Goal: Information Seeking & Learning: Check status

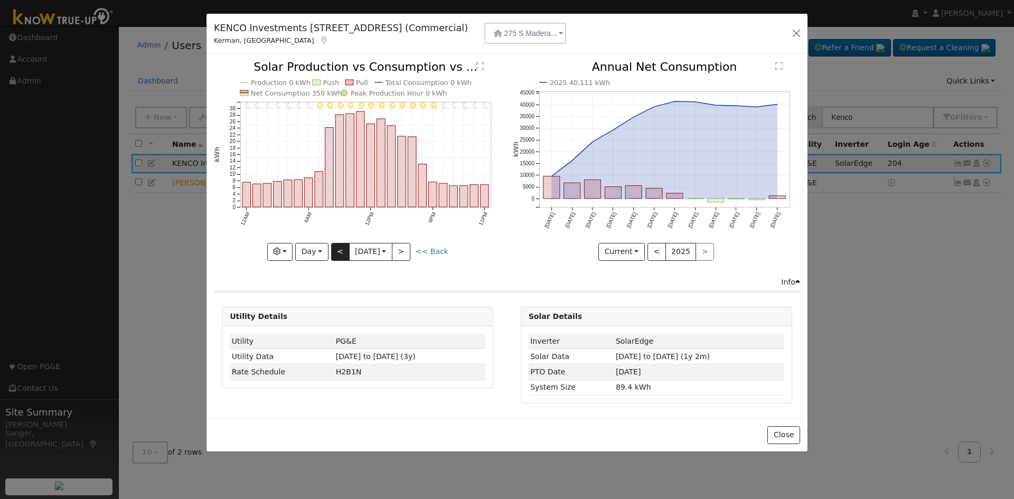
click at [336, 250] on button "<" at bounding box center [340, 252] width 18 height 18
click at [360, 176] on rect "onclick=""" at bounding box center [361, 159] width 8 height 96
click at [444, 252] on link "<< Back" at bounding box center [432, 251] width 33 height 8
click at [333, 249] on button "<" at bounding box center [340, 252] width 18 height 18
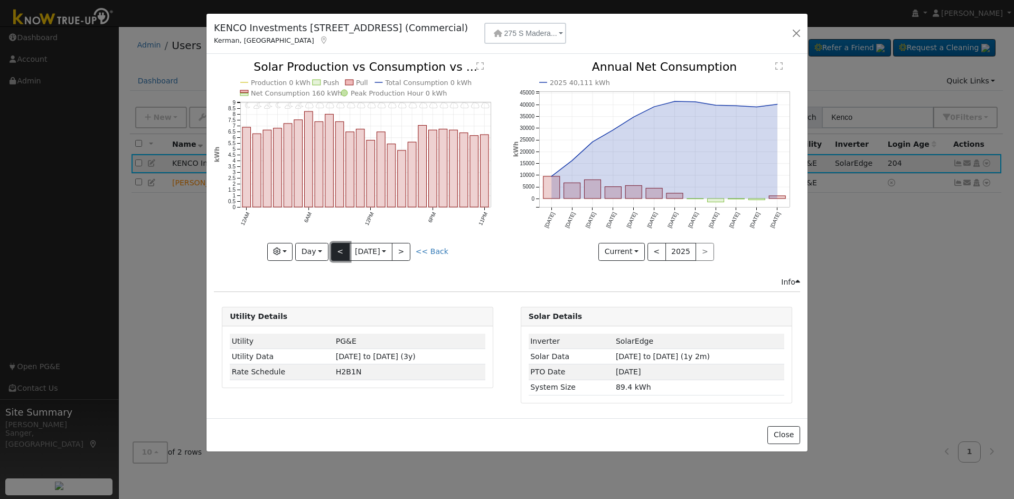
click at [333, 249] on button "<" at bounding box center [340, 252] width 18 height 18
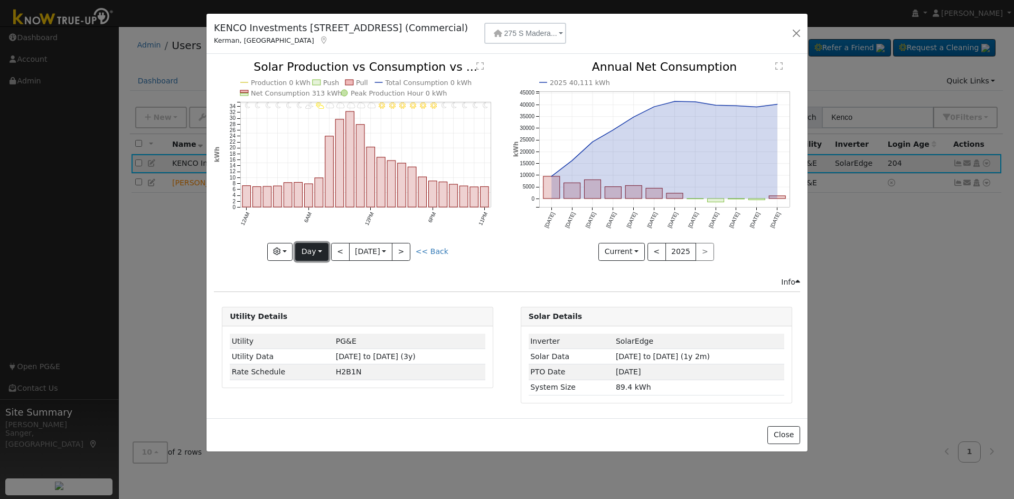
click at [306, 249] on button "Day" at bounding box center [311, 252] width 33 height 18
click at [322, 289] on link "Week" at bounding box center [332, 288] width 73 height 15
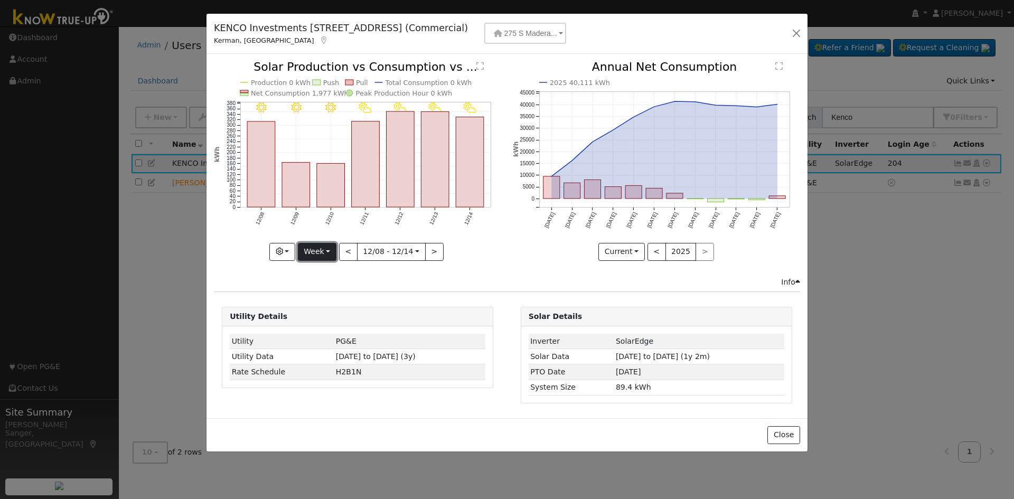
click at [313, 254] on button "Week" at bounding box center [317, 252] width 39 height 18
click at [322, 300] on link "Month" at bounding box center [334, 303] width 73 height 15
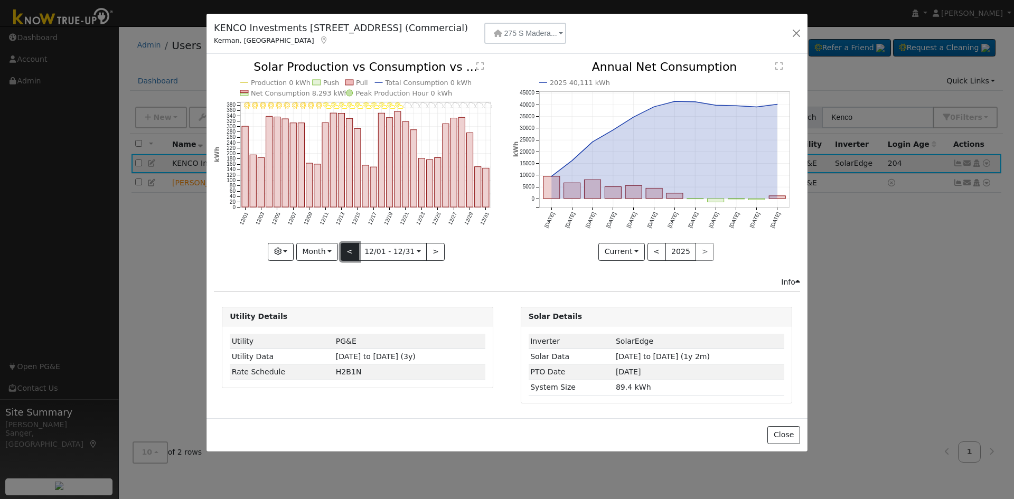
click at [350, 248] on button "<" at bounding box center [350, 252] width 18 height 18
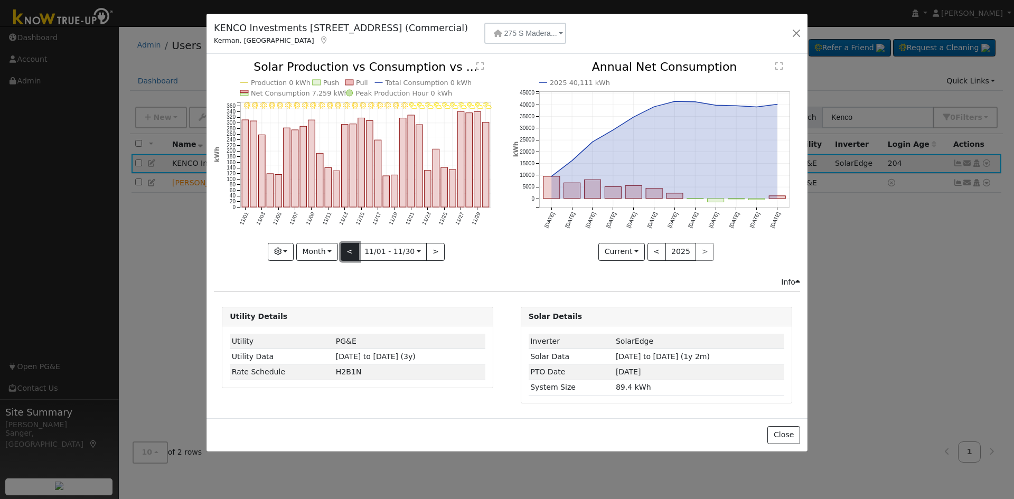
click at [350, 248] on button "<" at bounding box center [350, 252] width 18 height 18
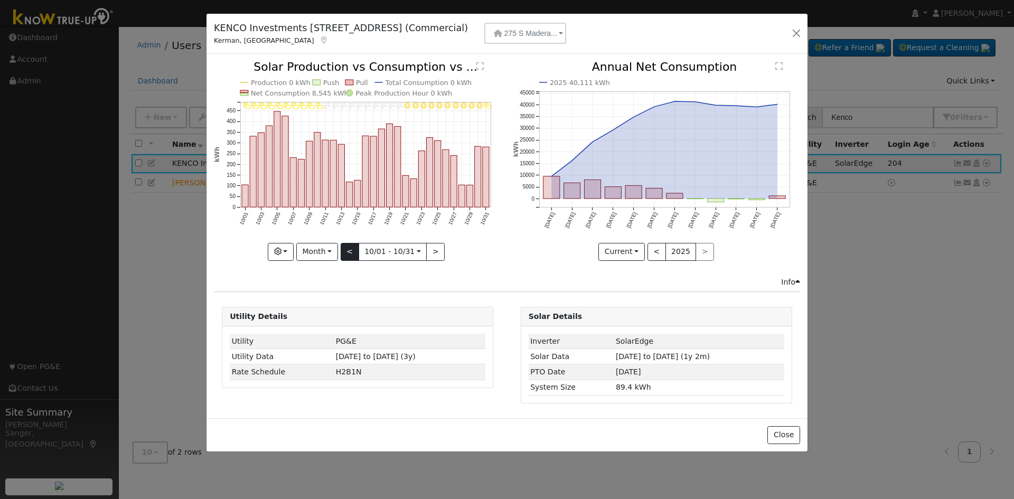
click at [350, 248] on div "10/31 - PartlyCloudy 10/30 - MostlyClear 10/29 - MostlyClear 10/28 - MostlyClea…" at bounding box center [357, 160] width 287 height 199
click at [350, 248] on button "<" at bounding box center [350, 252] width 18 height 18
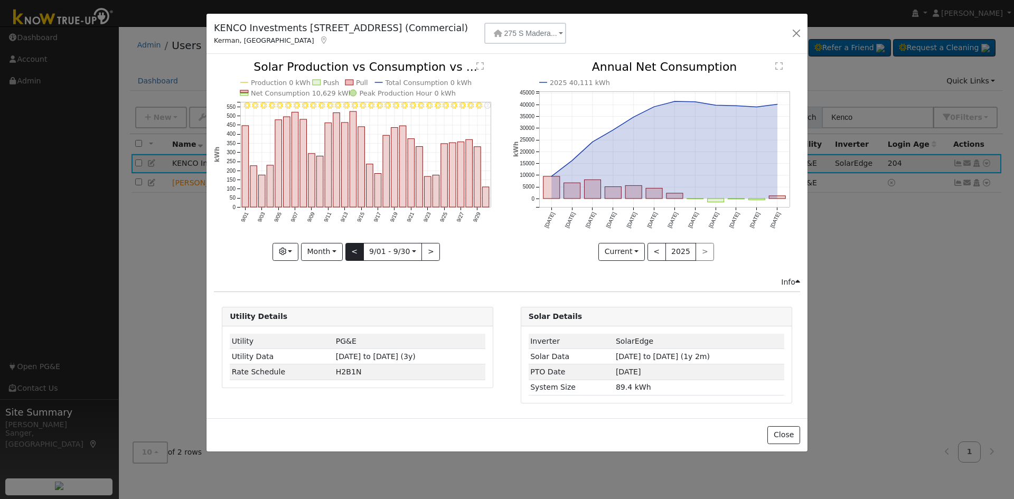
click at [350, 248] on div "9/30 - Error: Unknown weather 9/29 - Clear 9/28 - Clear 9/27 - Clear 9/26 - Cle…" at bounding box center [357, 160] width 287 height 199
click at [350, 248] on button "<" at bounding box center [354, 252] width 18 height 18
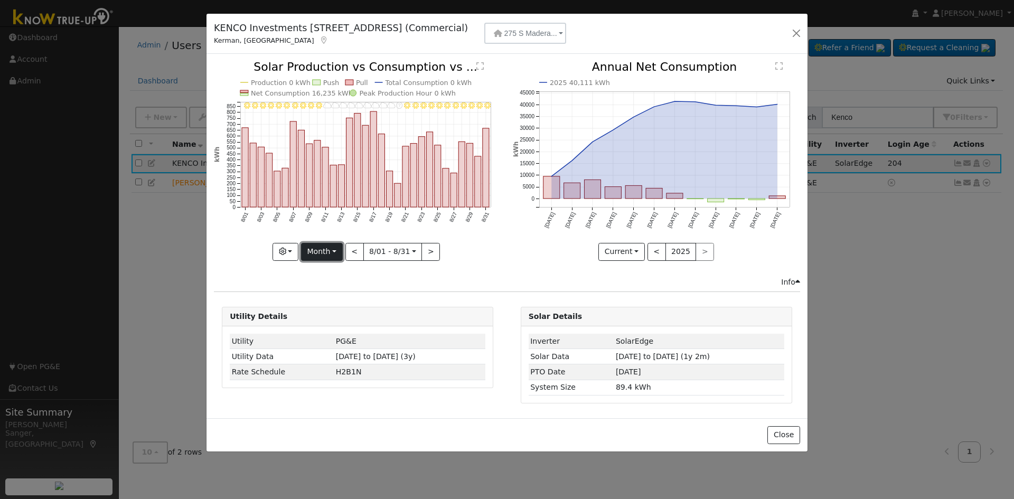
click at [308, 251] on button "Month" at bounding box center [322, 252] width 42 height 18
click at [321, 317] on link "Year" at bounding box center [338, 318] width 73 height 15
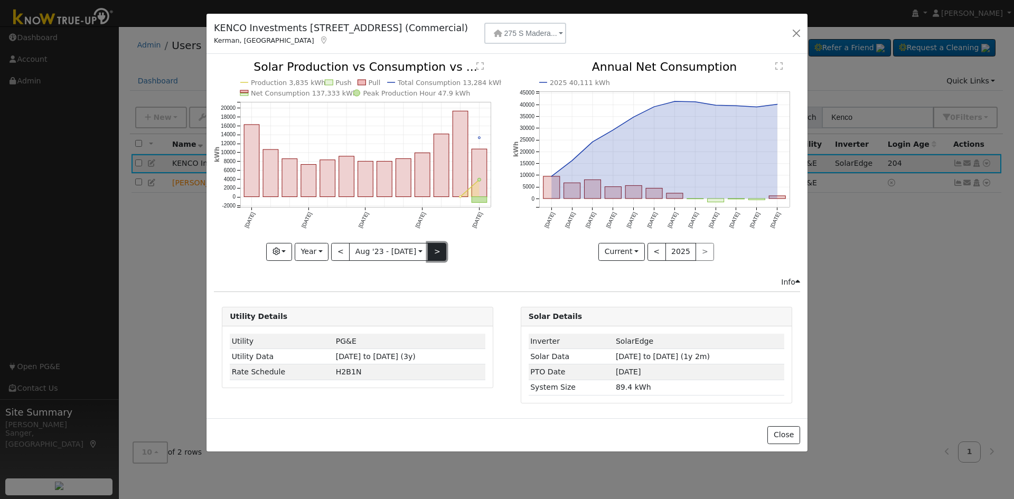
click at [432, 247] on button ">" at bounding box center [437, 252] width 18 height 18
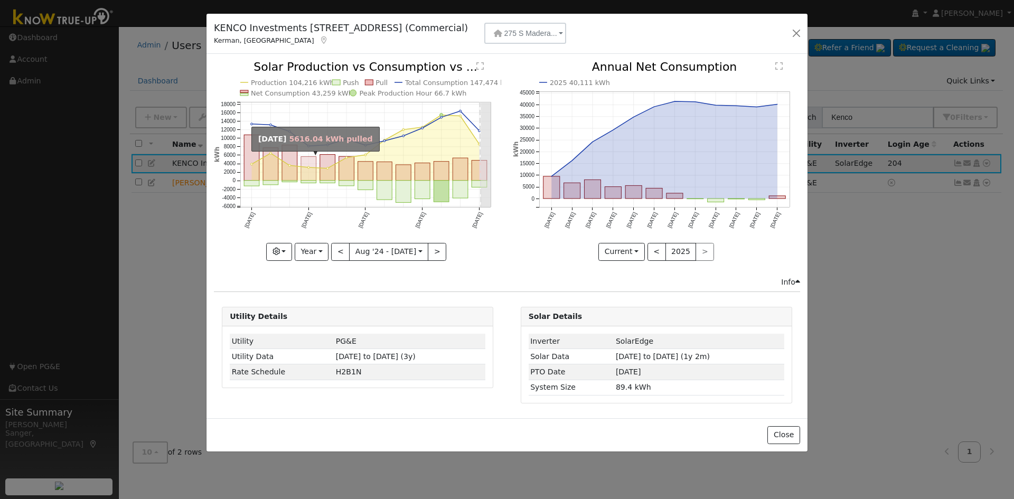
click at [312, 158] on rect "onclick=""" at bounding box center [308, 169] width 15 height 24
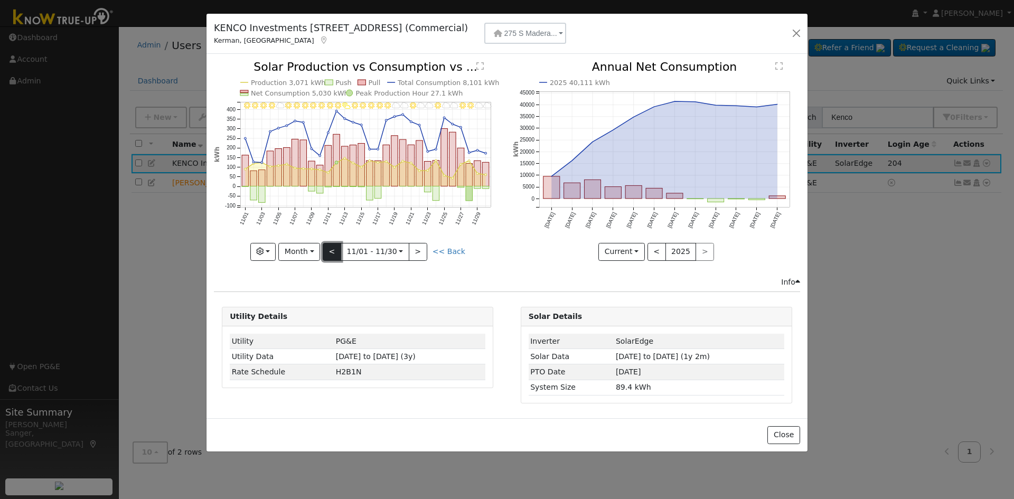
click at [336, 251] on button "<" at bounding box center [332, 252] width 18 height 18
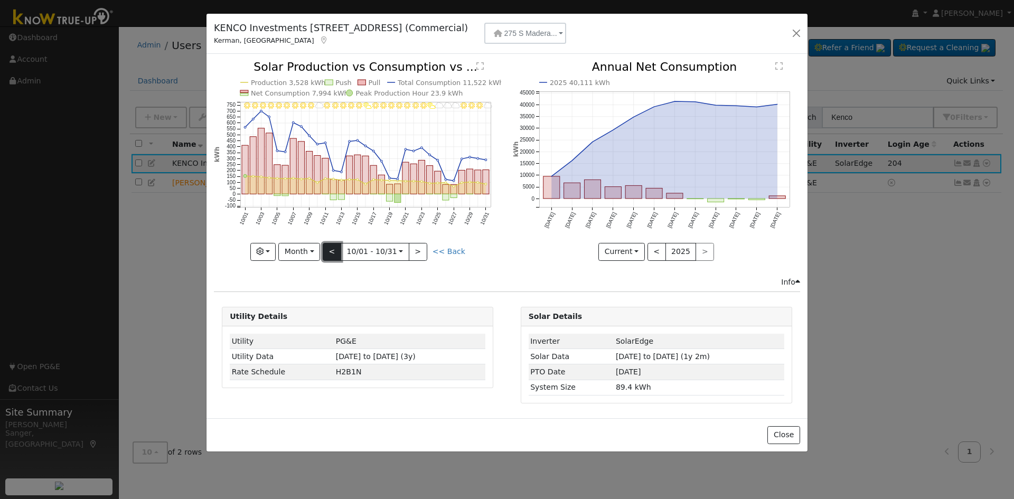
click at [336, 251] on button "<" at bounding box center [332, 252] width 18 height 18
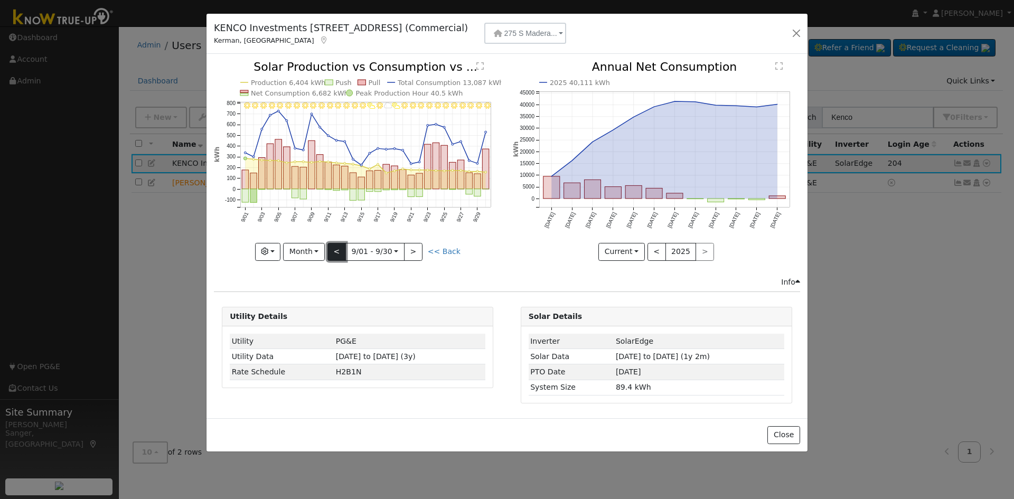
click at [336, 251] on button "<" at bounding box center [336, 252] width 18 height 18
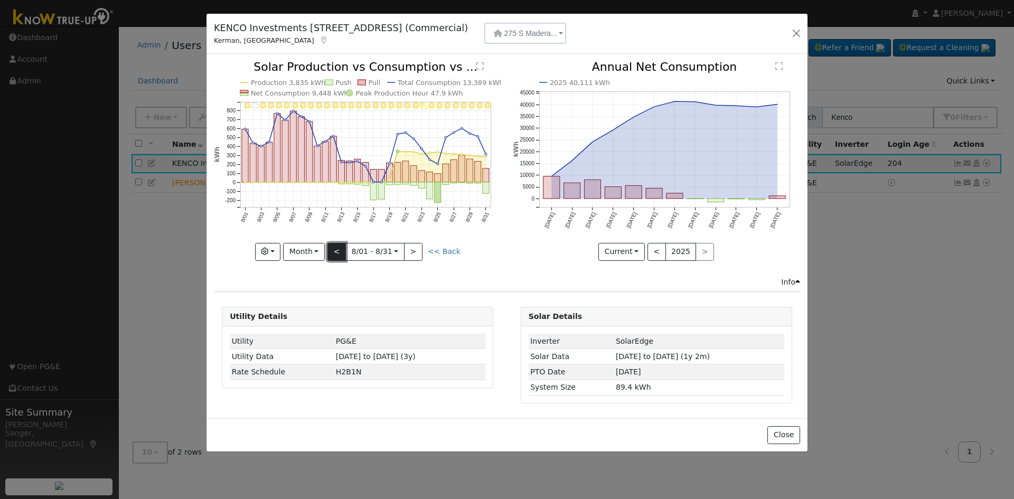
click at [336, 251] on button "<" at bounding box center [336, 252] width 18 height 18
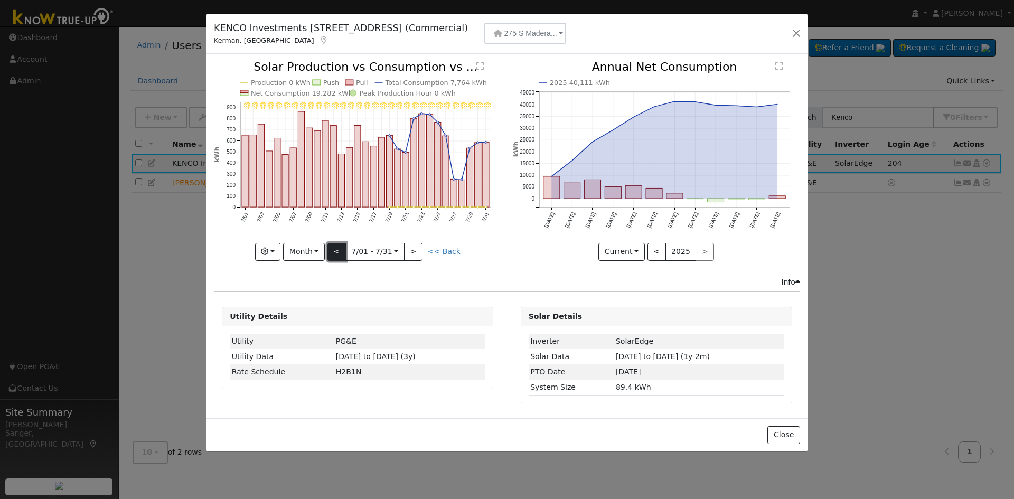
click at [336, 251] on button "<" at bounding box center [336, 252] width 18 height 18
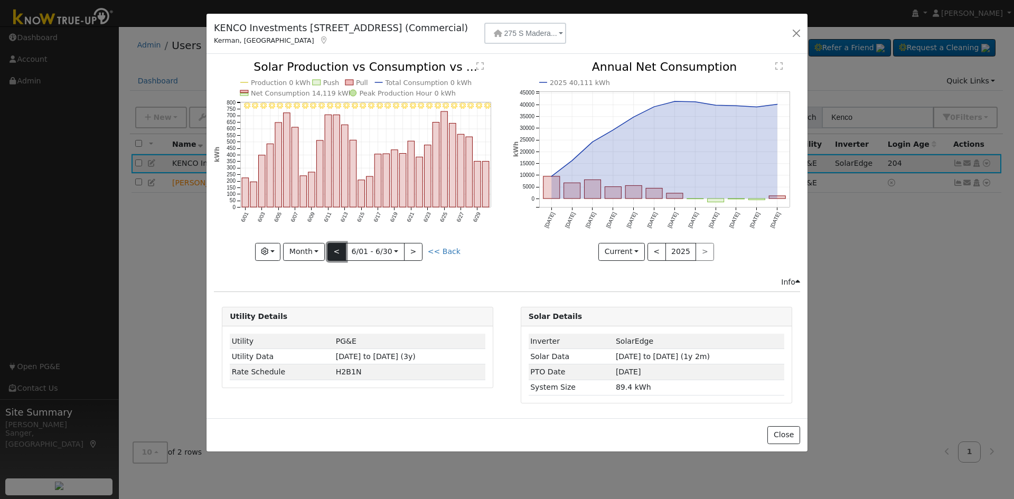
click at [336, 251] on button "<" at bounding box center [336, 252] width 18 height 18
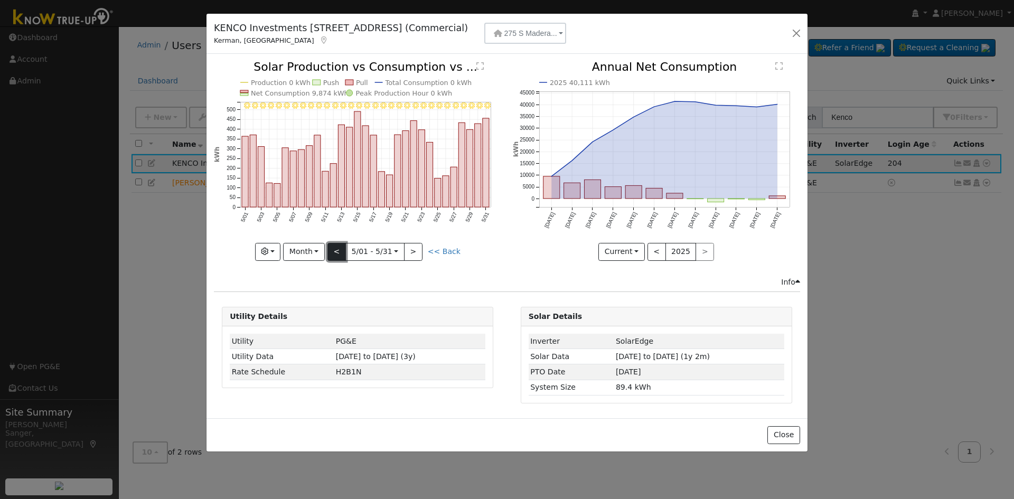
click at [336, 251] on button "<" at bounding box center [336, 252] width 18 height 18
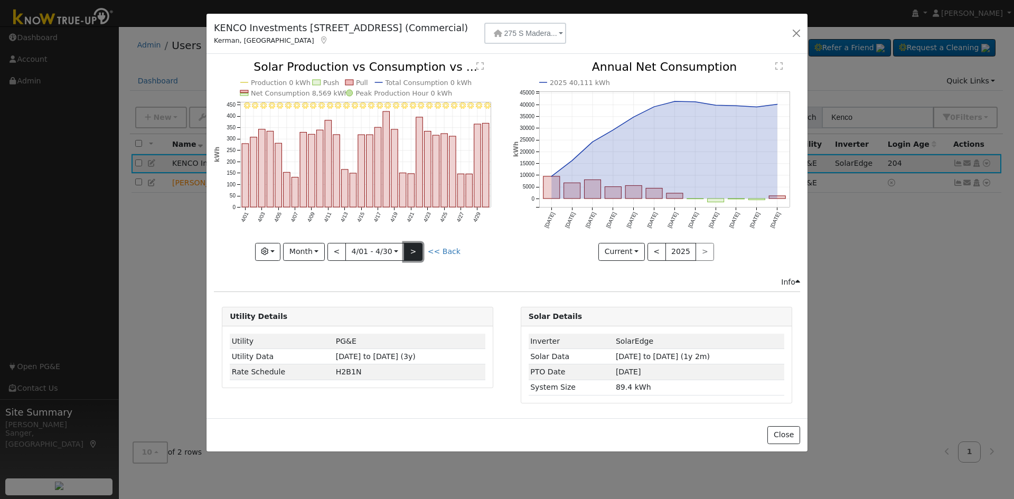
click at [410, 248] on button ">" at bounding box center [413, 252] width 18 height 18
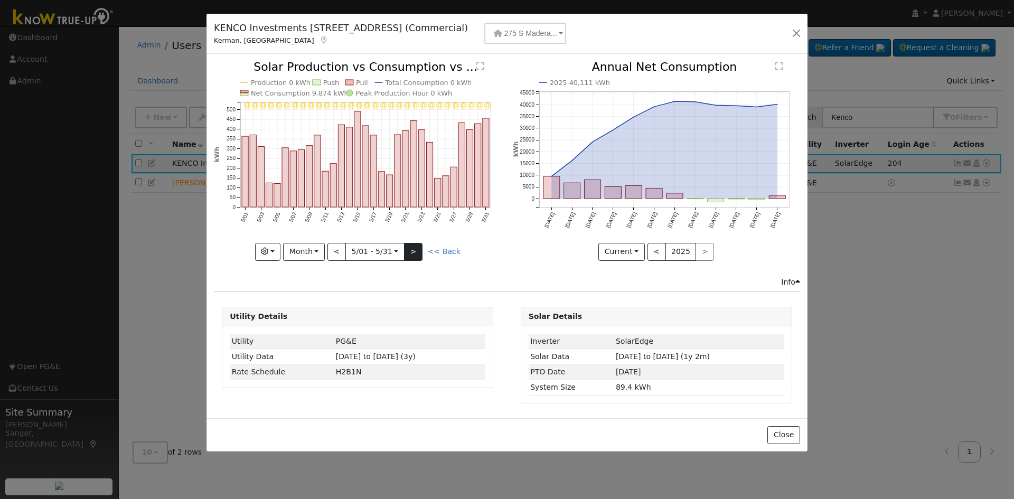
click at [410, 248] on div "5/31 - Clear 5/30 - Clear 5/29 - Clear 5/28 - Clear 5/27 - Clear 5/26 - Clear 5…" at bounding box center [357, 160] width 287 height 199
click at [410, 248] on button ">" at bounding box center [413, 252] width 18 height 18
type input "[DATE]"
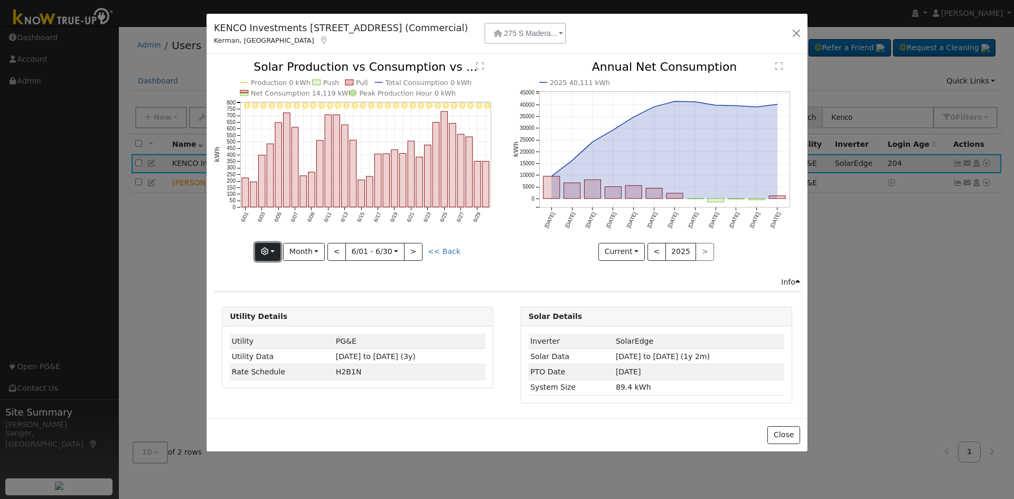
click at [274, 246] on button "button" at bounding box center [268, 252] width 26 height 18
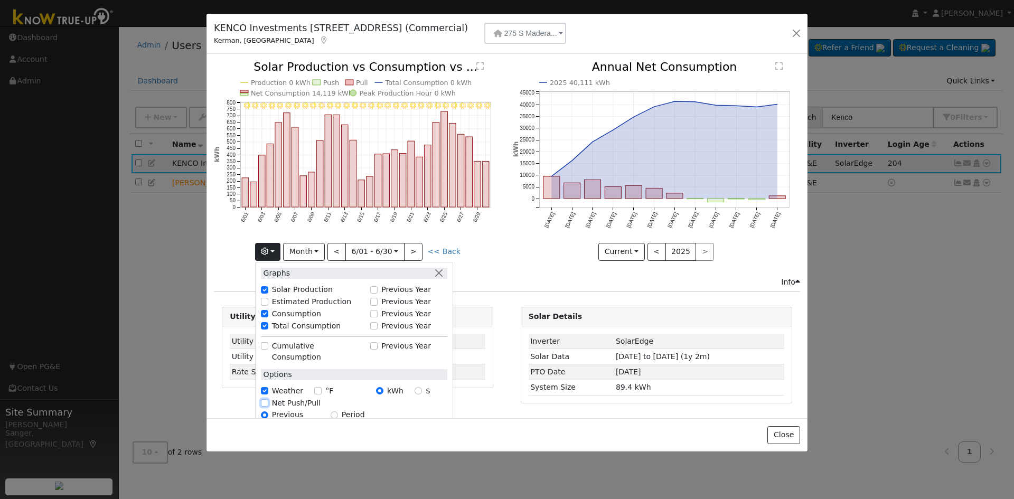
click at [268, 399] on input "Net Push/Pull" at bounding box center [264, 402] width 7 height 7
checkbox input "true"
click at [501, 245] on icon "6/30 - Clear 6/29 - Clear 6/28 - Clear 6/27 - Clear 6/26 - Clear 6/25 - Clear 6…" at bounding box center [357, 160] width 287 height 198
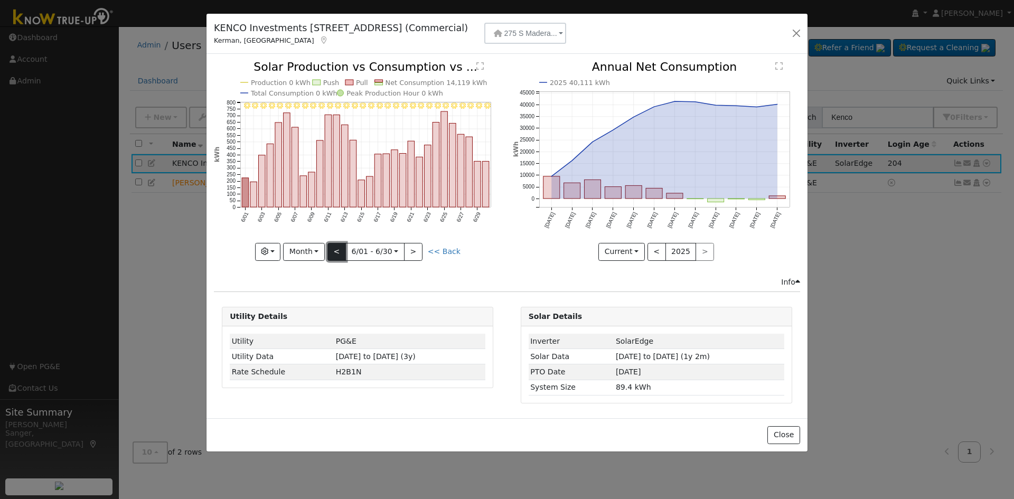
click at [336, 251] on button "<" at bounding box center [336, 252] width 18 height 18
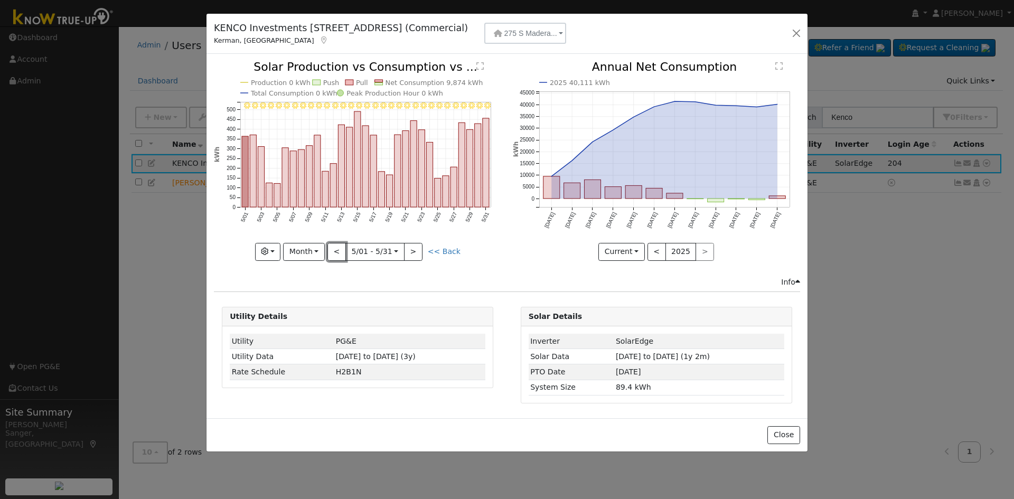
click at [346, 250] on button "<" at bounding box center [336, 252] width 18 height 18
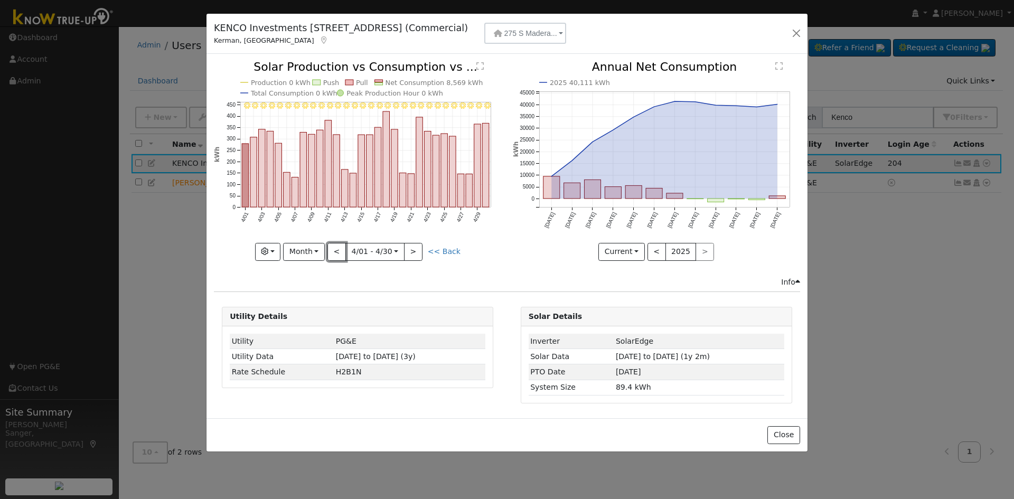
click at [344, 250] on button "<" at bounding box center [336, 252] width 18 height 18
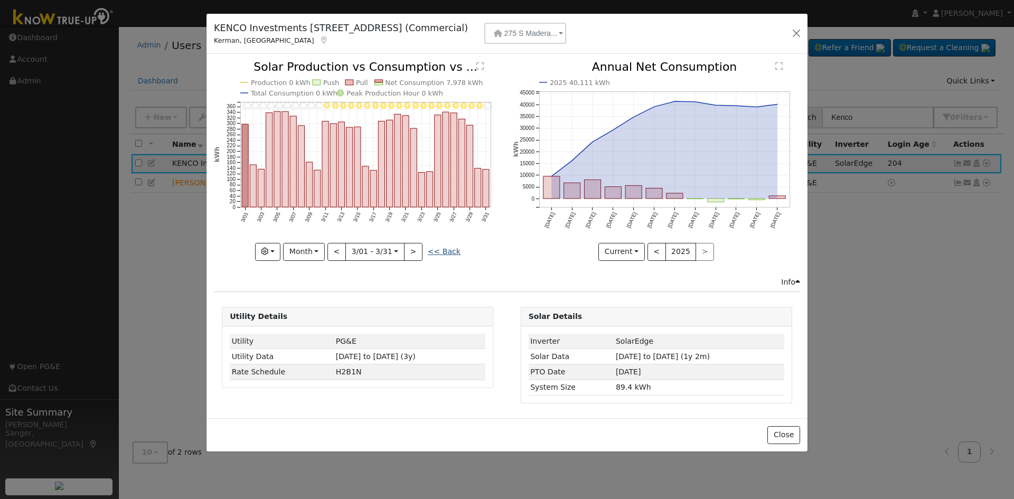
click at [444, 252] on link "<< Back" at bounding box center [444, 251] width 33 height 8
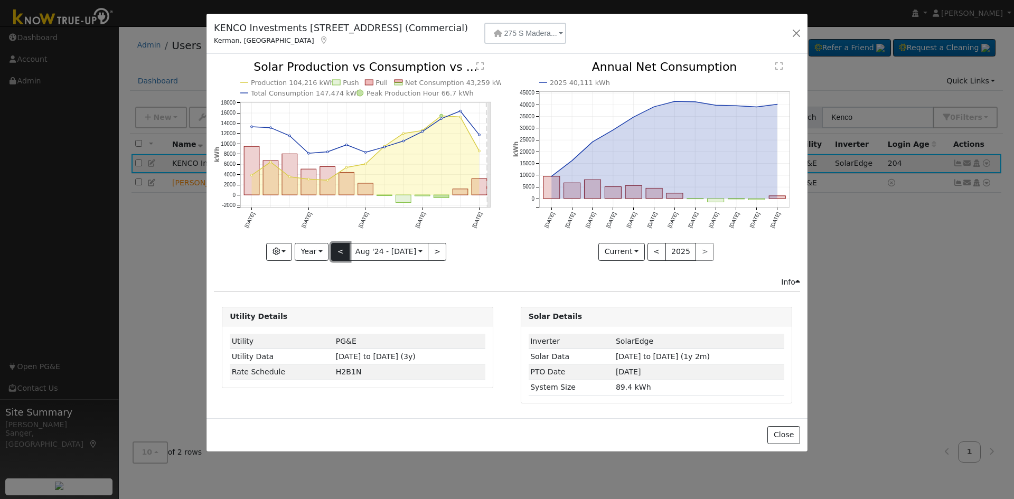
click at [340, 249] on button "<" at bounding box center [340, 252] width 18 height 18
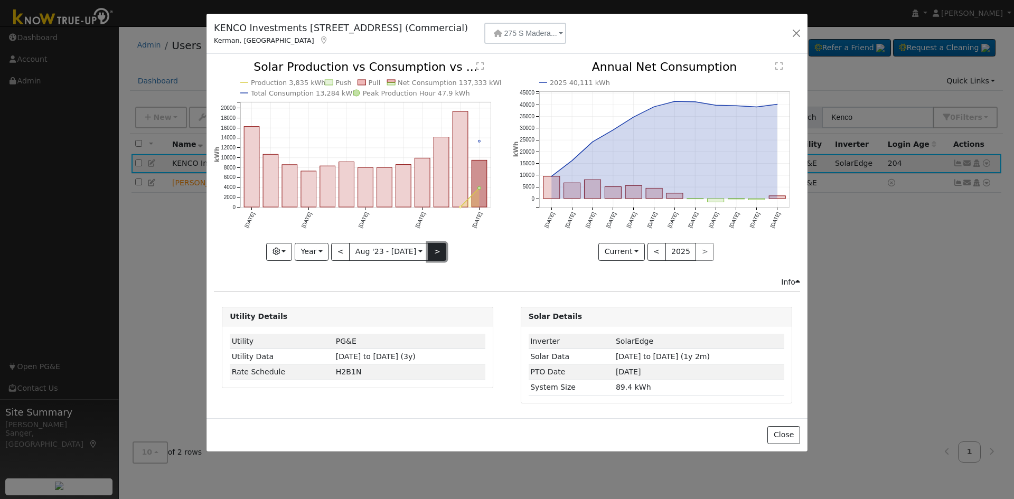
click at [435, 252] on button ">" at bounding box center [437, 252] width 18 height 18
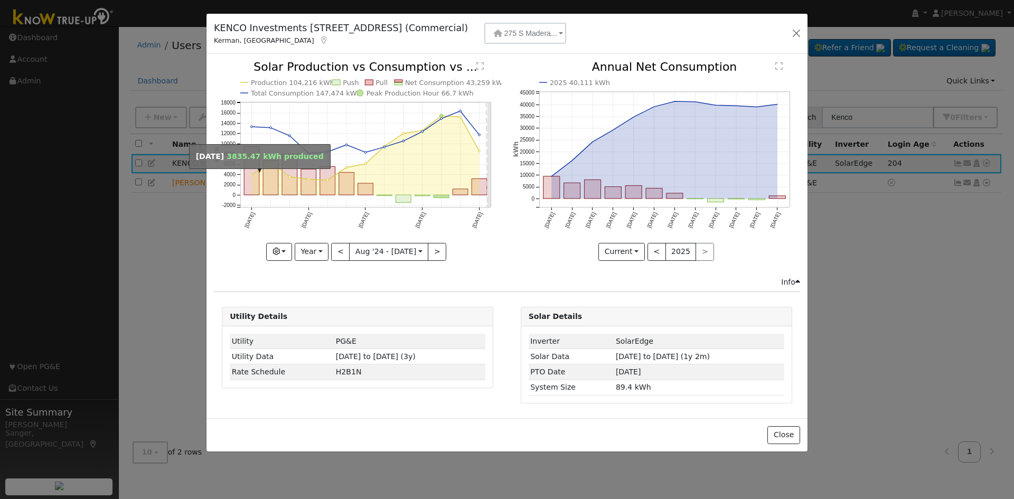
click at [251, 175] on circle "onclick=""" at bounding box center [252, 175] width 2 height 2
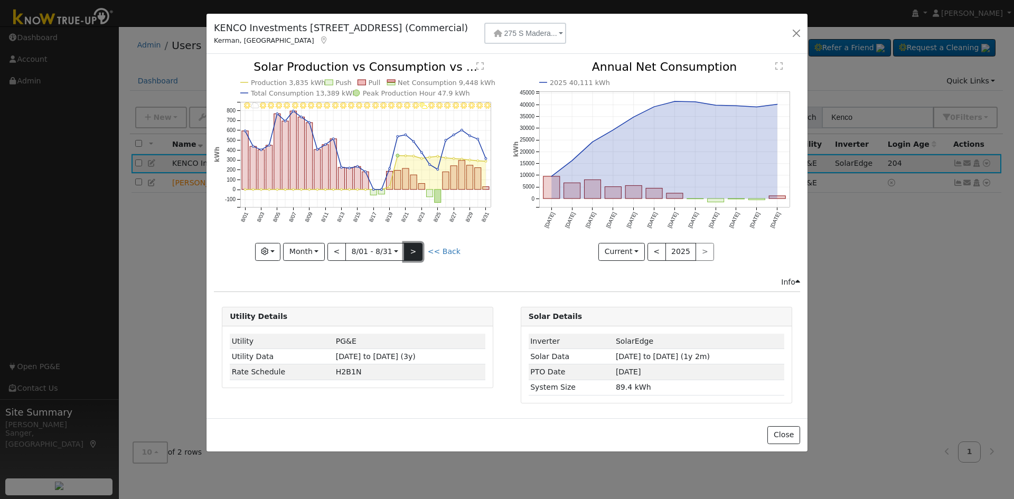
click at [414, 249] on button ">" at bounding box center [413, 252] width 18 height 18
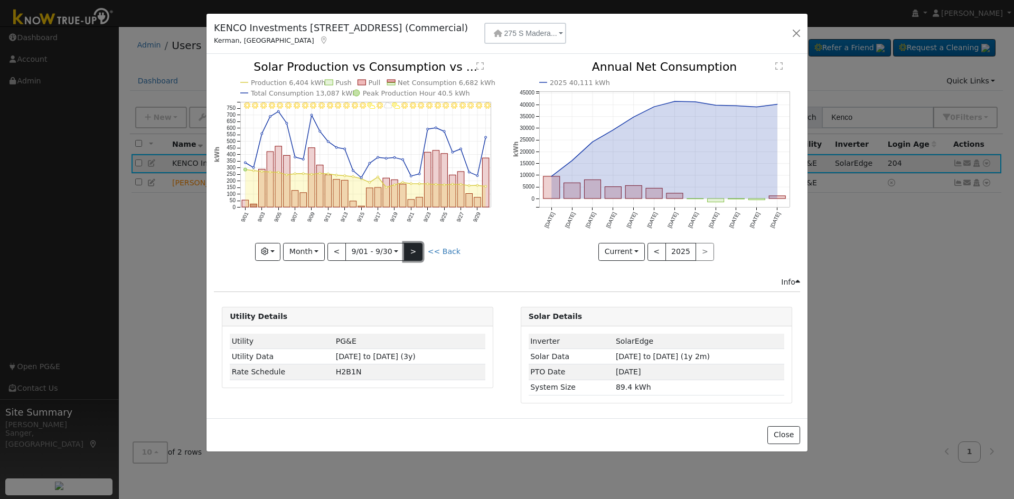
click at [414, 253] on button ">" at bounding box center [413, 252] width 18 height 18
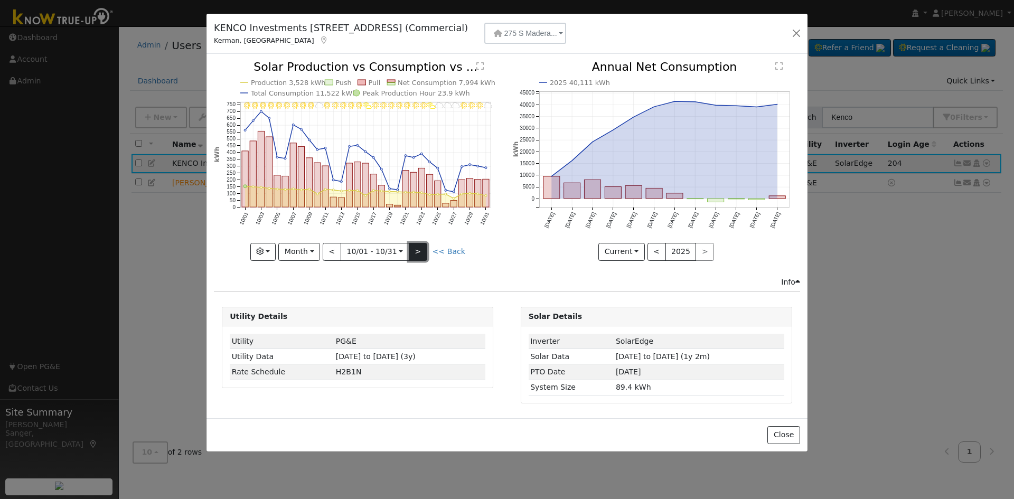
click at [411, 249] on button ">" at bounding box center [418, 252] width 18 height 18
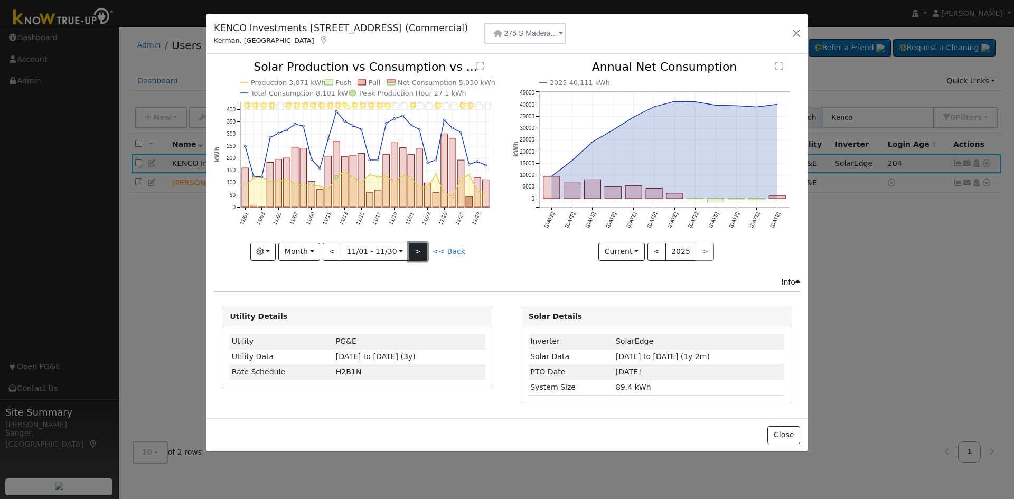
click at [417, 249] on button ">" at bounding box center [418, 252] width 18 height 18
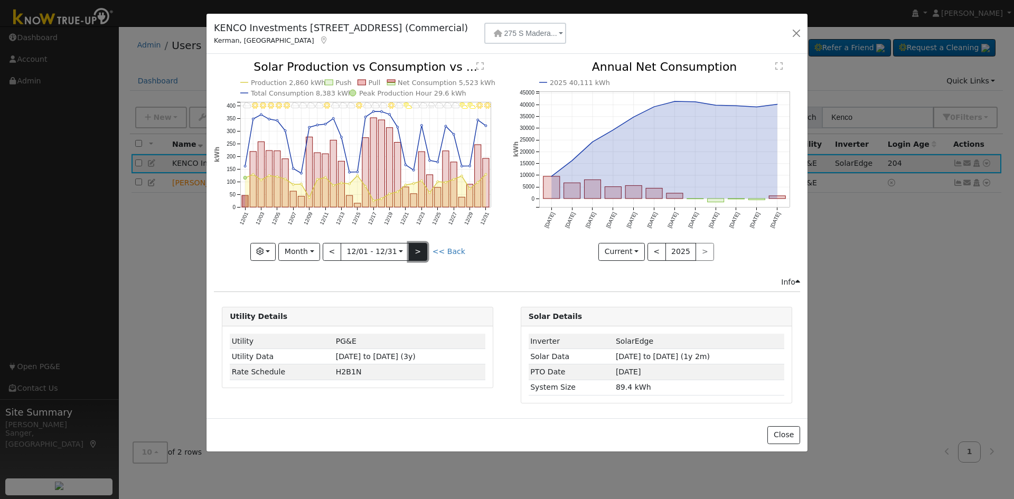
click at [417, 249] on button ">" at bounding box center [418, 252] width 18 height 18
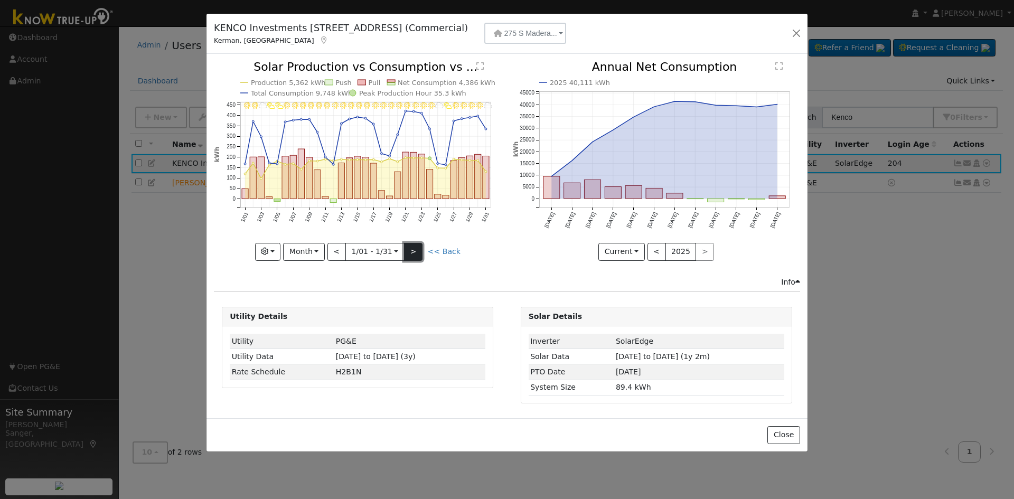
click at [417, 249] on button ">" at bounding box center [413, 252] width 18 height 18
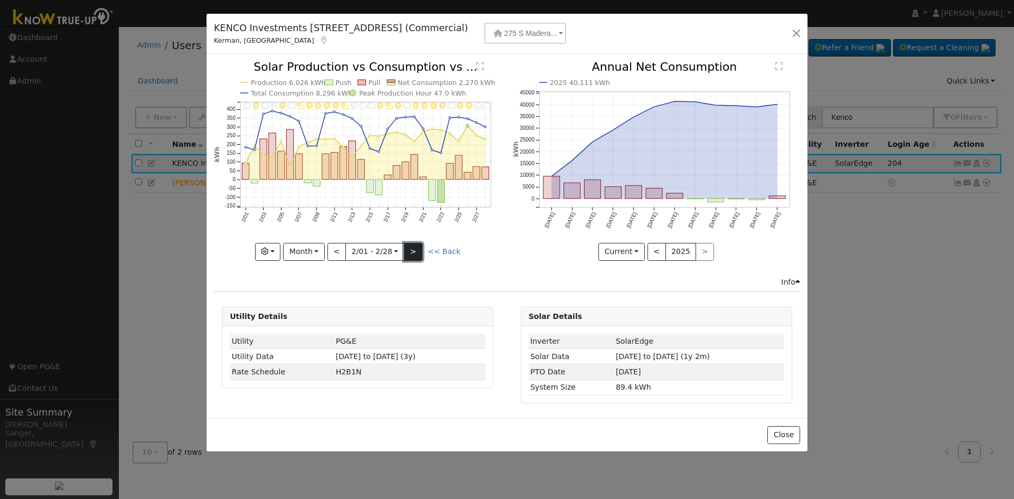
click at [417, 249] on button ">" at bounding box center [413, 252] width 18 height 18
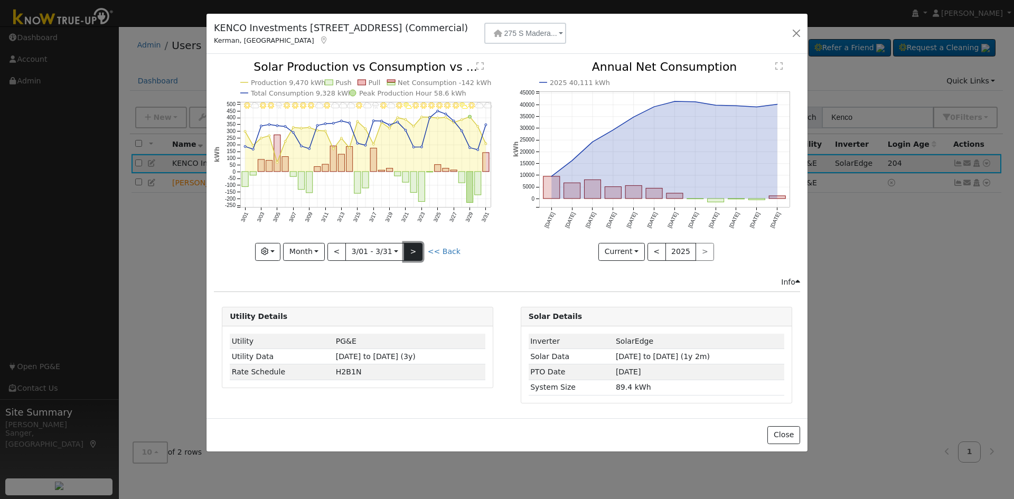
click at [417, 249] on button ">" at bounding box center [413, 252] width 18 height 18
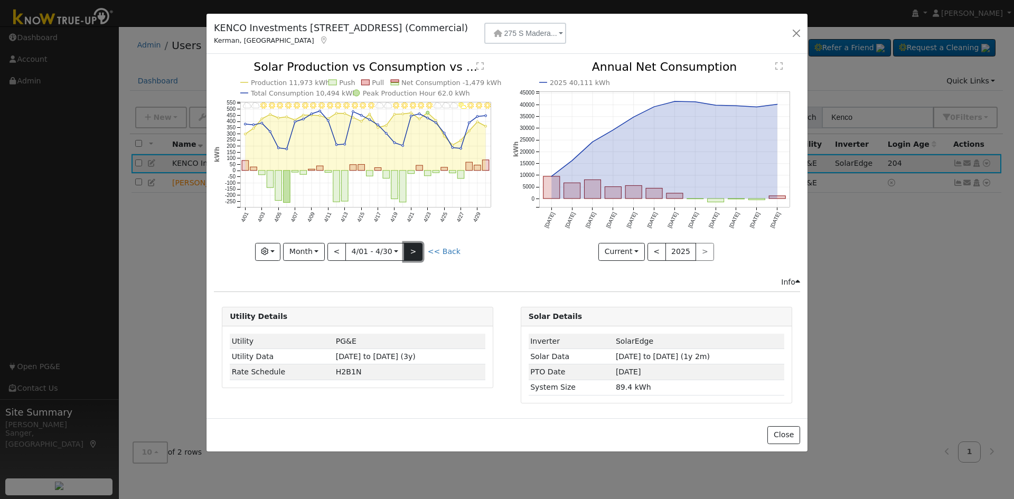
click at [417, 249] on button ">" at bounding box center [413, 252] width 18 height 18
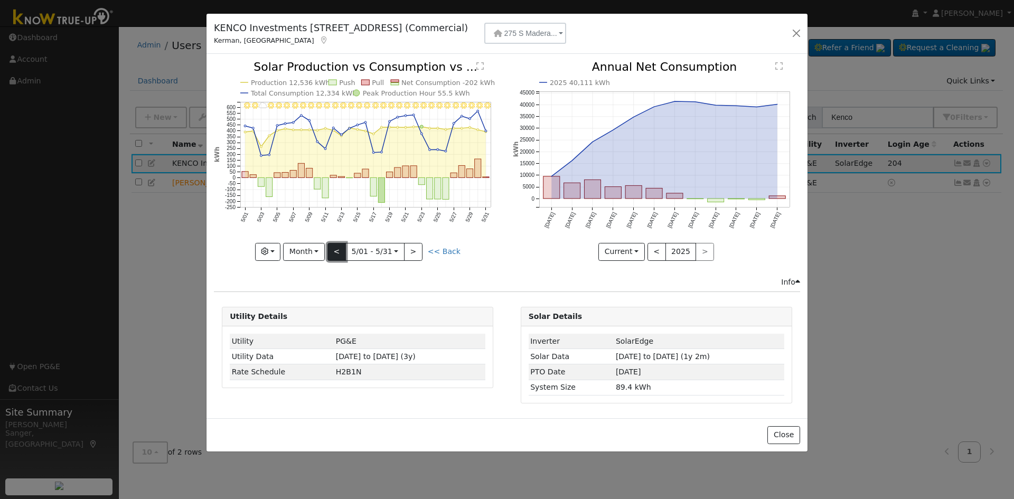
click at [342, 249] on button "<" at bounding box center [336, 252] width 18 height 18
type input "[DATE]"
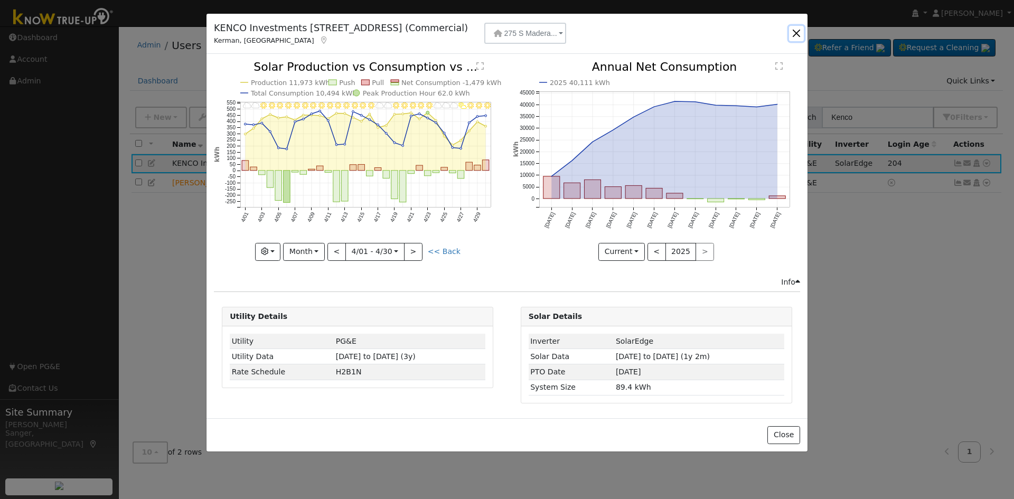
click at [794, 30] on button "button" at bounding box center [796, 33] width 15 height 15
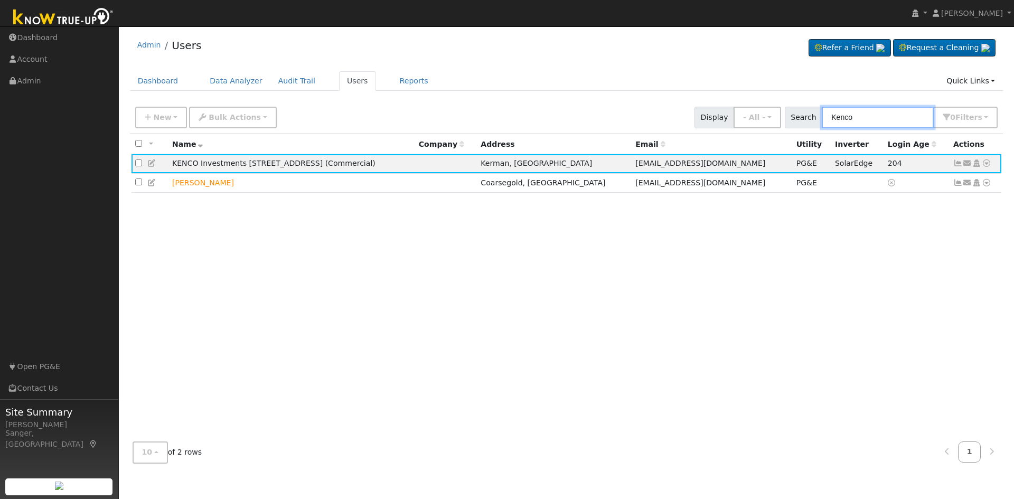
drag, startPoint x: 870, startPoint y: 117, endPoint x: 734, endPoint y: 121, distance: 136.9
click at [737, 123] on div "New Add User Quick Add Quick Connect Quick Convert Lead Bulk Actions Send Email…" at bounding box center [566, 115] width 867 height 25
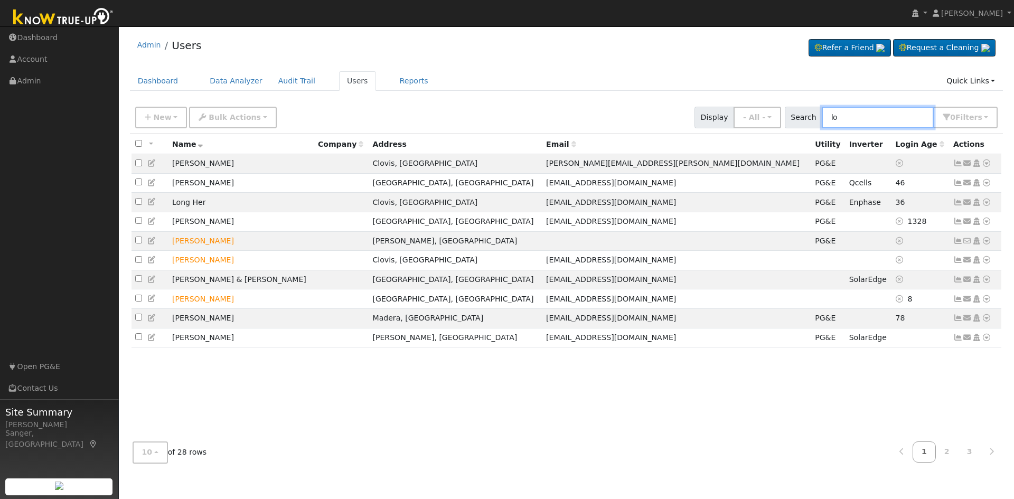
type input "l"
type input "[PERSON_NAME]"
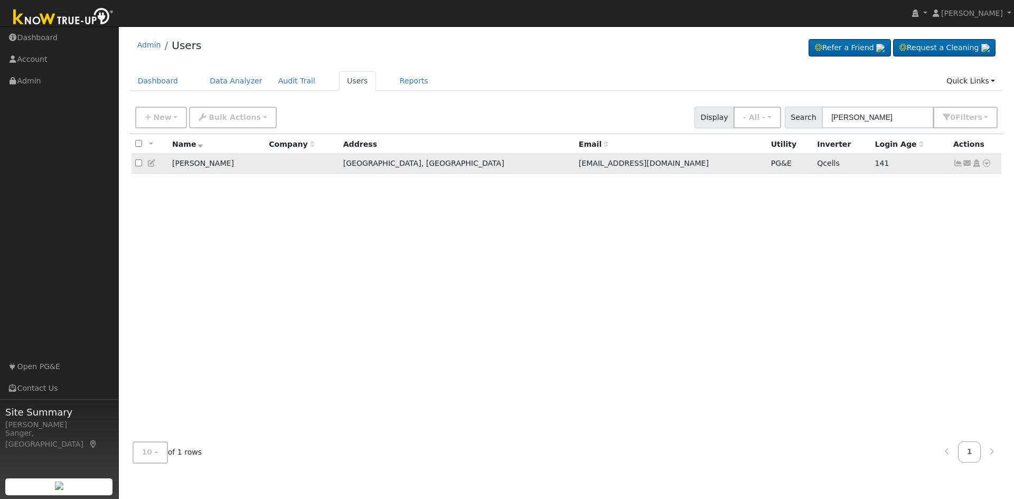
click at [957, 165] on icon at bounding box center [958, 163] width 10 height 7
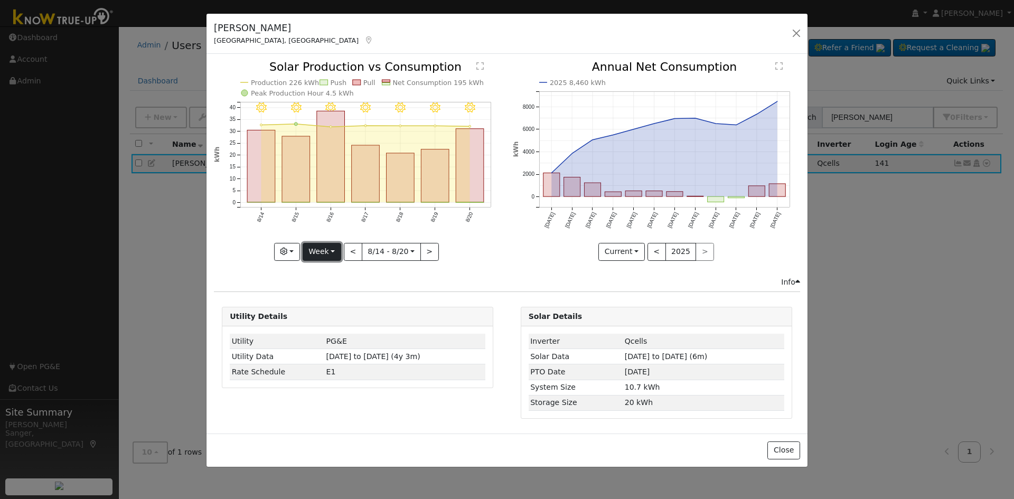
click at [331, 251] on button "Week" at bounding box center [322, 252] width 39 height 18
click at [332, 329] on link "Custom" at bounding box center [339, 333] width 73 height 15
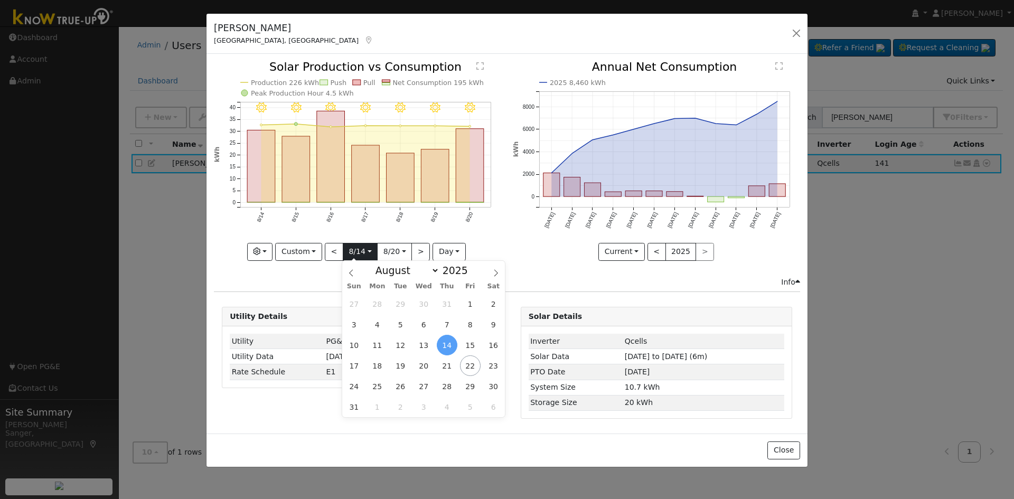
click at [360, 256] on input "[DATE]" at bounding box center [360, 251] width 34 height 17
click at [395, 270] on select "January February March April May June July August September October November De…" at bounding box center [404, 270] width 69 height 13
click at [398, 272] on select "January February March April May June July August September October November De…" at bounding box center [404, 270] width 69 height 13
select select "4"
click at [379, 264] on select "January February March April May June July August September October November De…" at bounding box center [404, 270] width 69 height 13
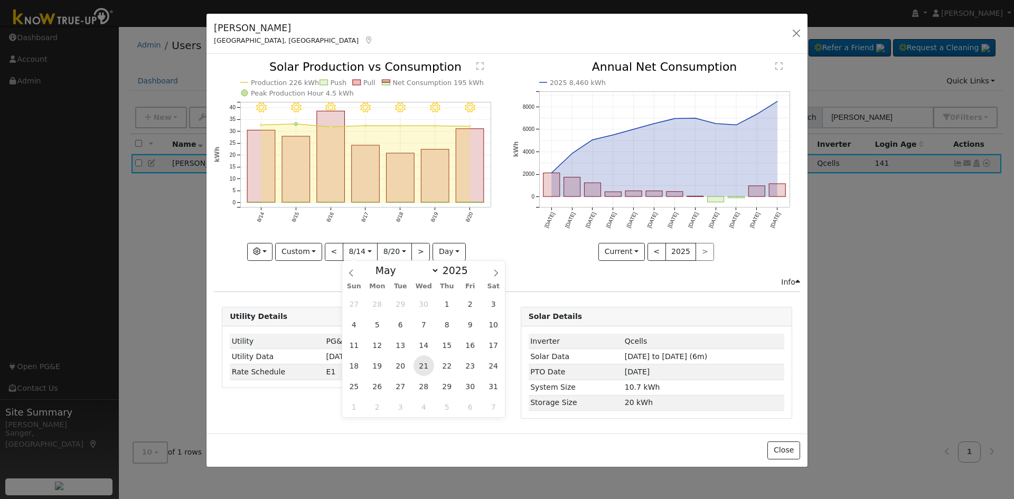
click at [424, 368] on span "21" at bounding box center [424, 365] width 21 height 21
type input "[DATE]"
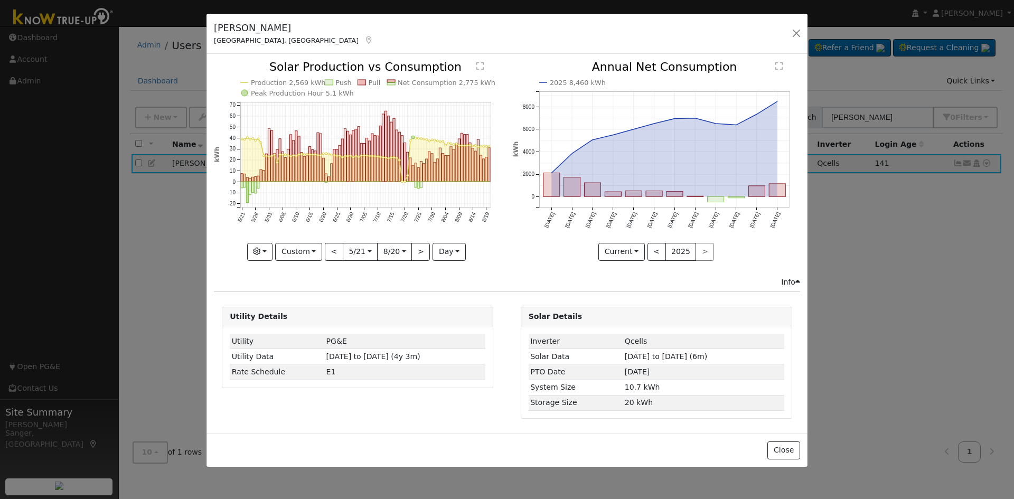
click at [390, 252] on div "Production 2,569 kWh Push Pull Net Consumption 2,775 kWh Peak Production Hour 5…" at bounding box center [357, 160] width 287 height 199
click at [364, 251] on input "[DATE]" at bounding box center [360, 251] width 34 height 17
click at [470, 275] on span at bounding box center [473, 273] width 7 height 6
type input "2024"
click at [401, 364] on span "21" at bounding box center [400, 365] width 21 height 21
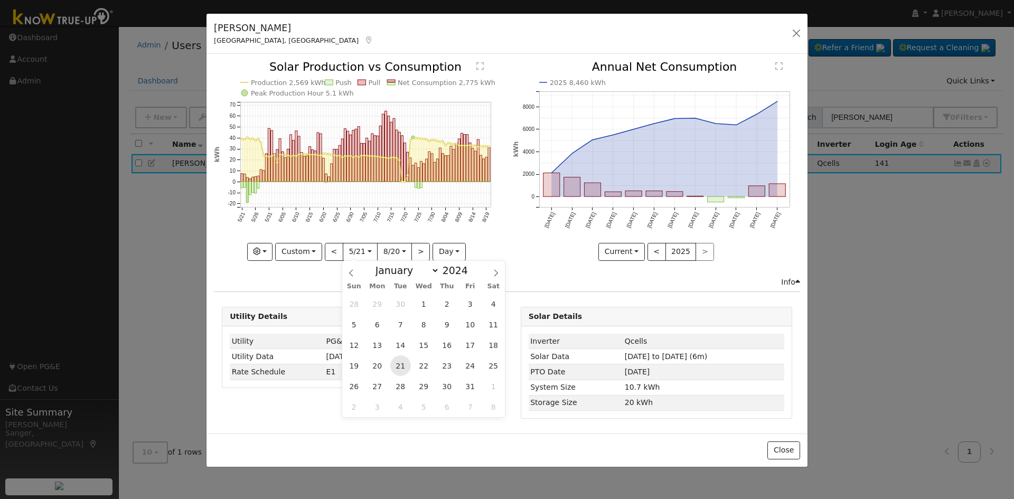
type input "[DATE]"
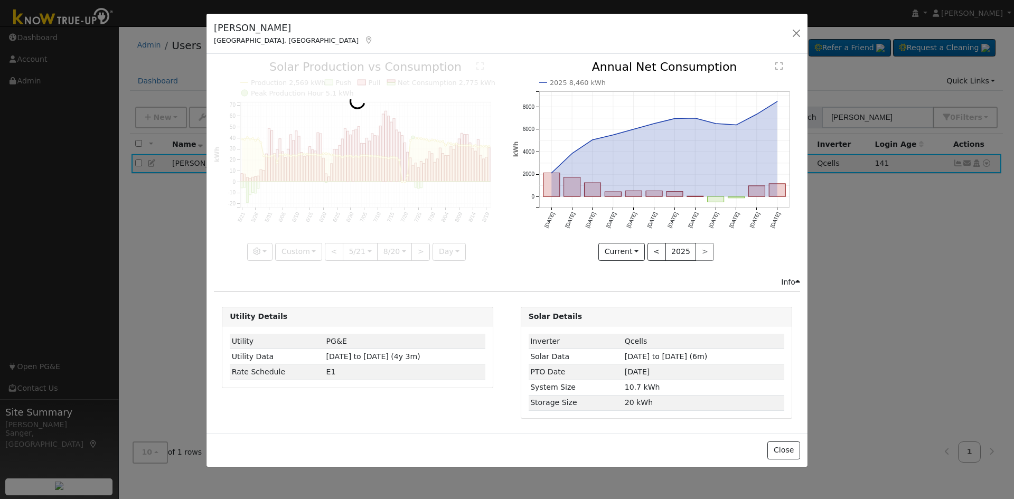
scroll to position [0, 8]
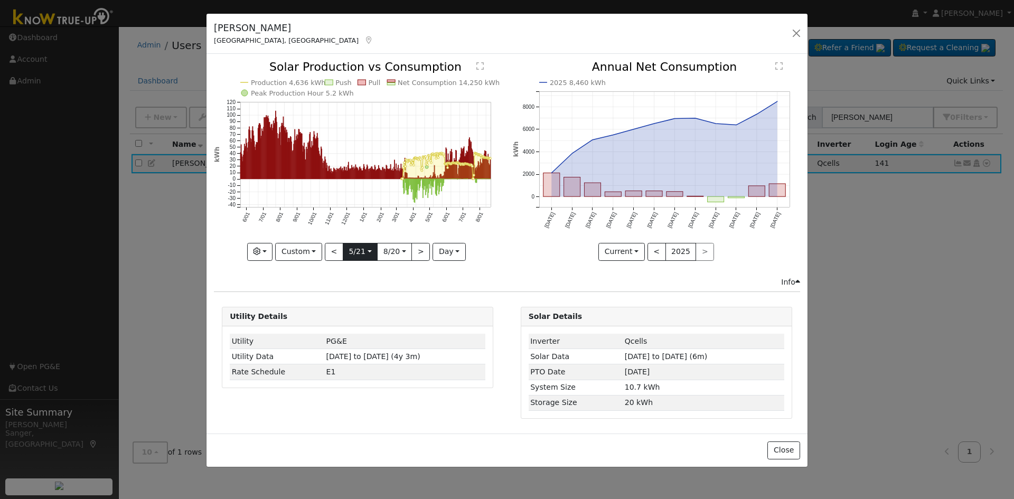
click at [351, 252] on input "[DATE]" at bounding box center [360, 251] width 34 height 17
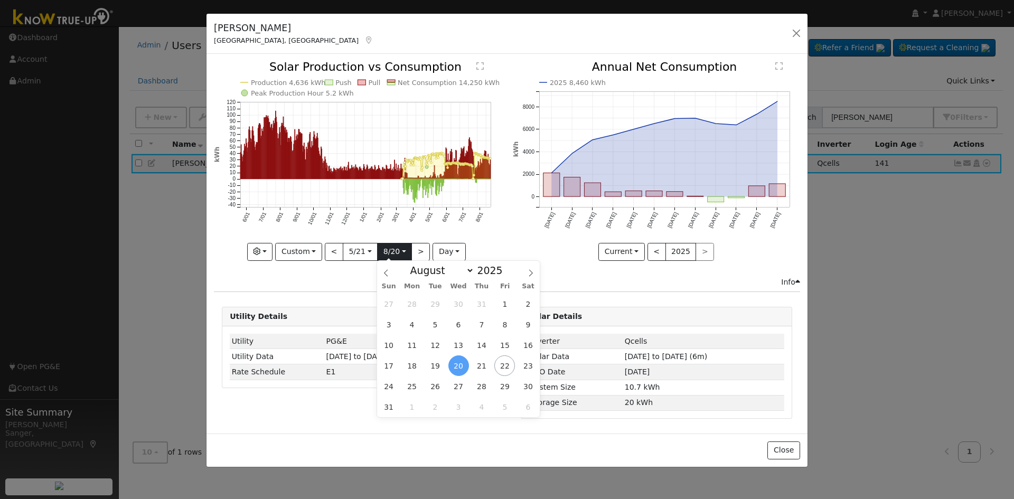
click at [398, 253] on input "[DATE]" at bounding box center [395, 251] width 34 height 17
click at [429, 269] on select "January February March April May June July August September October November De…" at bounding box center [439, 270] width 69 height 13
select select "5"
click at [413, 264] on select "January February March April May June July August September October November De…" at bounding box center [439, 270] width 69 height 13
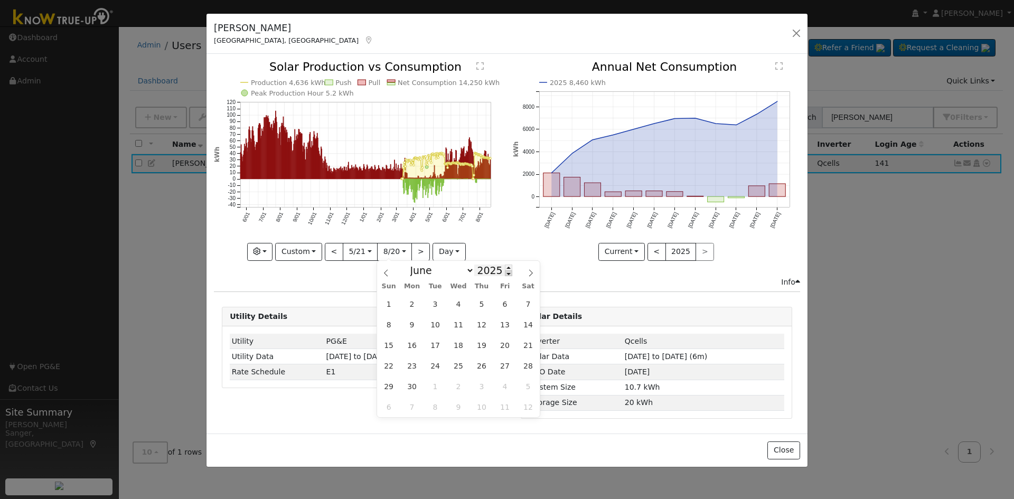
click at [505, 274] on span at bounding box center [508, 273] width 7 height 6
type input "2024"
click at [524, 367] on span "22" at bounding box center [528, 365] width 21 height 21
type input "[DATE]"
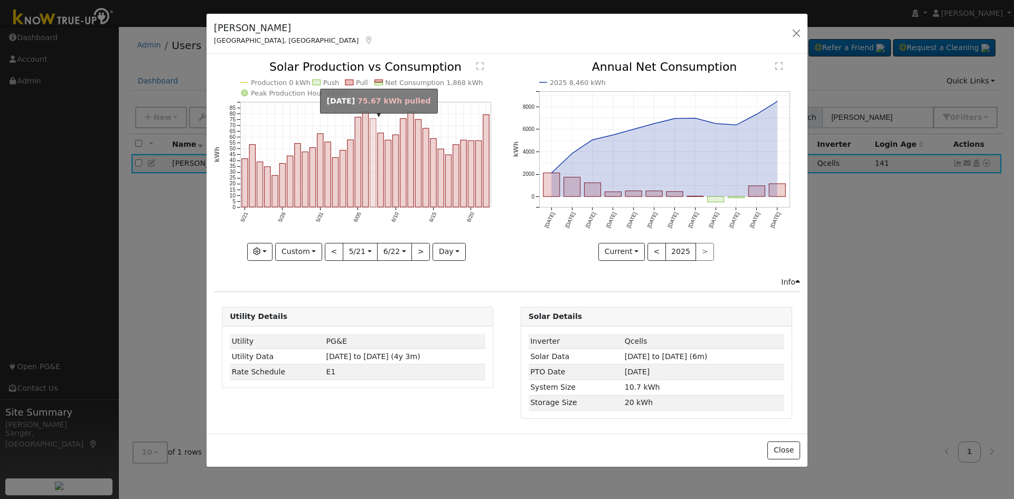
click at [371, 193] on rect "onclick=""" at bounding box center [373, 163] width 6 height 89
type input "[DATE]"
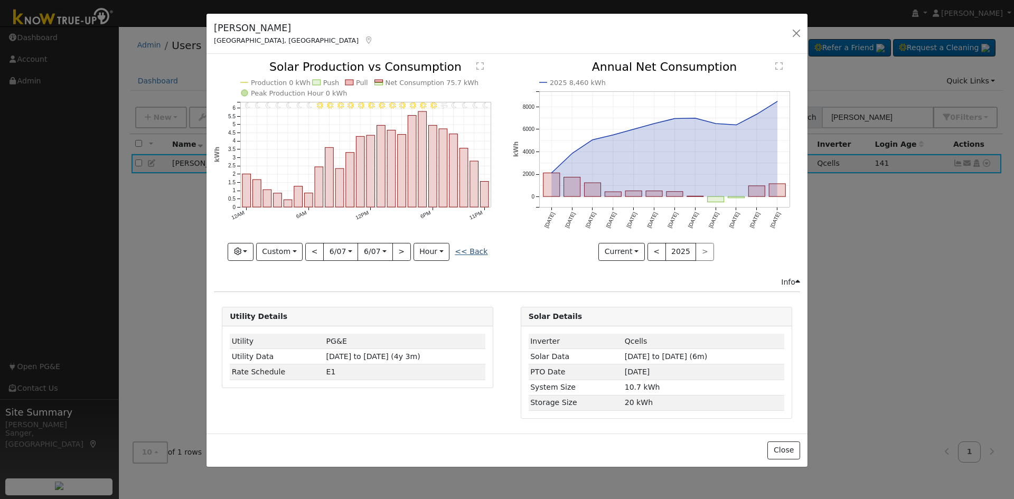
click at [470, 249] on link "<< Back" at bounding box center [471, 251] width 33 height 8
type input "[DATE]"
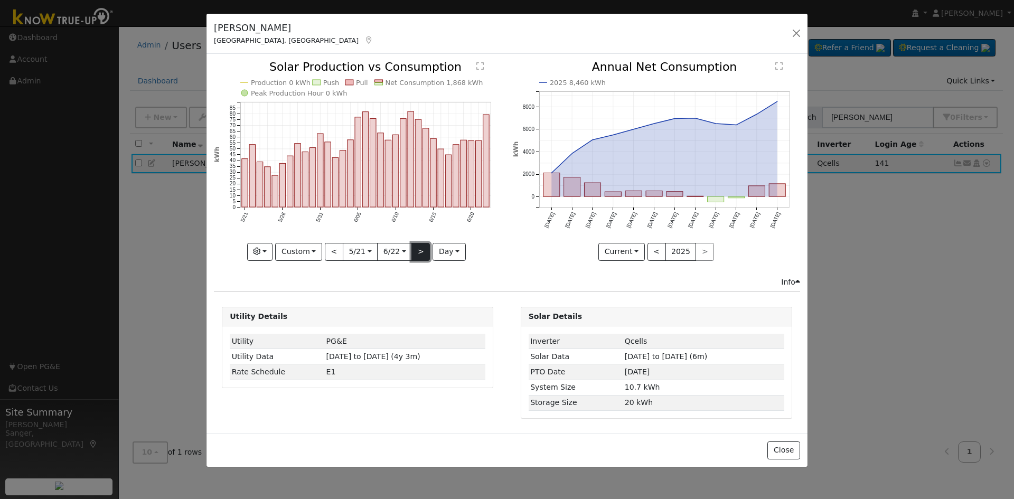
click at [419, 247] on button ">" at bounding box center [420, 252] width 18 height 18
type input "[DATE]"
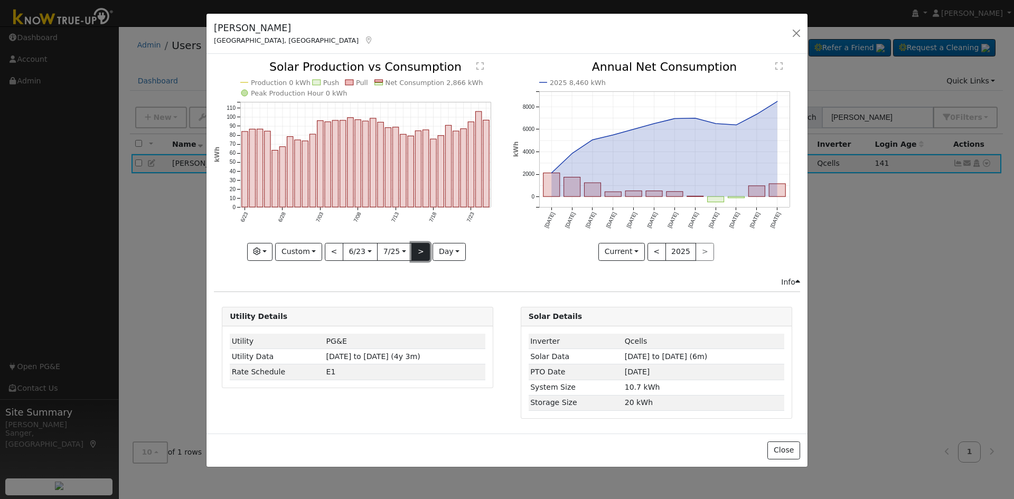
click at [420, 254] on button ">" at bounding box center [420, 252] width 18 height 18
type input "[DATE]"
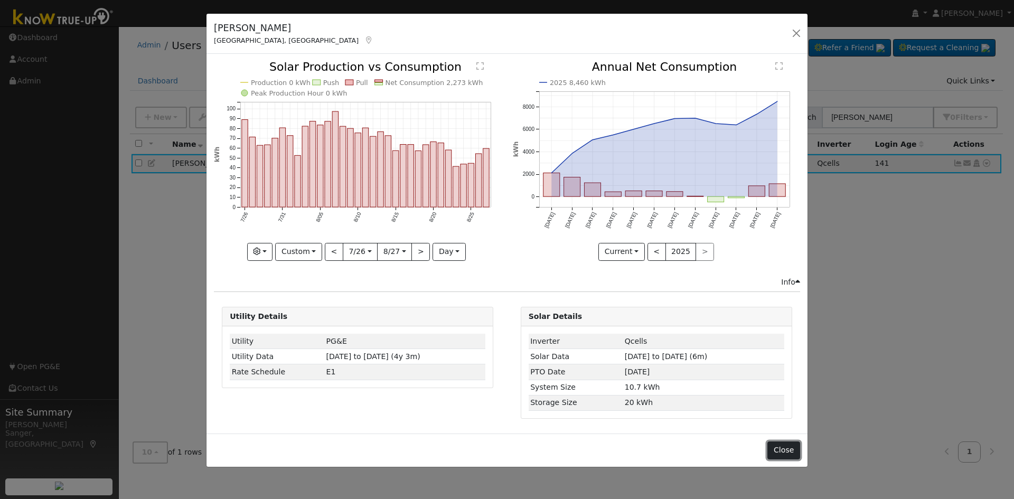
click at [779, 449] on button "Close" at bounding box center [783, 451] width 32 height 18
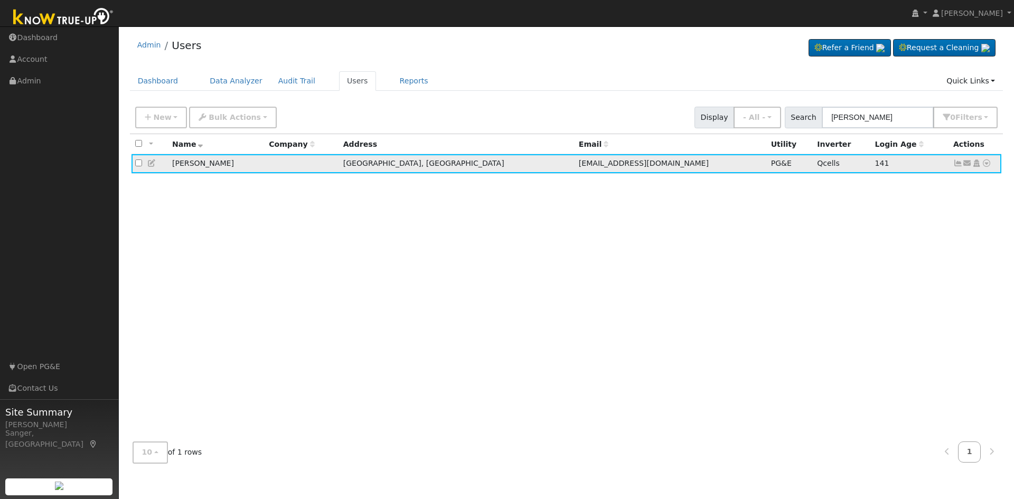
click at [959, 166] on icon at bounding box center [958, 163] width 10 height 7
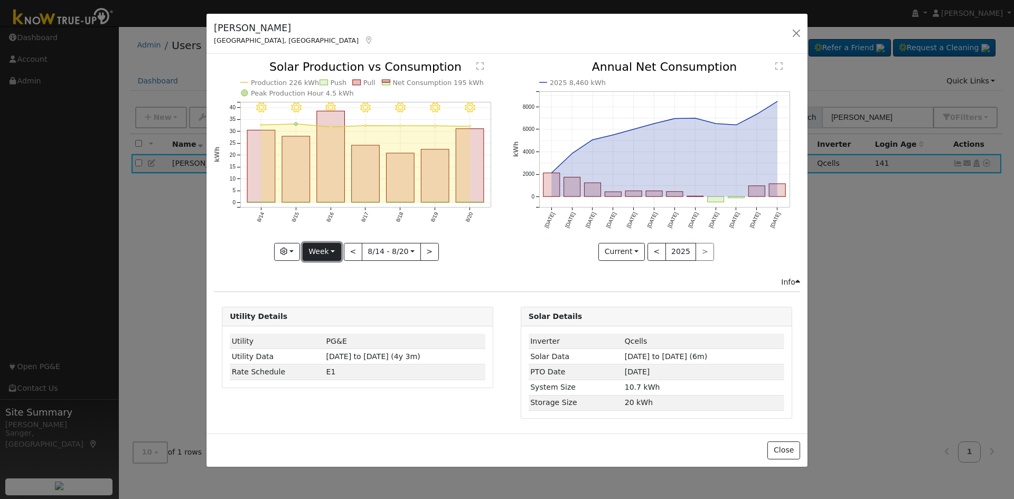
click at [317, 250] on button "Week" at bounding box center [322, 252] width 39 height 18
click at [339, 299] on link "Month" at bounding box center [339, 303] width 73 height 15
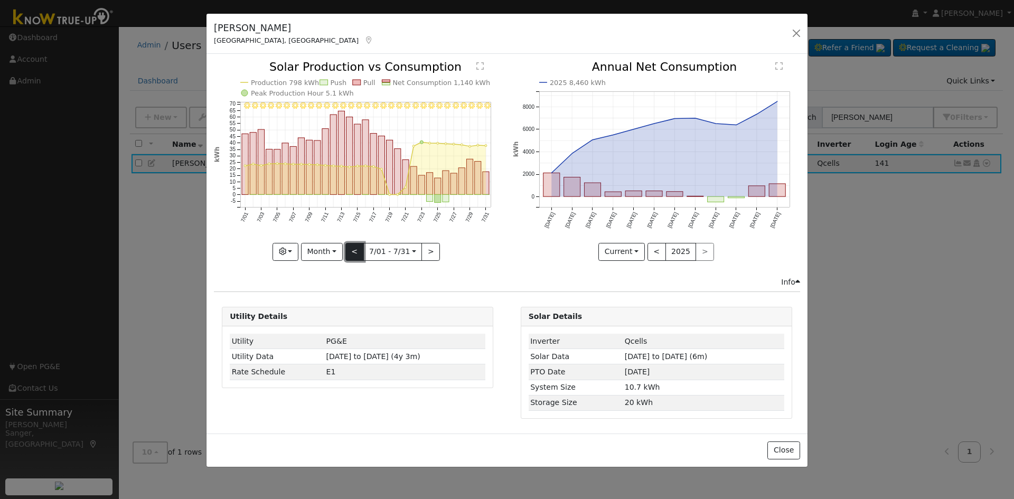
click at [355, 254] on button "<" at bounding box center [354, 252] width 18 height 18
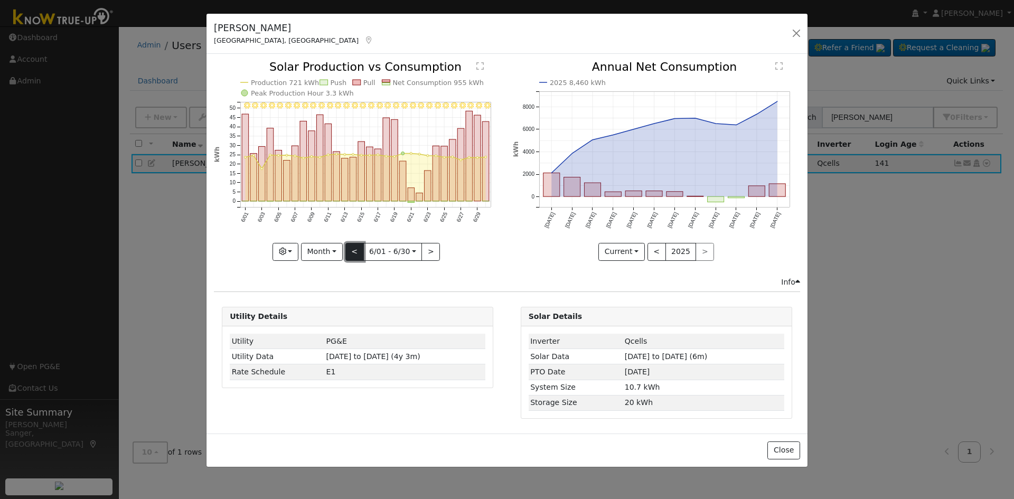
click at [355, 254] on button "<" at bounding box center [354, 252] width 18 height 18
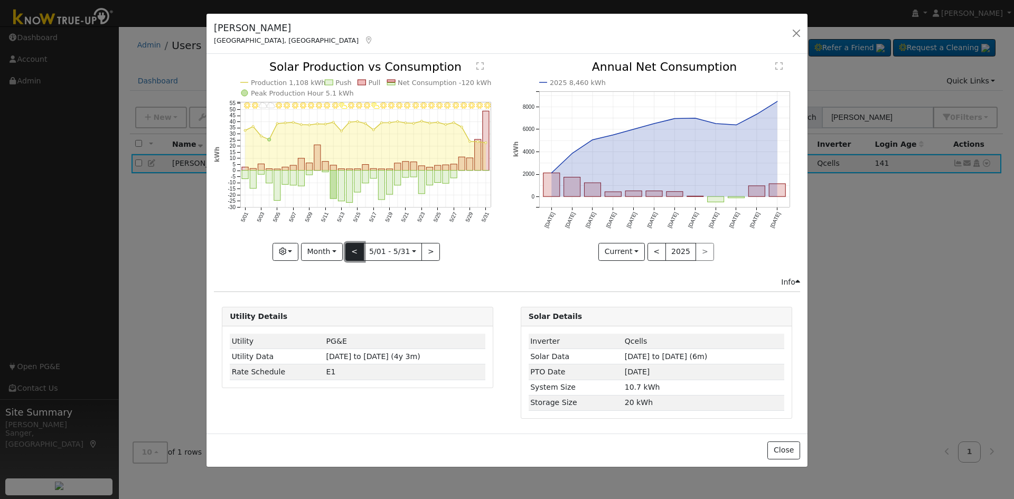
click at [355, 254] on button "<" at bounding box center [354, 252] width 18 height 18
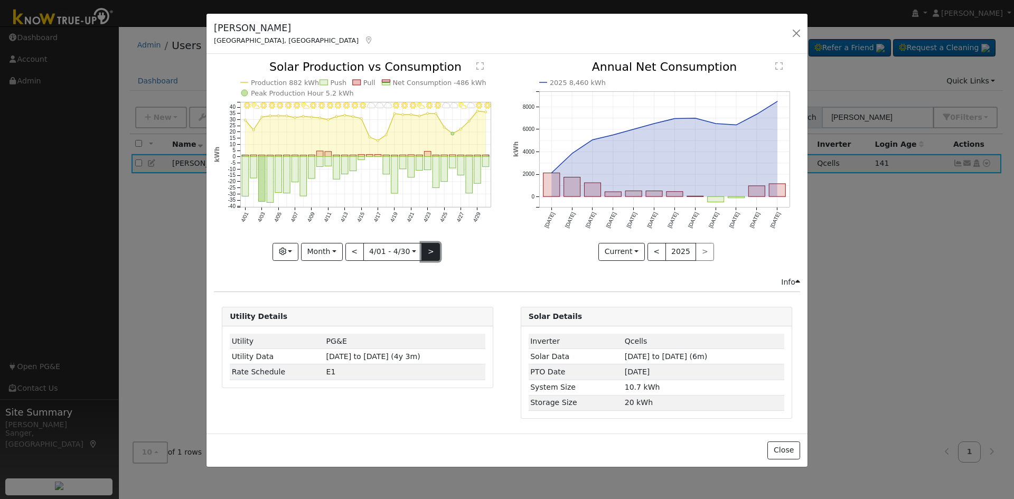
click at [430, 253] on button ">" at bounding box center [430, 252] width 18 height 18
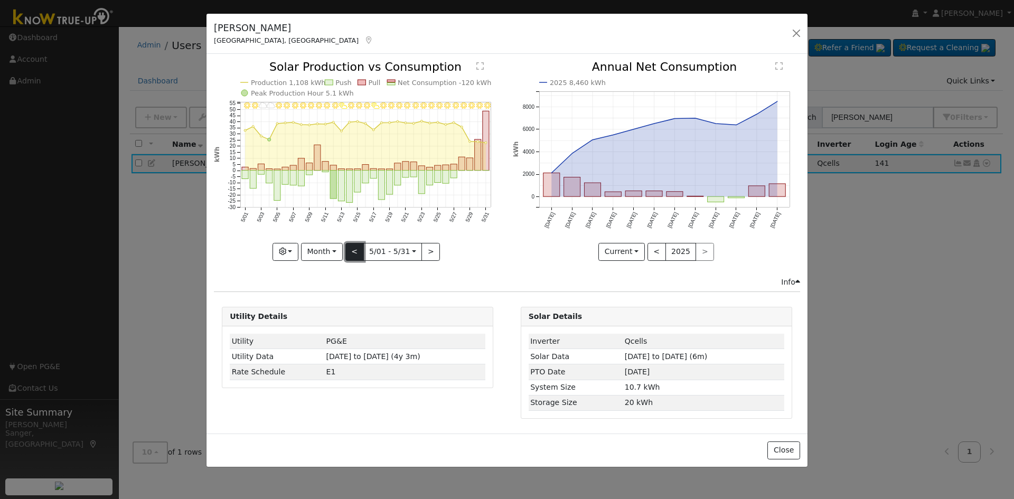
click at [359, 253] on button "<" at bounding box center [354, 252] width 18 height 18
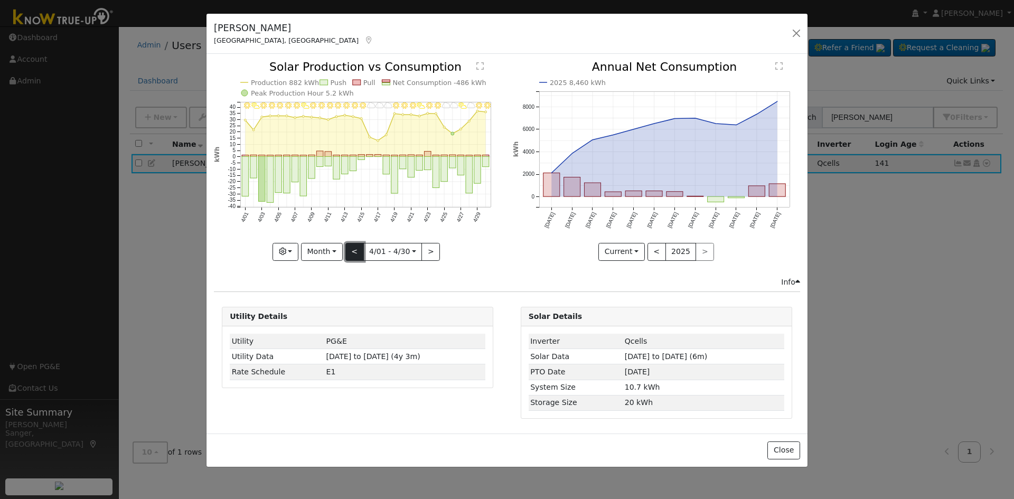
click at [359, 253] on button "<" at bounding box center [354, 252] width 18 height 18
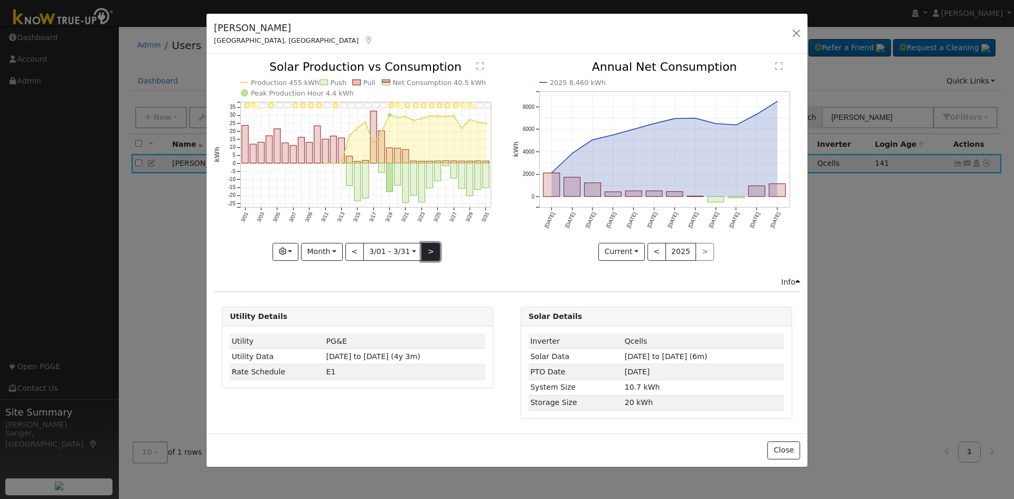
click at [429, 252] on button ">" at bounding box center [430, 252] width 18 height 18
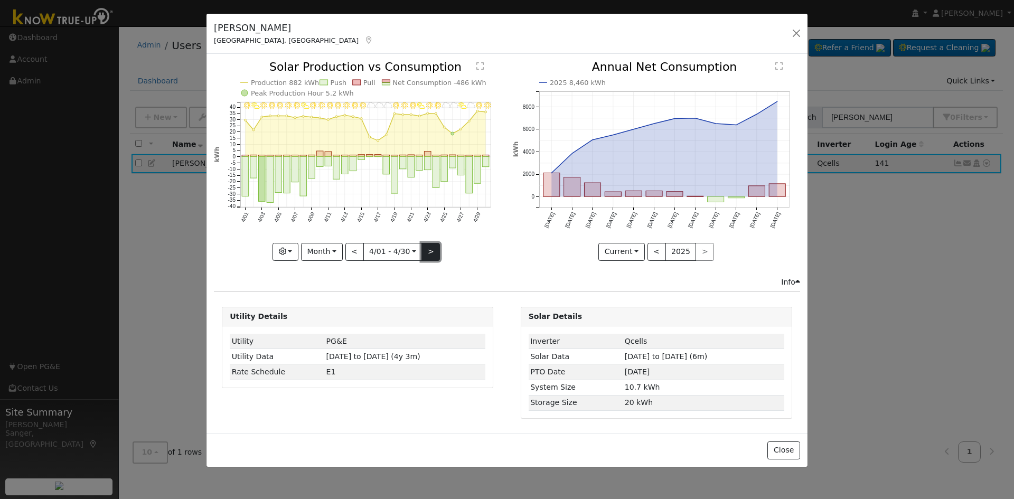
click at [429, 252] on button ">" at bounding box center [430, 252] width 18 height 18
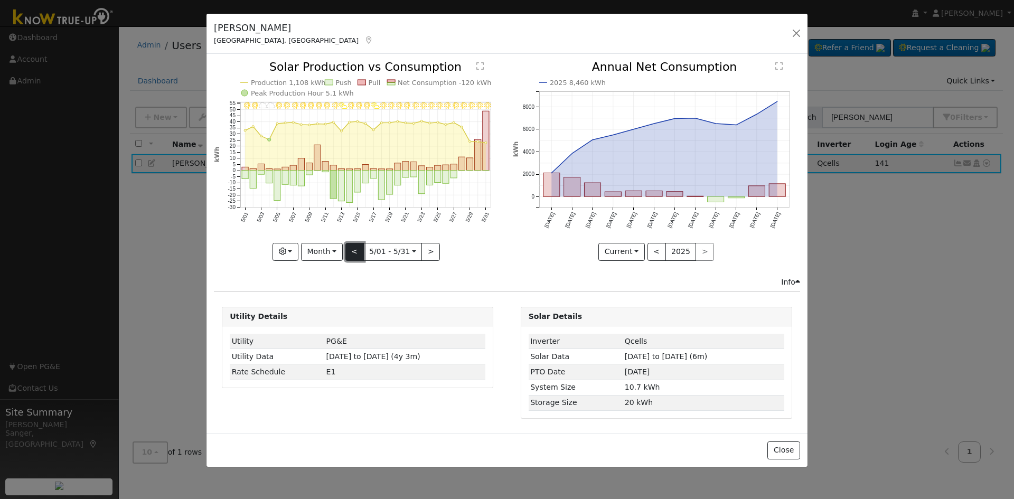
click at [349, 252] on button "<" at bounding box center [354, 252] width 18 height 18
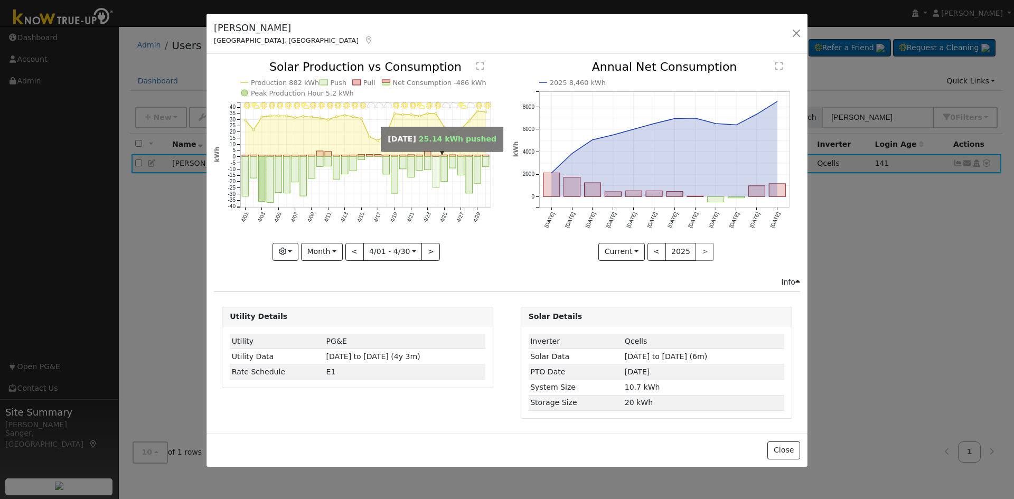
click at [435, 178] on rect "onclick=""" at bounding box center [436, 172] width 7 height 31
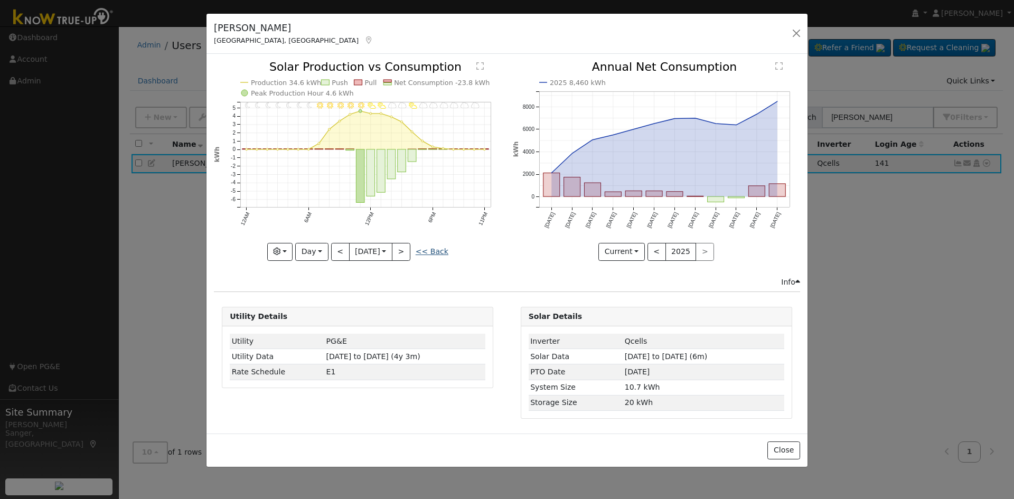
click at [431, 249] on link "<< Back" at bounding box center [432, 251] width 33 height 8
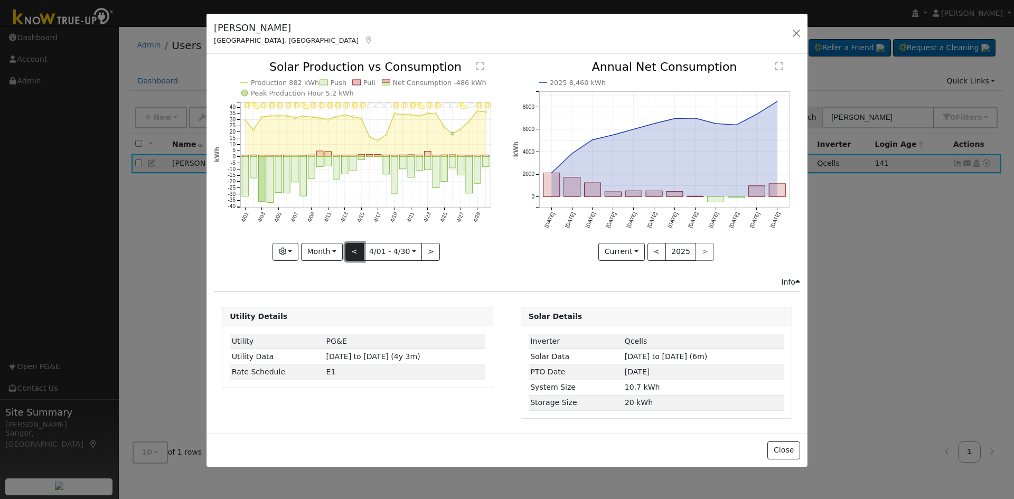
click at [354, 251] on button "<" at bounding box center [354, 252] width 18 height 18
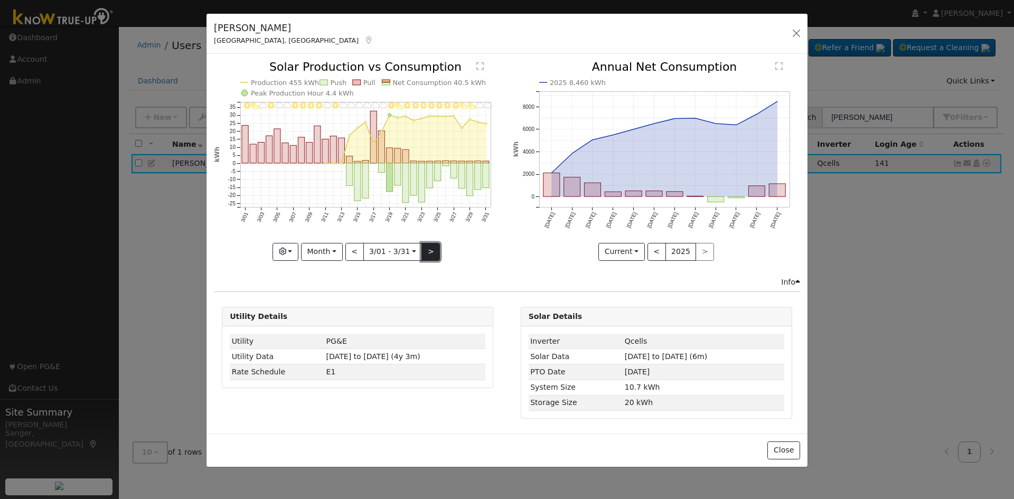
click at [431, 249] on button ">" at bounding box center [430, 252] width 18 height 18
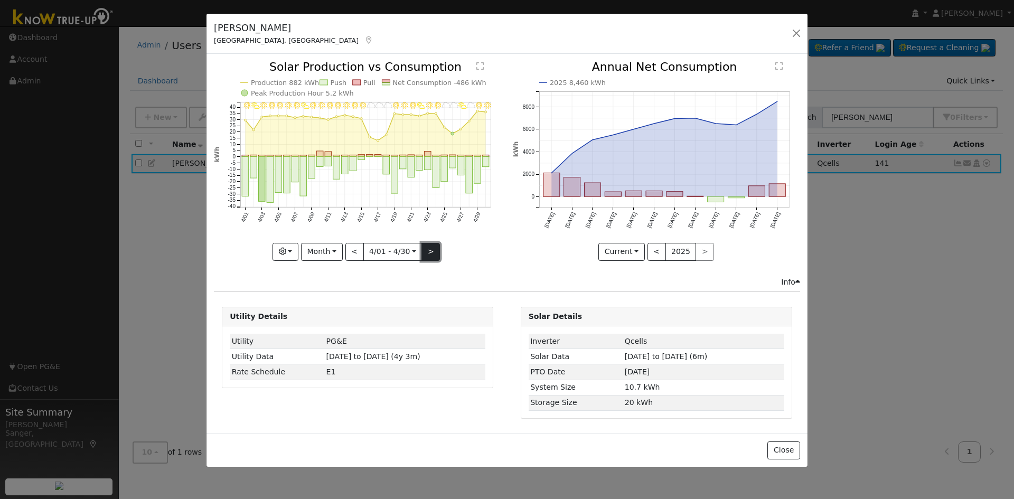
click at [429, 252] on button ">" at bounding box center [430, 252] width 18 height 18
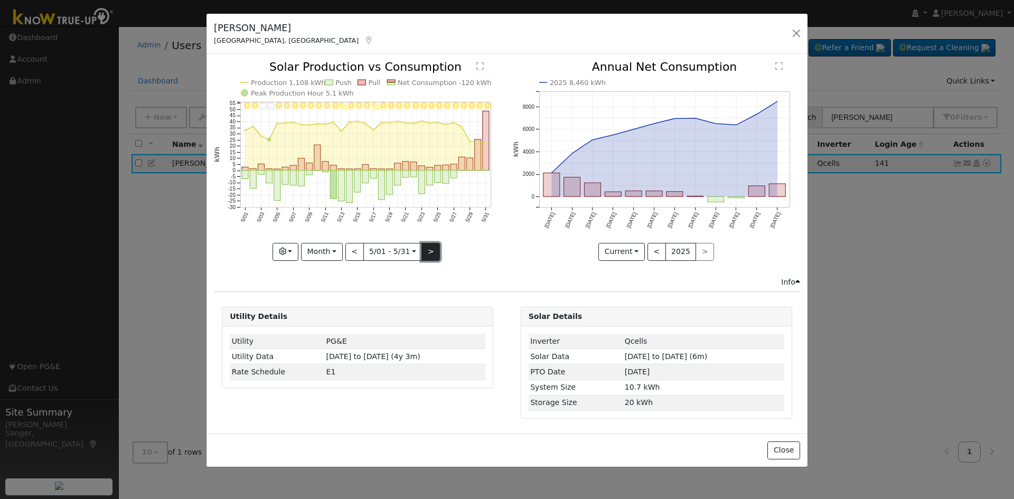
click at [427, 249] on button ">" at bounding box center [430, 252] width 18 height 18
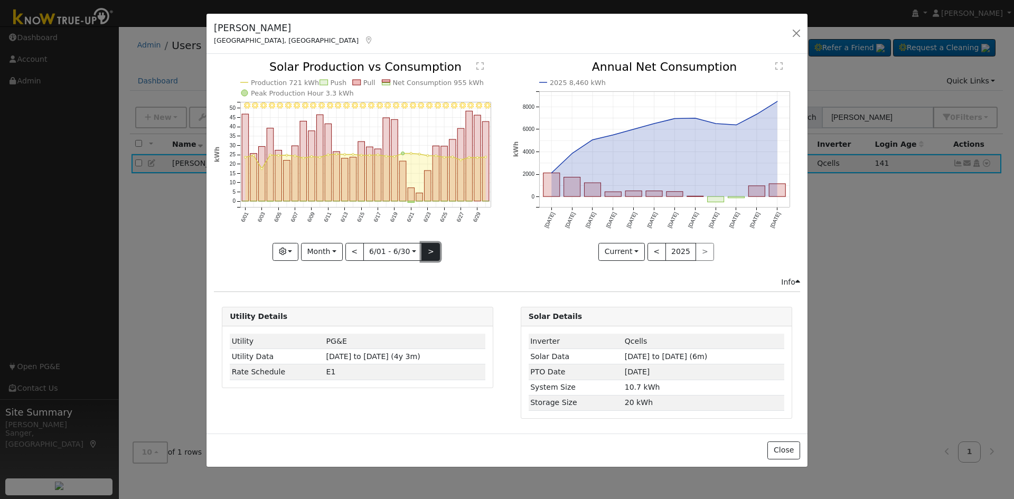
click at [428, 249] on button ">" at bounding box center [430, 252] width 18 height 18
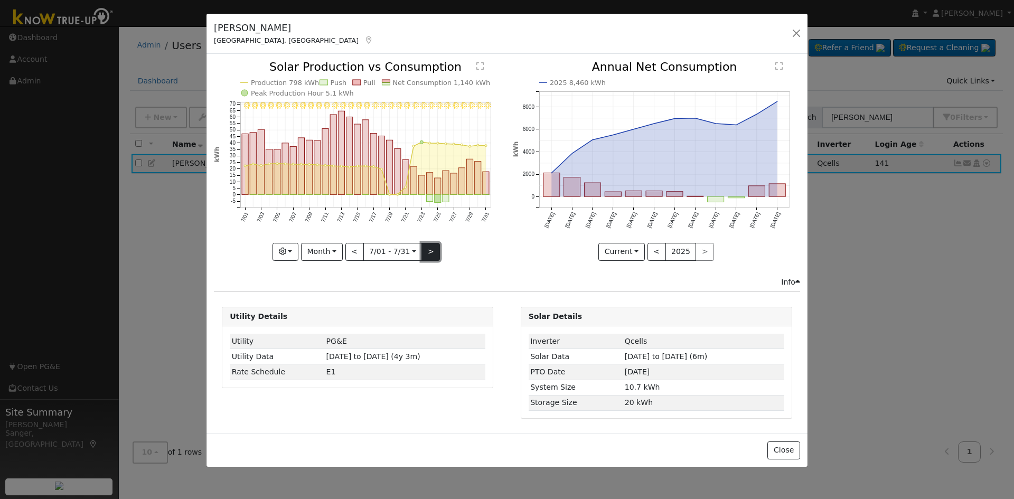
click at [428, 249] on button ">" at bounding box center [430, 252] width 18 height 18
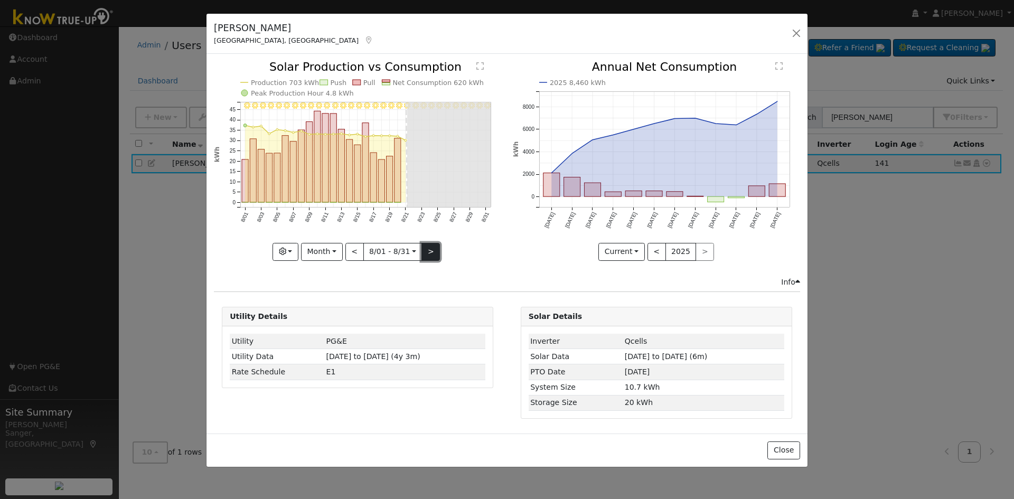
click at [424, 250] on button ">" at bounding box center [430, 252] width 18 height 18
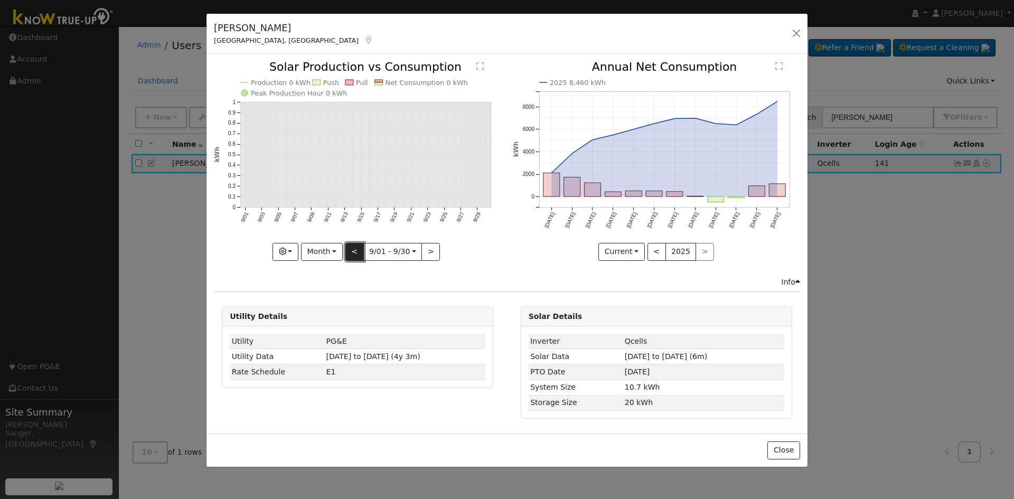
click at [351, 251] on button "<" at bounding box center [354, 252] width 18 height 18
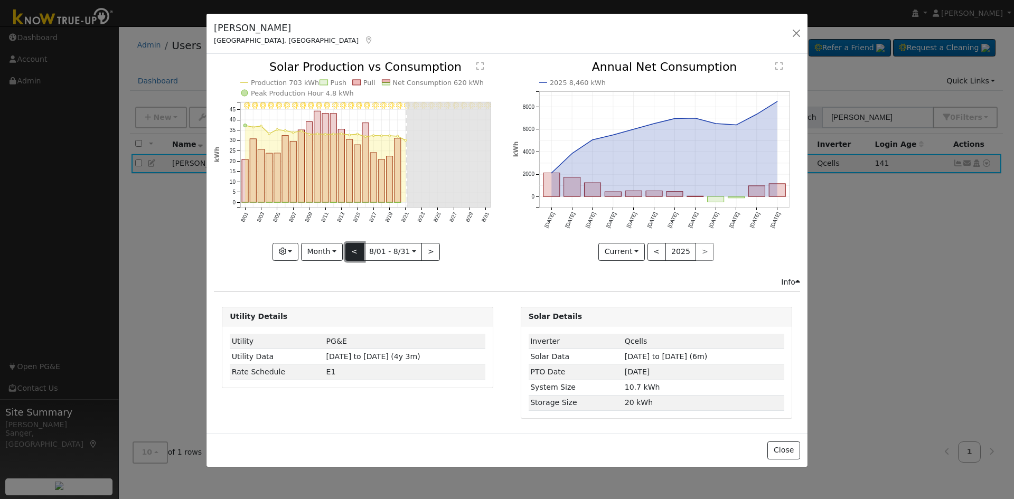
click at [351, 251] on button "<" at bounding box center [354, 252] width 18 height 18
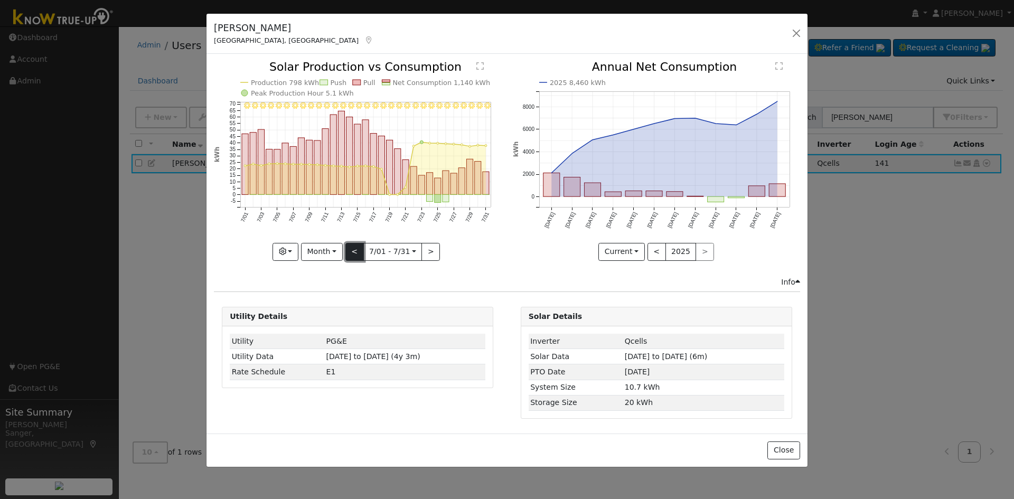
click at [353, 247] on button "<" at bounding box center [354, 252] width 18 height 18
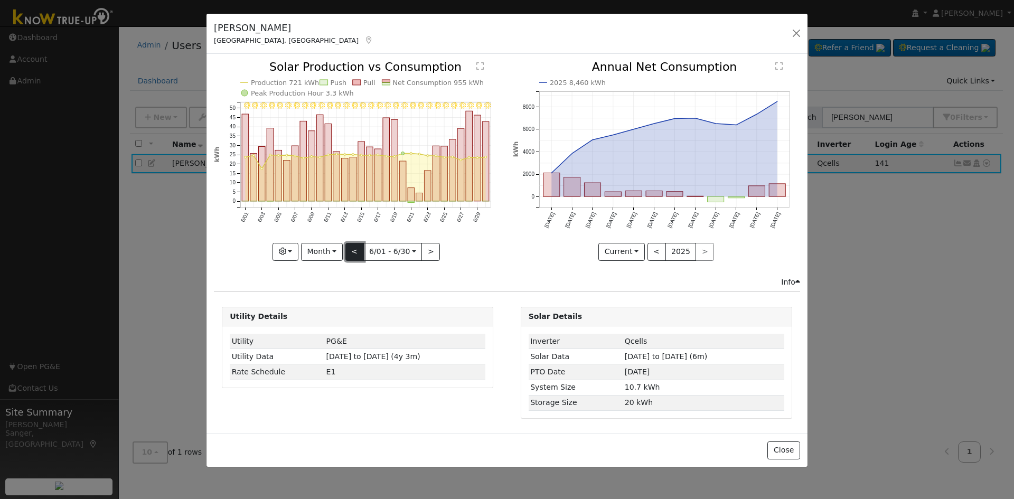
click at [353, 247] on button "<" at bounding box center [354, 252] width 18 height 18
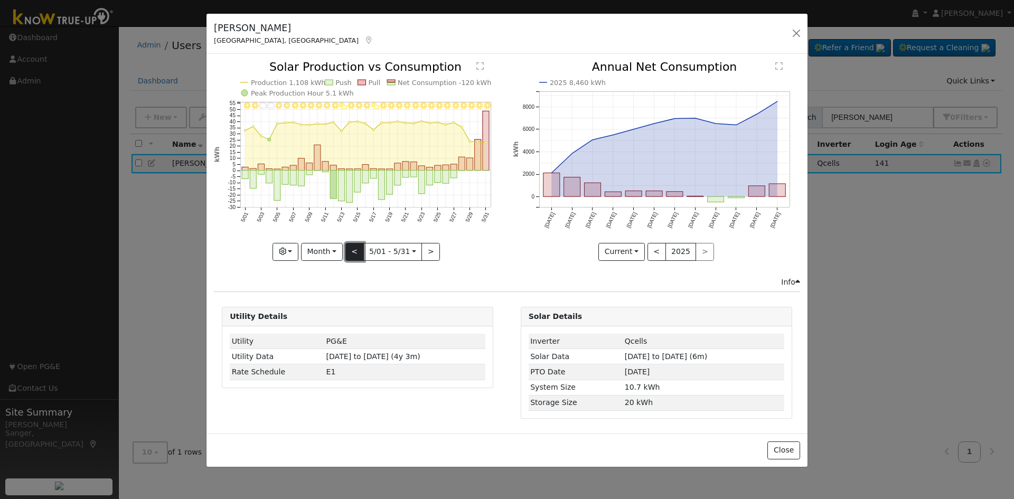
click at [353, 247] on button "<" at bounding box center [354, 252] width 18 height 18
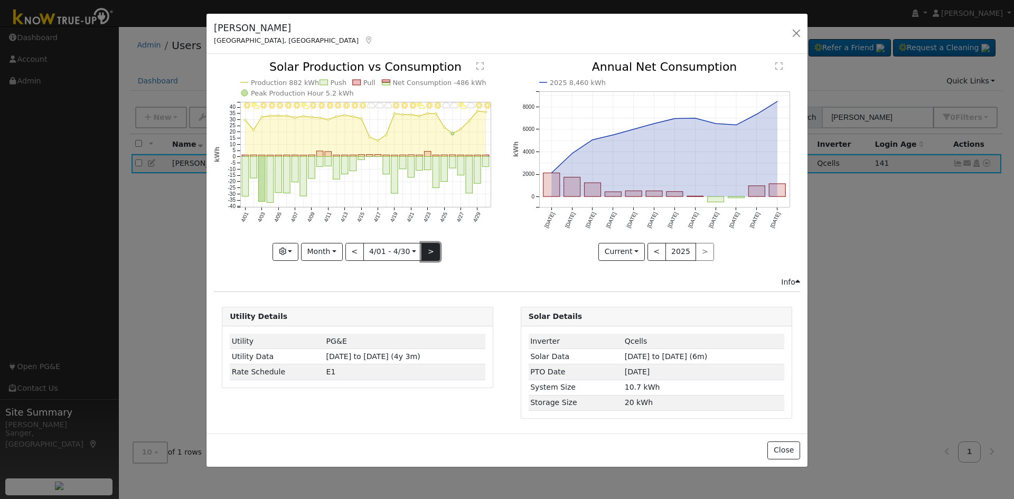
click at [435, 250] on button ">" at bounding box center [430, 252] width 18 height 18
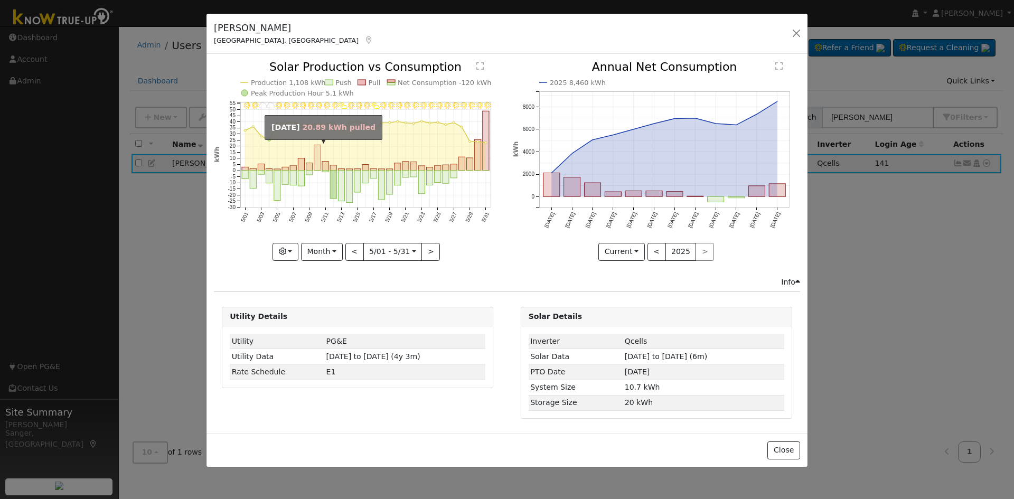
click at [317, 162] on rect "onclick=""" at bounding box center [317, 157] width 6 height 25
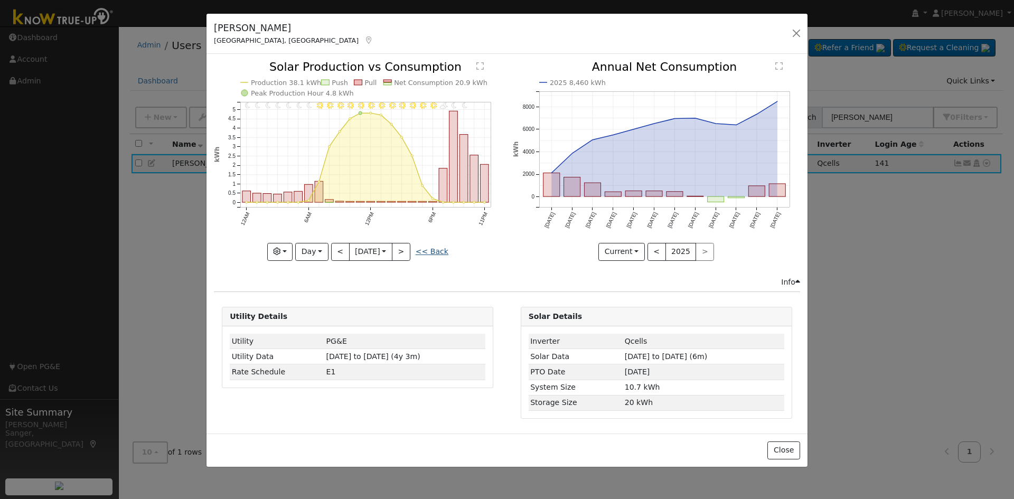
click at [432, 249] on link "<< Back" at bounding box center [432, 251] width 33 height 8
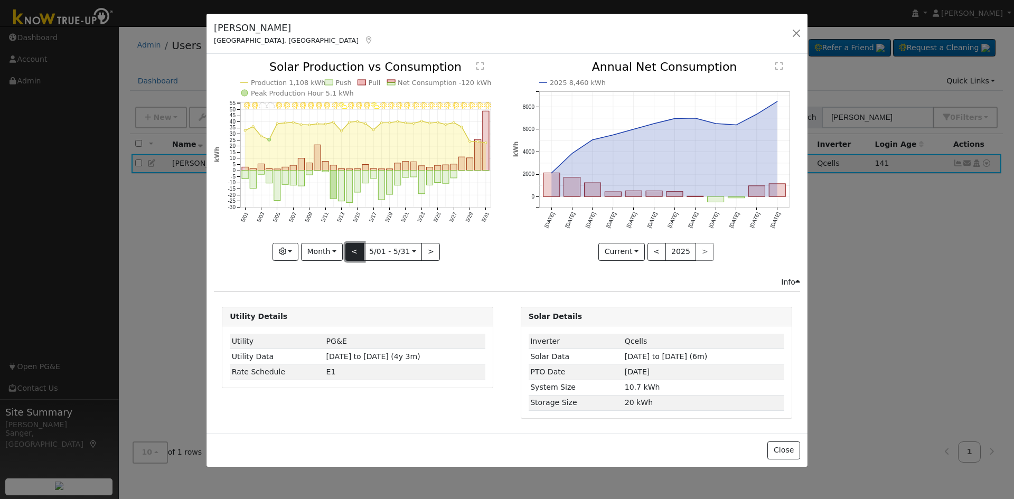
click at [352, 256] on button "<" at bounding box center [354, 252] width 18 height 18
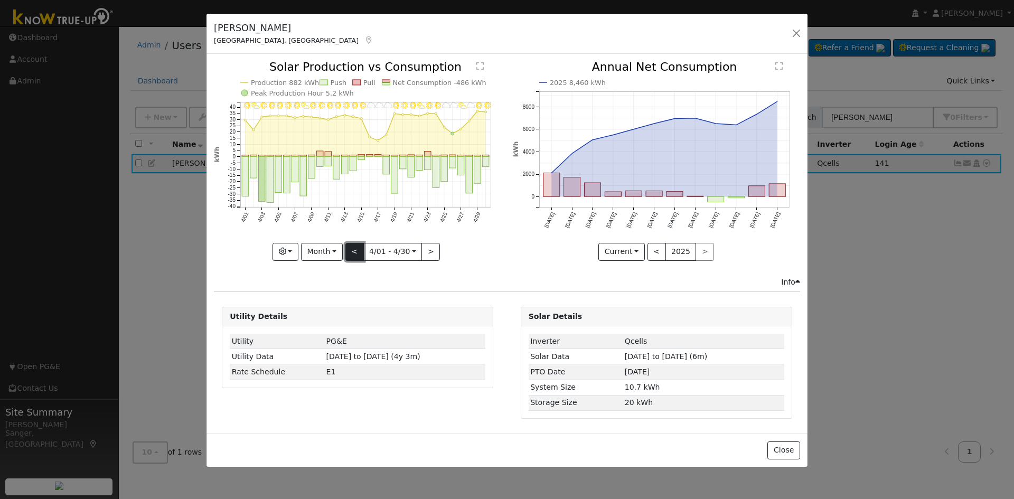
click at [352, 256] on button "<" at bounding box center [354, 252] width 18 height 18
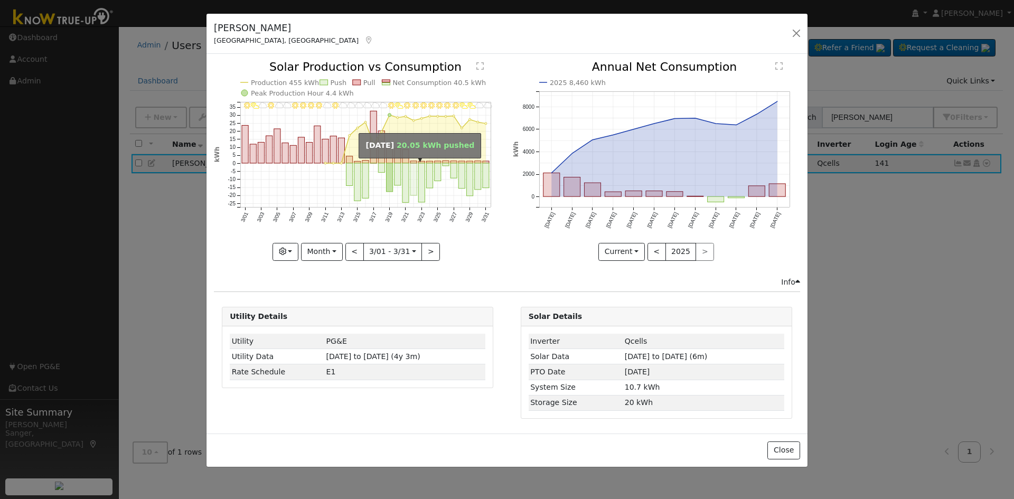
click at [411, 179] on rect "onclick=""" at bounding box center [413, 179] width 6 height 32
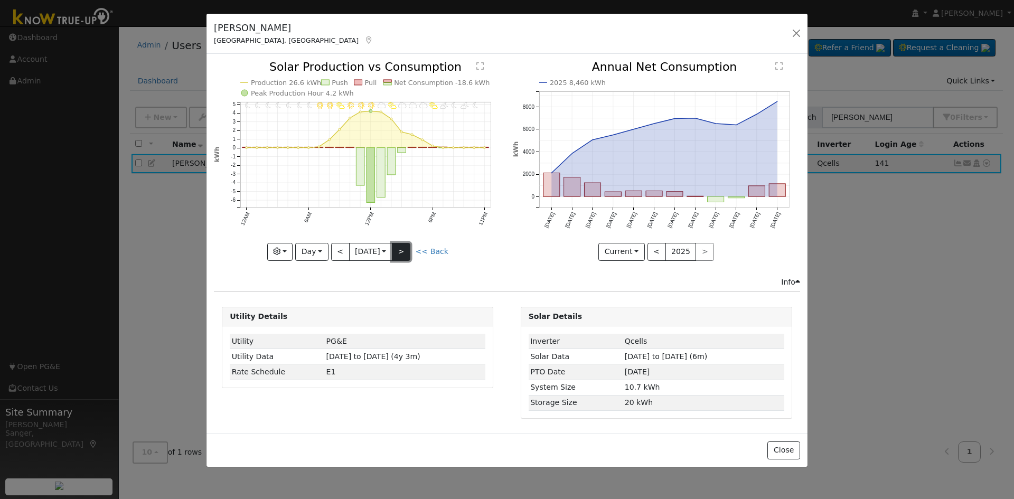
click at [404, 250] on button ">" at bounding box center [401, 252] width 18 height 18
click at [404, 248] on button ">" at bounding box center [401, 252] width 18 height 18
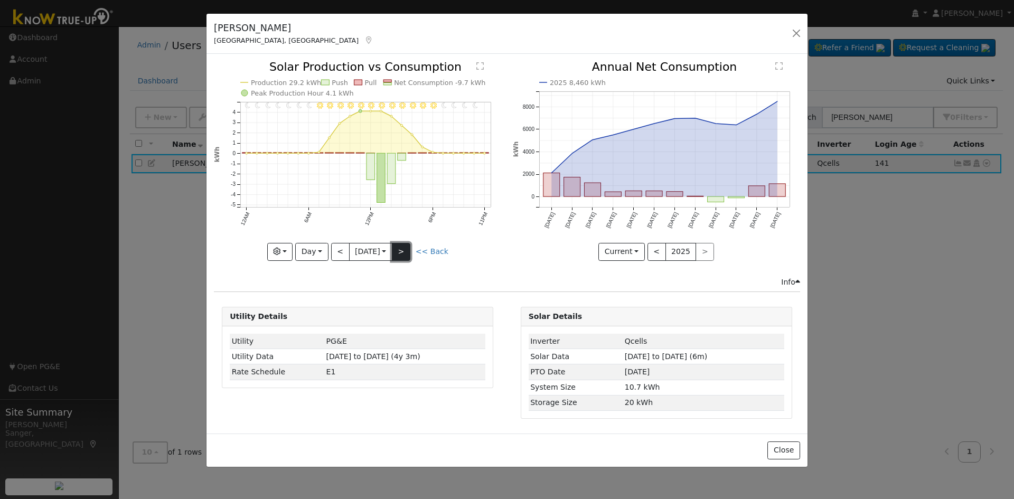
click at [404, 248] on button ">" at bounding box center [401, 252] width 18 height 18
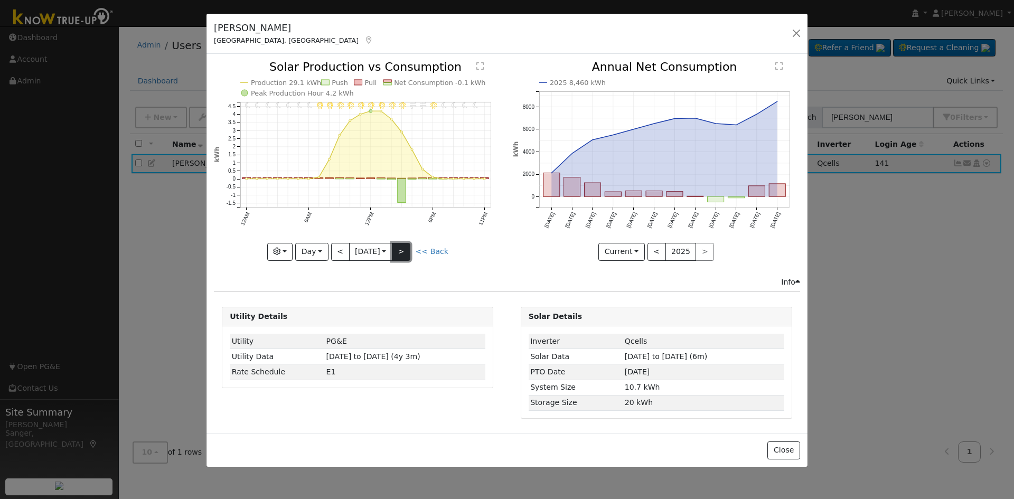
click at [404, 248] on button ">" at bounding box center [401, 252] width 18 height 18
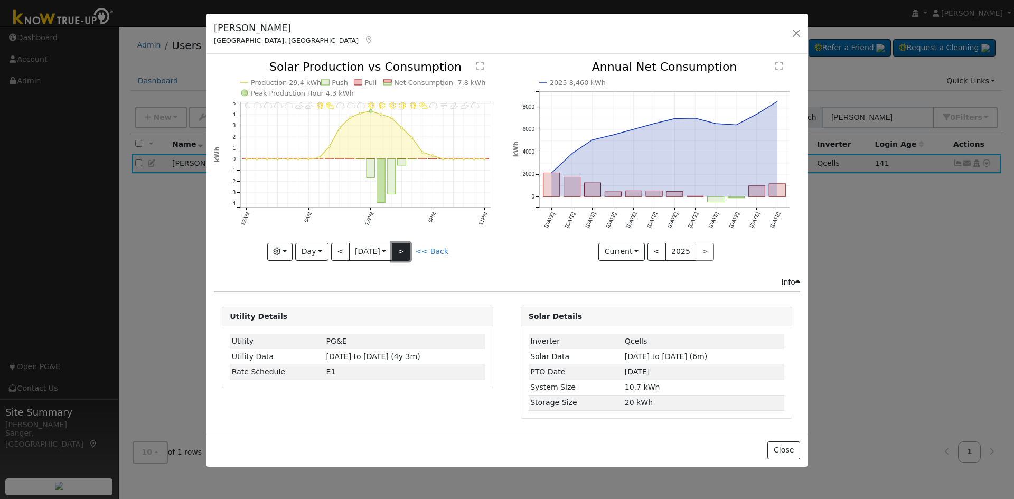
click at [404, 248] on button ">" at bounding box center [401, 252] width 18 height 18
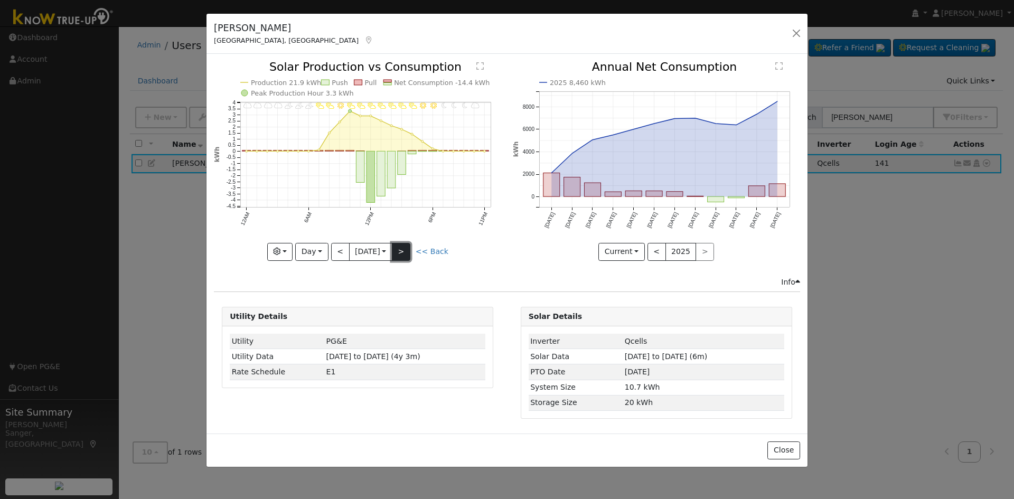
click at [402, 252] on button ">" at bounding box center [401, 252] width 18 height 18
click at [405, 249] on button ">" at bounding box center [401, 252] width 18 height 18
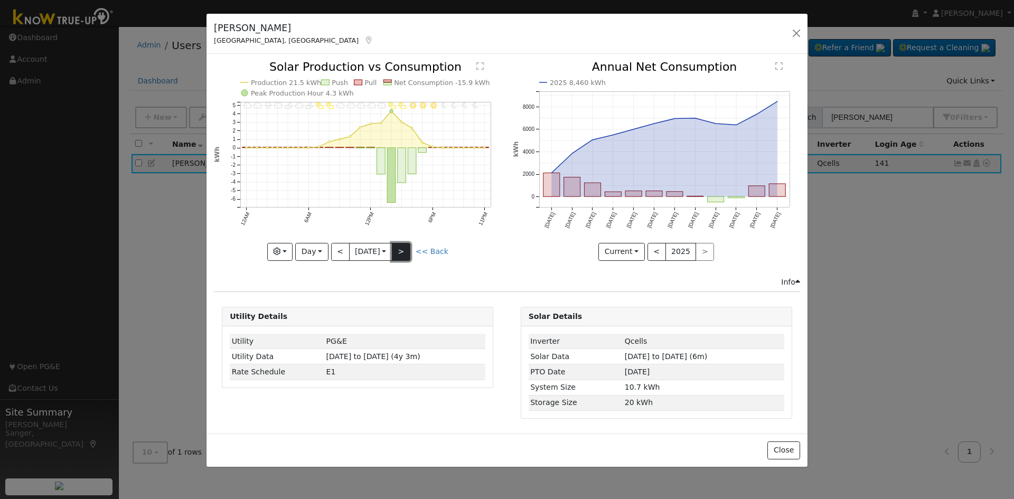
click at [405, 249] on button ">" at bounding box center [401, 252] width 18 height 18
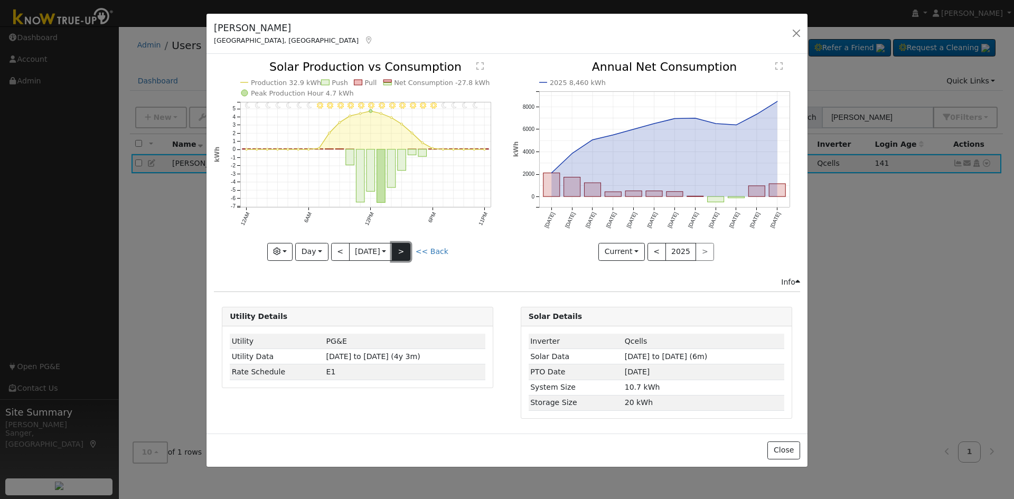
click at [405, 249] on button ">" at bounding box center [401, 252] width 18 height 18
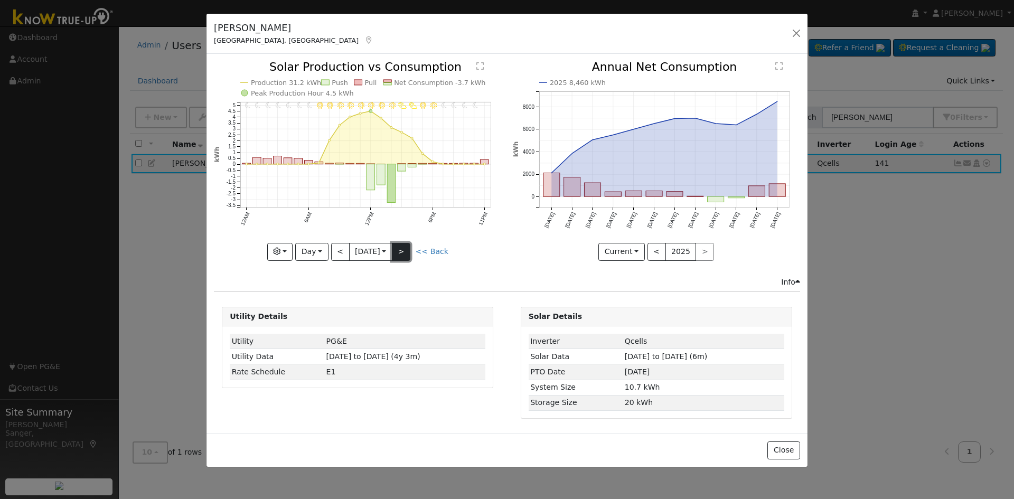
click at [405, 249] on button ">" at bounding box center [401, 252] width 18 height 18
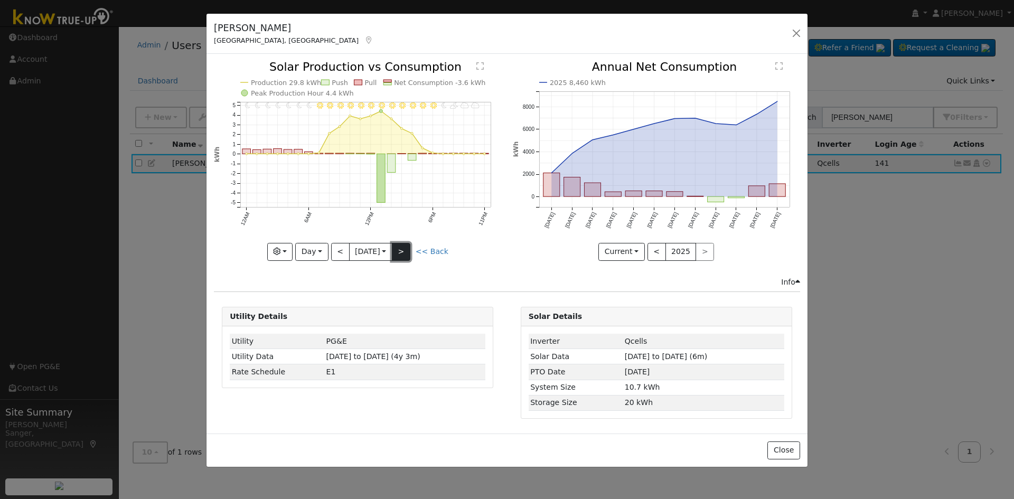
click at [405, 249] on button ">" at bounding box center [401, 252] width 18 height 18
click at [407, 255] on button ">" at bounding box center [401, 252] width 18 height 18
click at [405, 249] on button ">" at bounding box center [401, 252] width 18 height 18
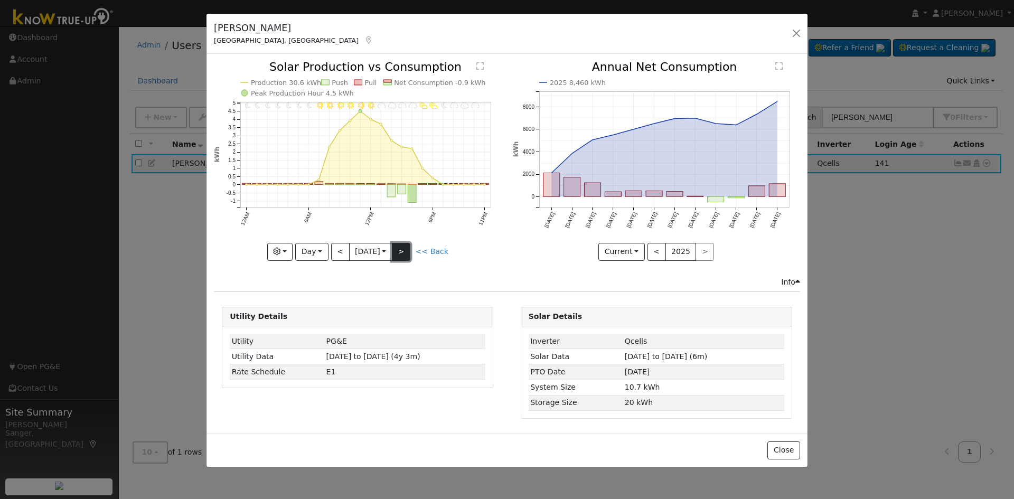
click at [401, 253] on button ">" at bounding box center [401, 252] width 18 height 18
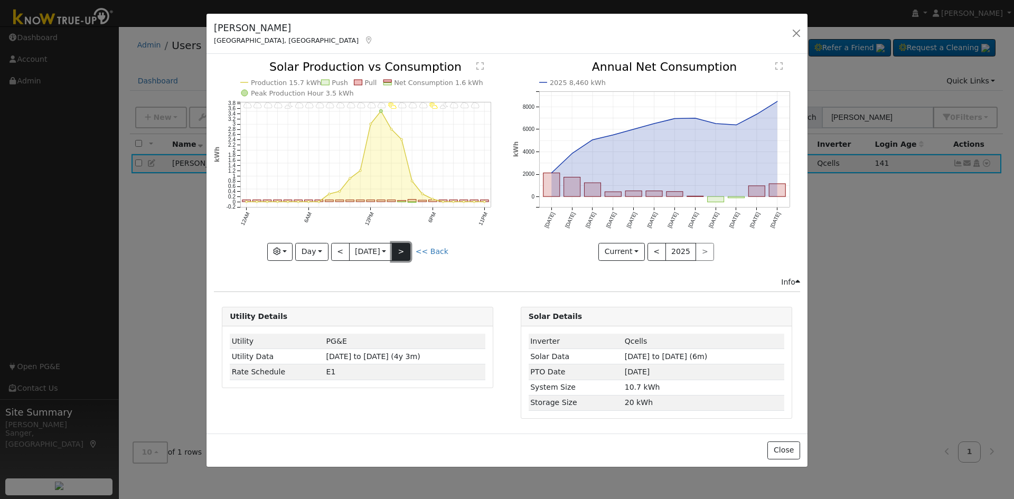
click at [406, 246] on button ">" at bounding box center [401, 252] width 18 height 18
click at [407, 246] on button ">" at bounding box center [401, 252] width 18 height 18
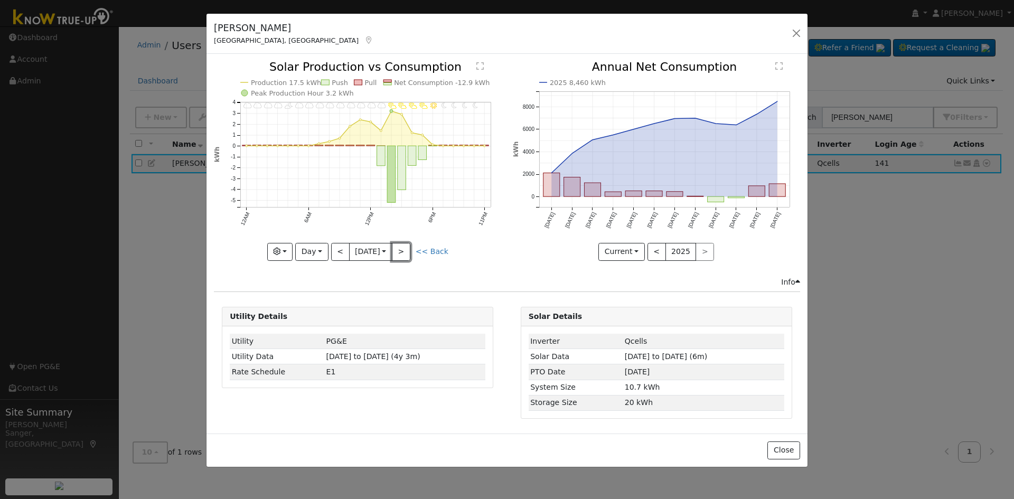
click at [407, 252] on button ">" at bounding box center [401, 252] width 18 height 18
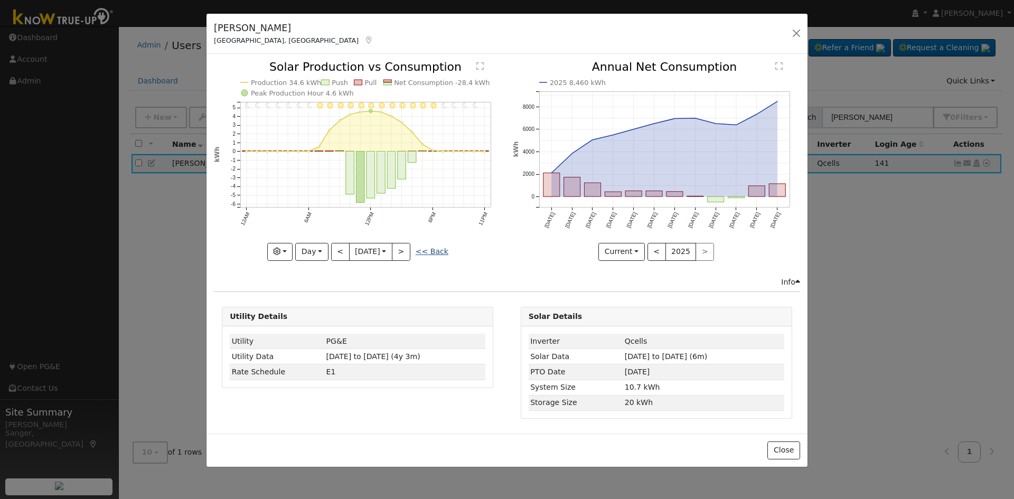
click at [434, 252] on link "<< Back" at bounding box center [432, 251] width 33 height 8
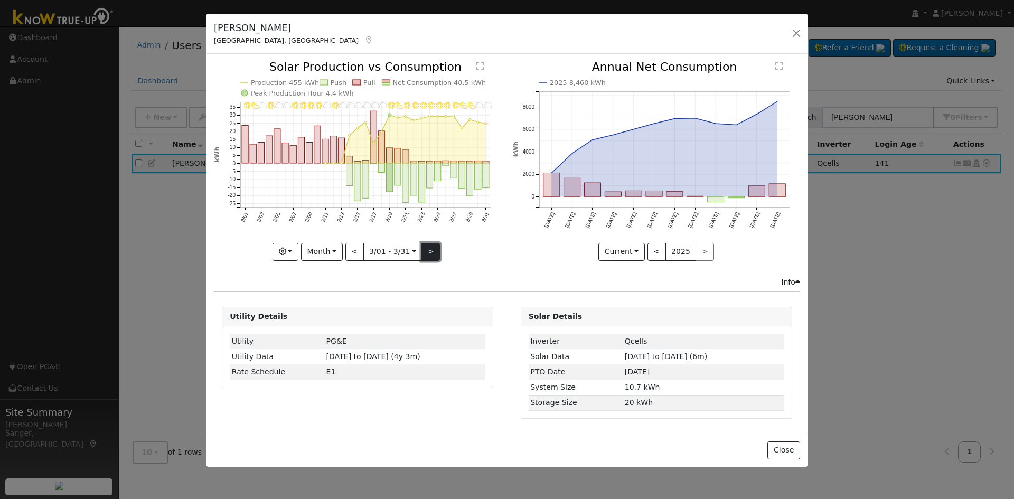
click at [432, 245] on button ">" at bounding box center [430, 252] width 18 height 18
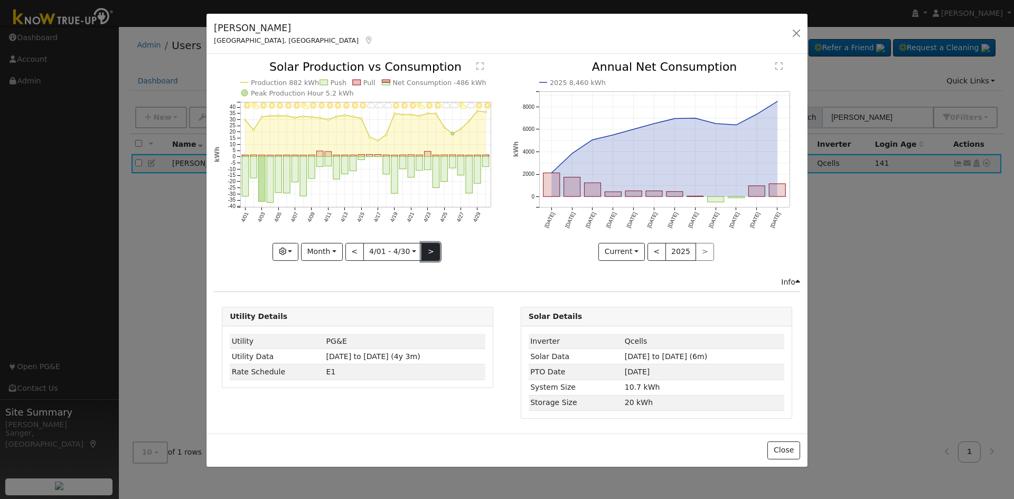
click at [430, 250] on button ">" at bounding box center [430, 252] width 18 height 18
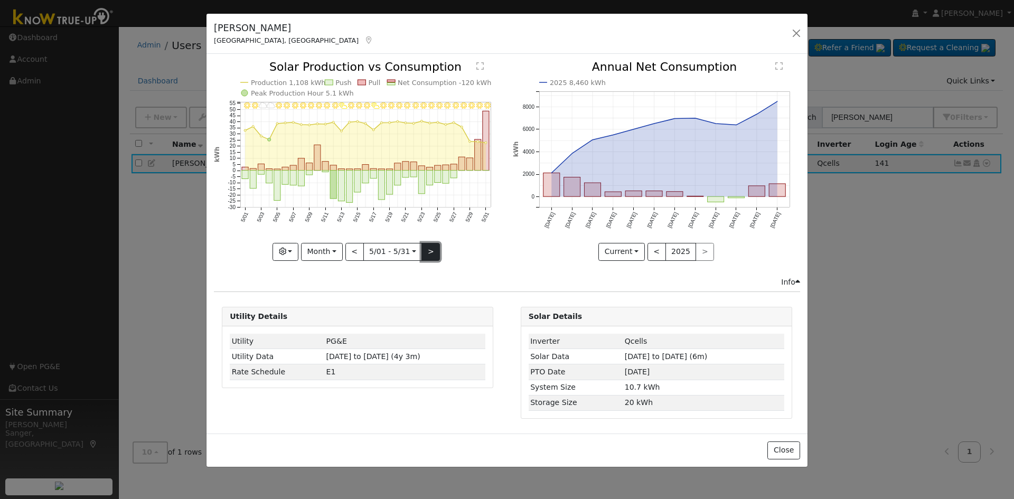
click at [426, 249] on button ">" at bounding box center [430, 252] width 18 height 18
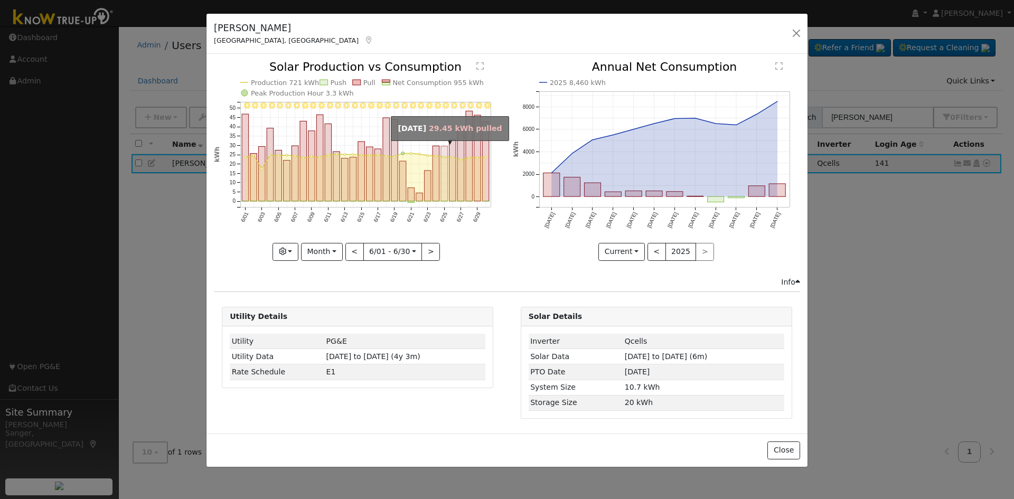
click at [444, 153] on rect "onclick=""" at bounding box center [444, 173] width 7 height 55
type input "[DATE]"
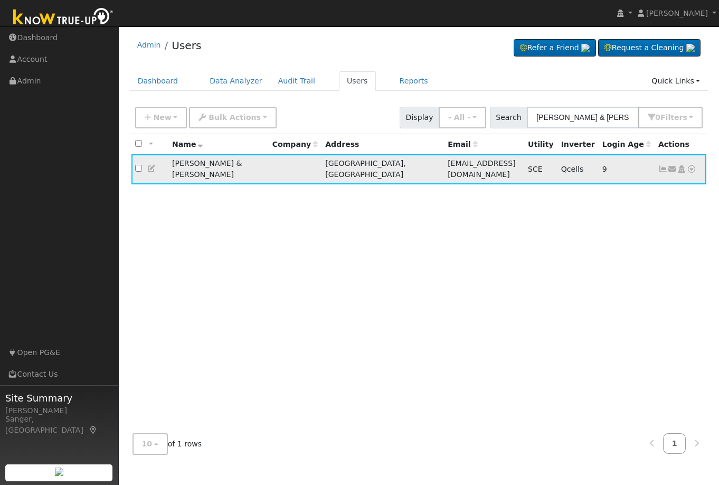
click at [662, 166] on icon at bounding box center [664, 168] width 10 height 7
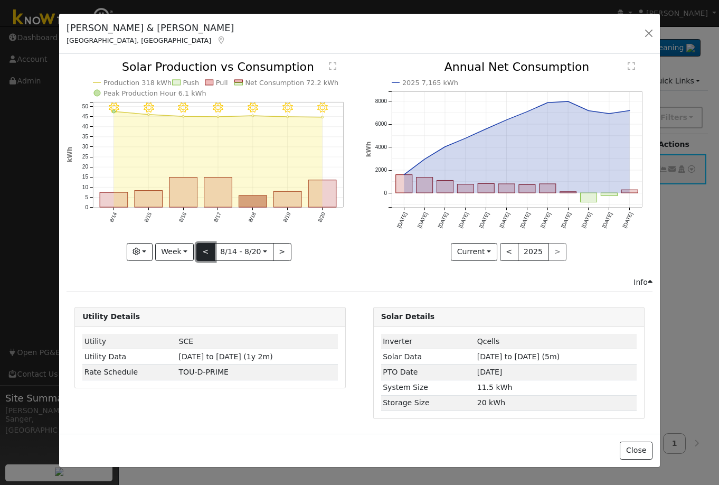
click at [203, 252] on button "<" at bounding box center [205, 252] width 18 height 18
click at [203, 252] on div "8/06 - MostlyClear 8/05 - Clear 8/04 - Clear 8/03 - Clear 8/02 - Clear 8/01 - C…" at bounding box center [210, 160] width 287 height 199
click at [203, 252] on button "<" at bounding box center [205, 252] width 18 height 18
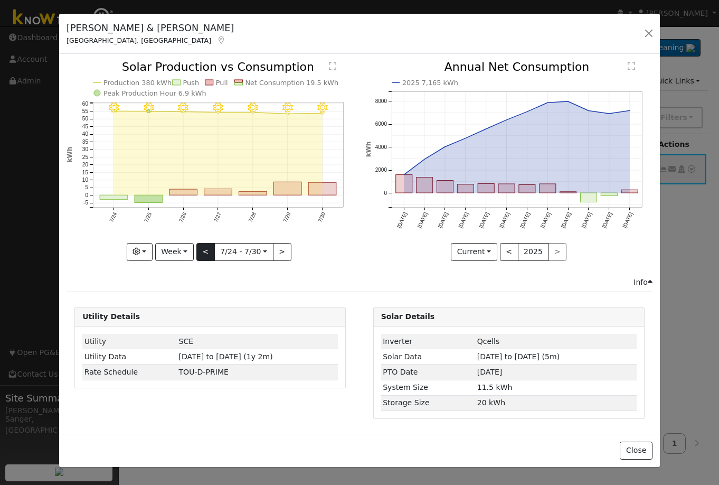
click at [203, 252] on div "7/30 - Clear 7/29 - Clear 7/28 - Clear 7/27 - Clear 7/26 - Clear 7/25 - Clear 7…" at bounding box center [210, 160] width 287 height 199
click at [203, 252] on button "<" at bounding box center [205, 252] width 18 height 18
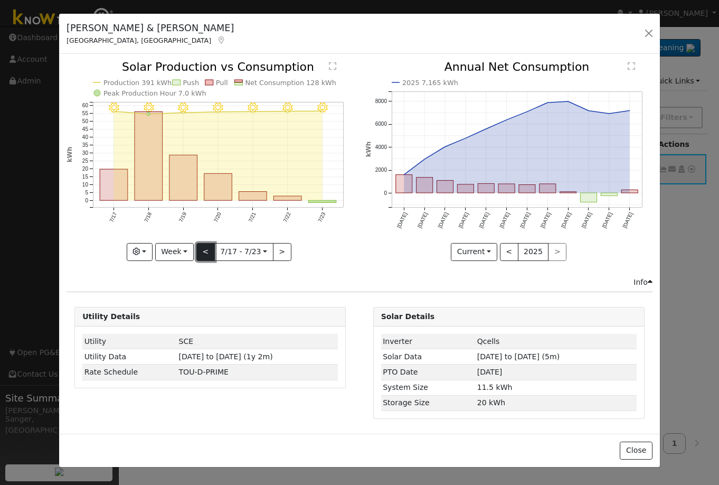
click at [203, 252] on button "<" at bounding box center [205, 252] width 18 height 18
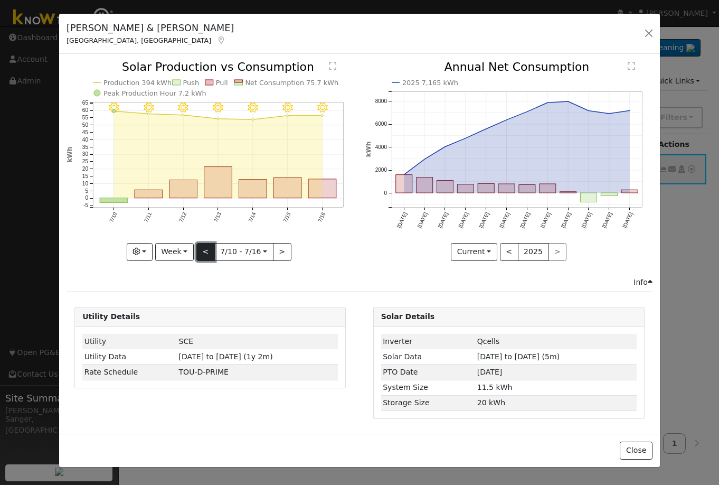
click at [203, 252] on button "<" at bounding box center [205, 252] width 18 height 18
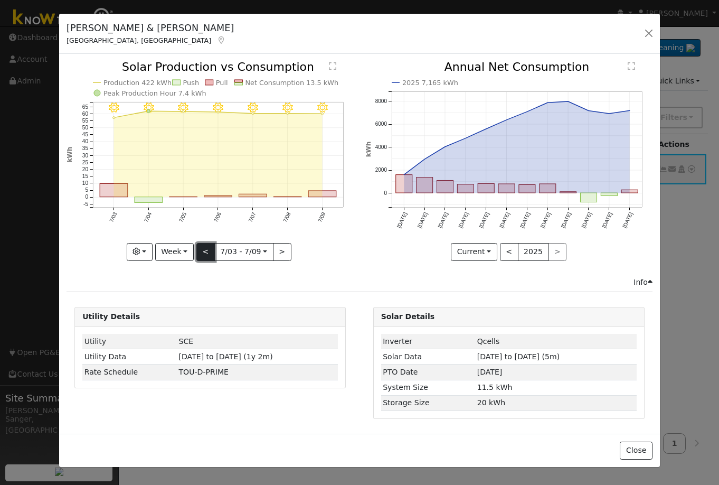
click at [203, 252] on button "<" at bounding box center [205, 252] width 18 height 18
type input "2025-06-26"
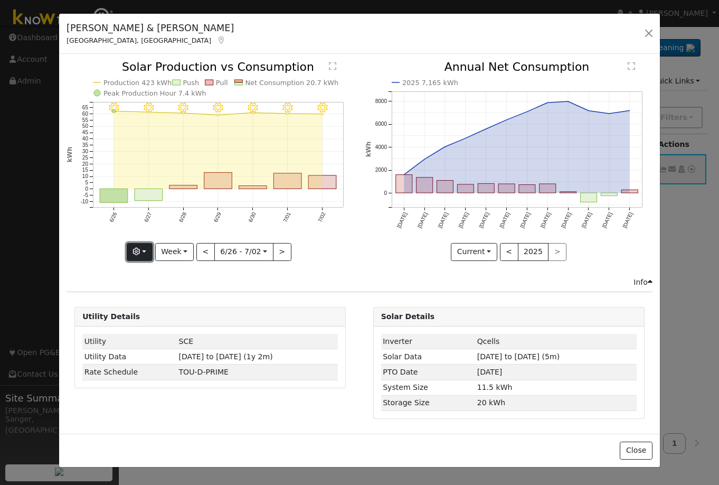
click at [129, 253] on button "button" at bounding box center [140, 252] width 26 height 18
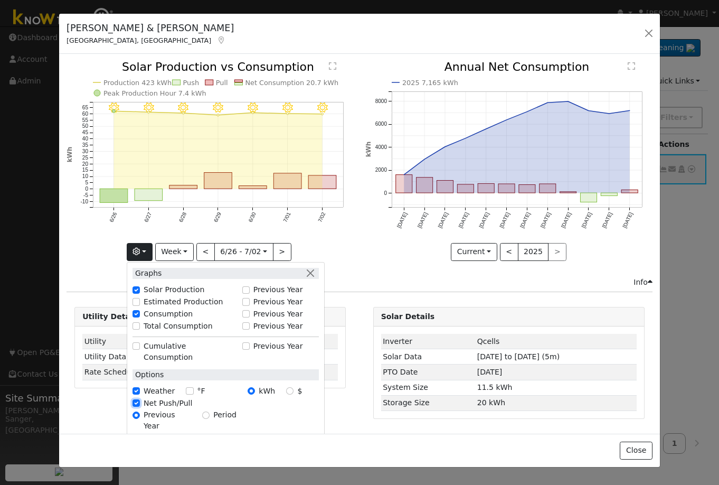
click at [138, 399] on input "Net Push/Pull" at bounding box center [136, 402] width 7 height 7
checkbox input "false"
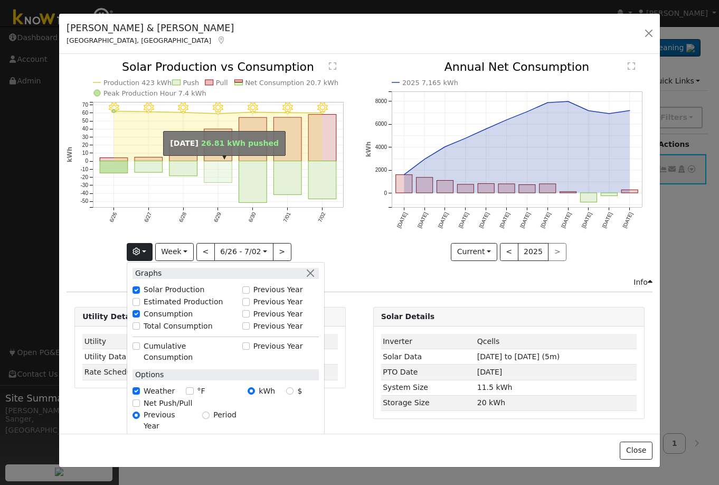
click at [223, 166] on rect "onclick=""" at bounding box center [218, 172] width 28 height 22
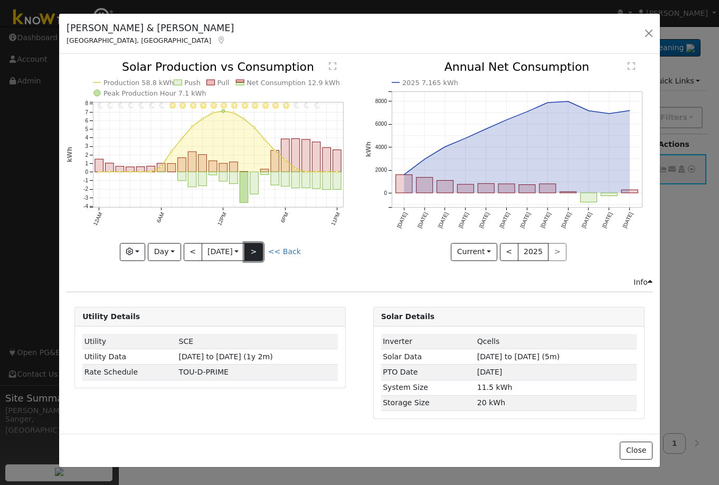
click at [261, 255] on button ">" at bounding box center [254, 252] width 18 height 18
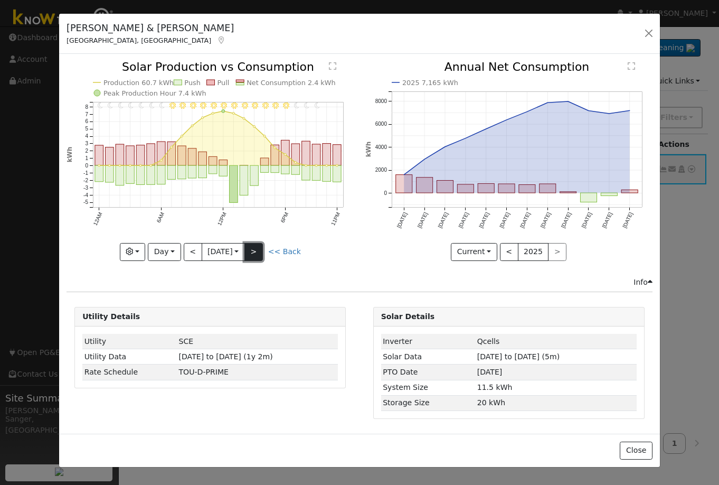
click at [261, 255] on button ">" at bounding box center [254, 252] width 18 height 18
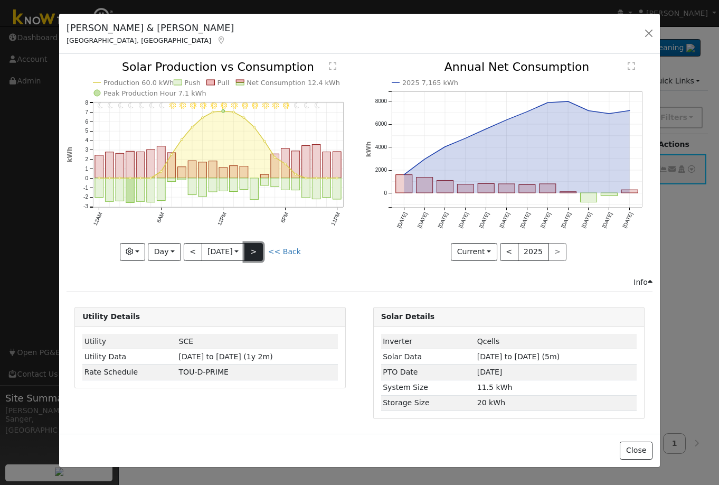
click at [261, 255] on button ">" at bounding box center [254, 252] width 18 height 18
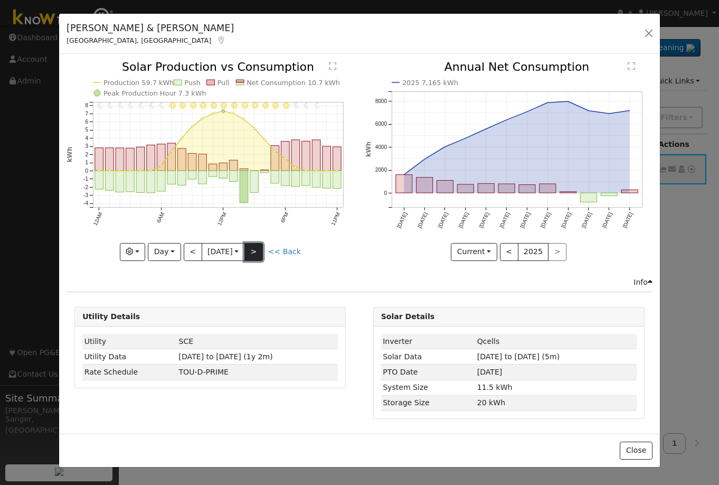
click at [261, 255] on button ">" at bounding box center [254, 252] width 18 height 18
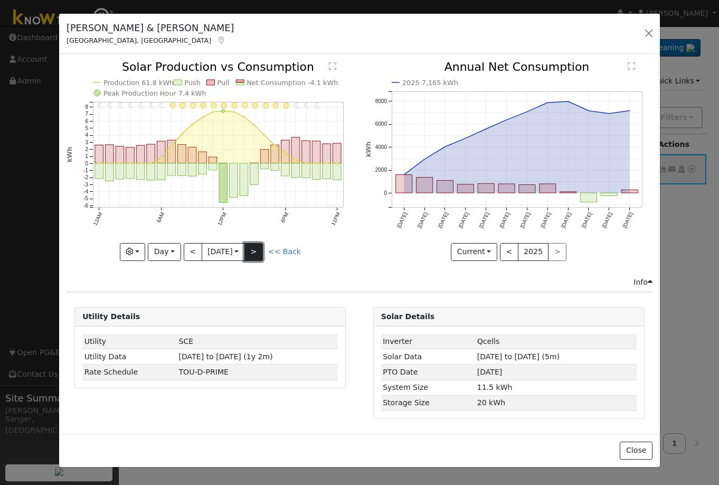
click at [261, 255] on button ">" at bounding box center [254, 252] width 18 height 18
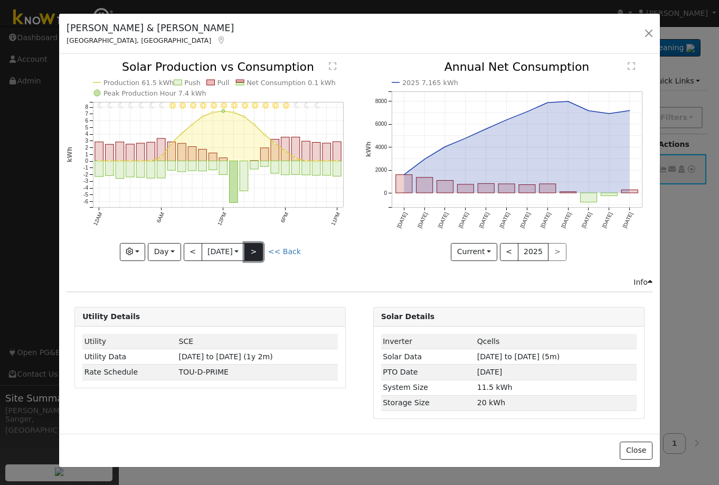
click at [261, 255] on button ">" at bounding box center [254, 252] width 18 height 18
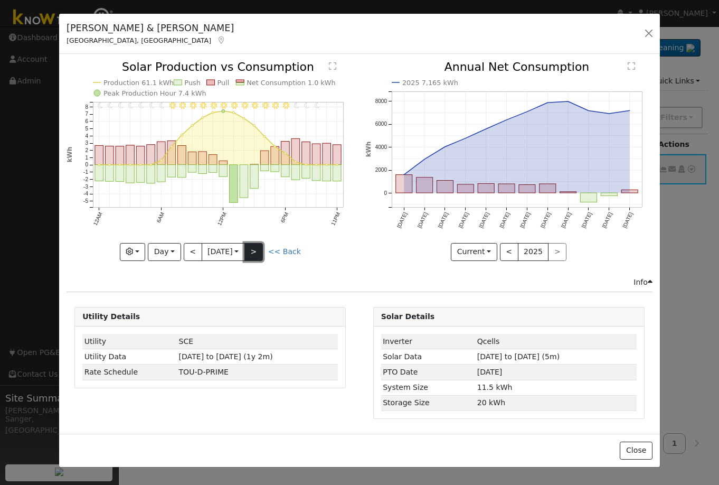
click at [261, 255] on button ">" at bounding box center [254, 252] width 18 height 18
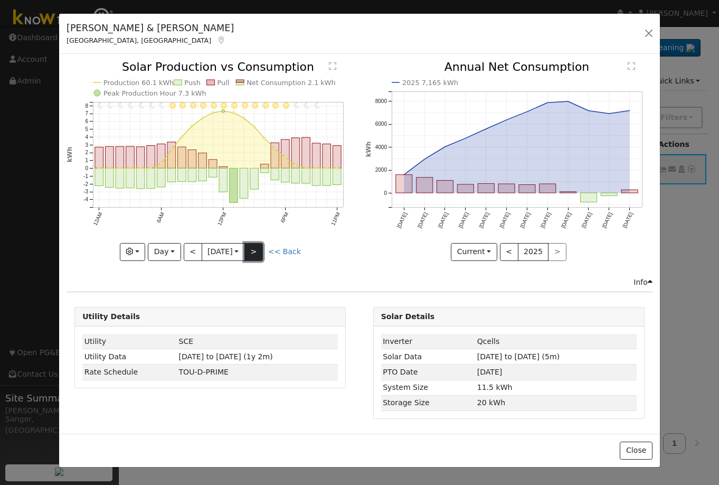
click at [261, 255] on button ">" at bounding box center [254, 252] width 18 height 18
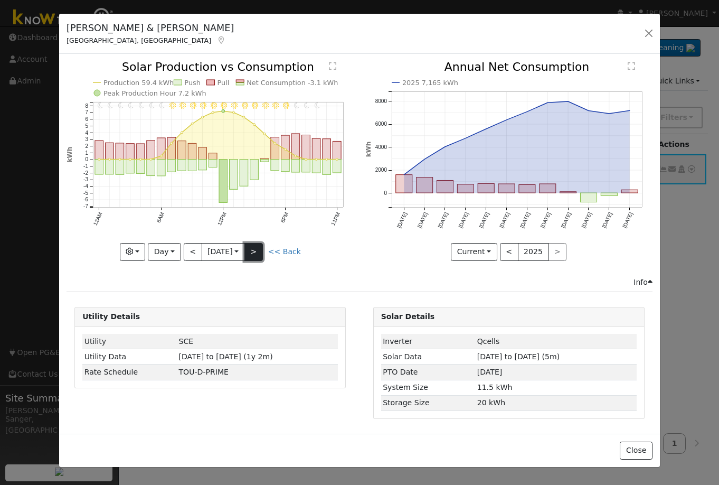
click at [261, 255] on button ">" at bounding box center [254, 252] width 18 height 18
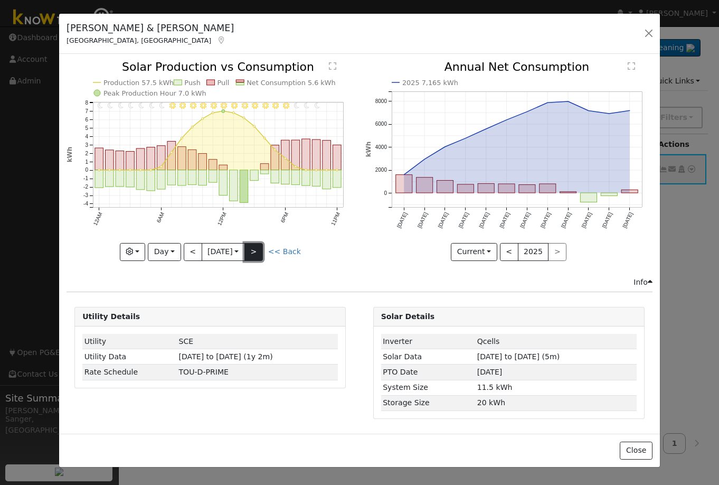
click at [261, 255] on button ">" at bounding box center [254, 252] width 18 height 18
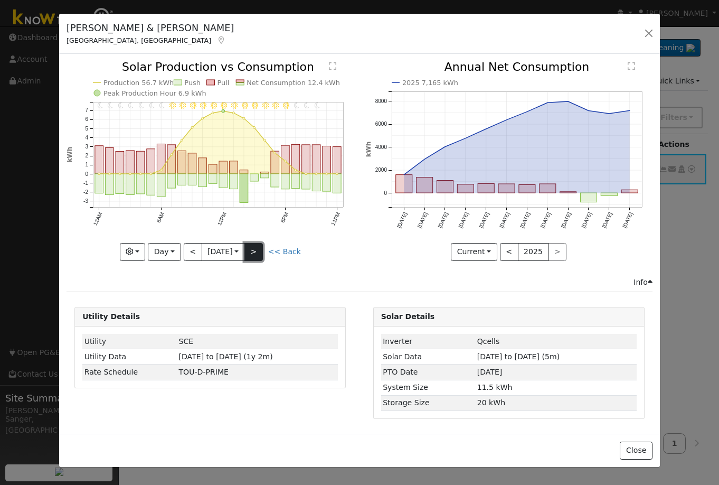
click at [261, 255] on button ">" at bounding box center [254, 252] width 18 height 18
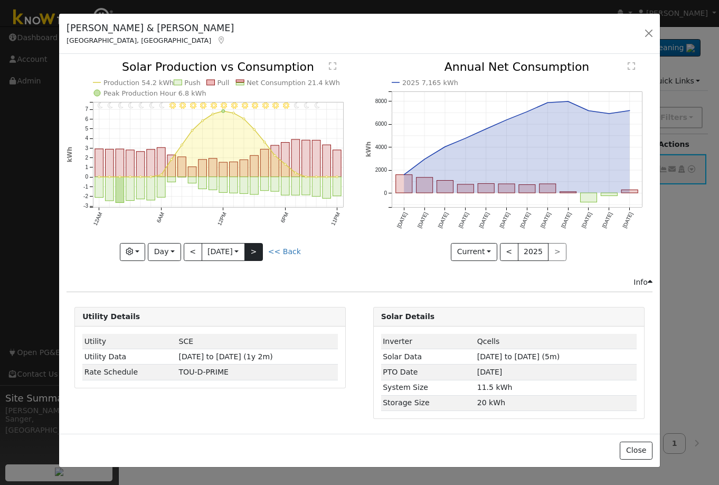
click at [261, 255] on div "11PM - undefined 10PM - undefined 9PM - Clear 8PM - Clear 7PM - Clear 6PM - Cle…" at bounding box center [210, 160] width 287 height 199
click at [261, 255] on button ">" at bounding box center [254, 252] width 18 height 18
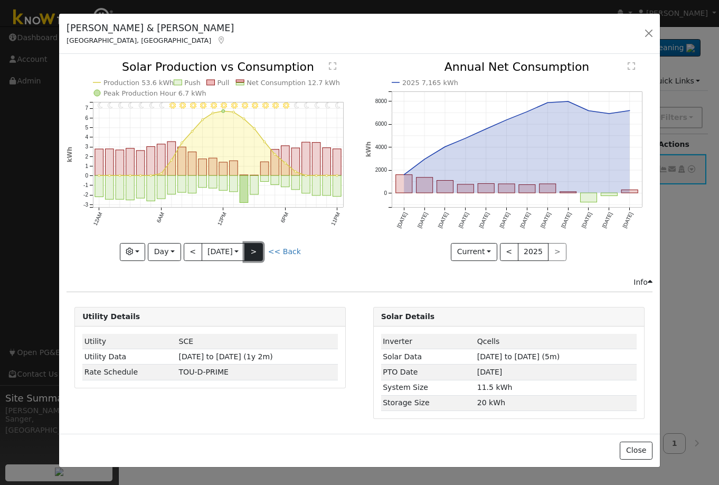
click at [261, 255] on button ">" at bounding box center [254, 252] width 18 height 18
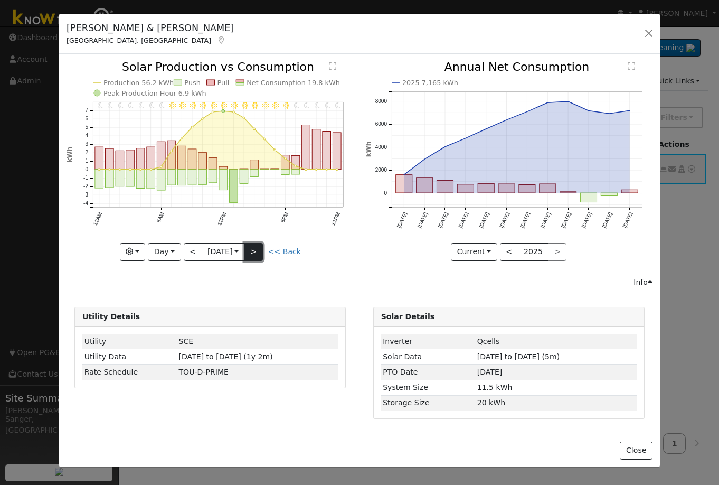
click at [261, 255] on button ">" at bounding box center [254, 252] width 18 height 18
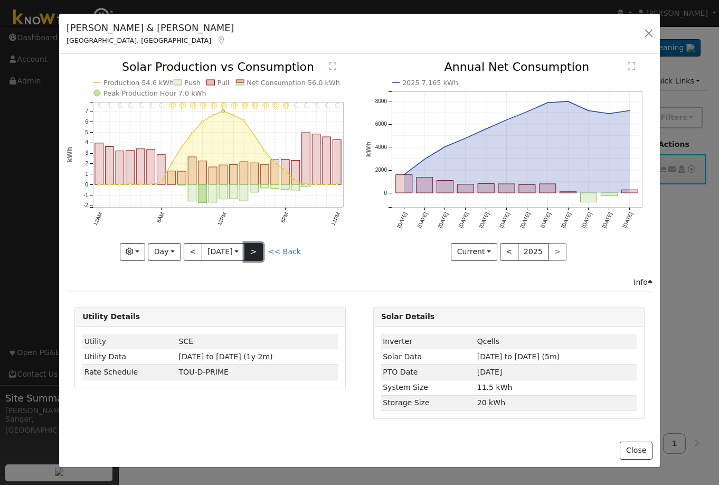
click at [261, 257] on button ">" at bounding box center [254, 252] width 18 height 18
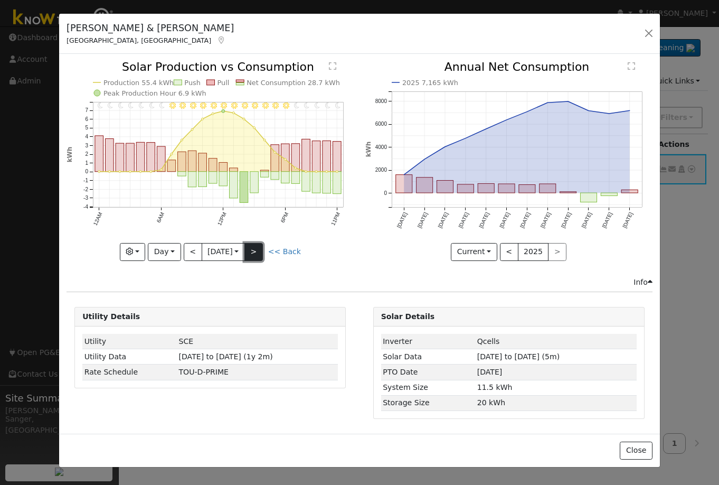
click at [261, 255] on button ">" at bounding box center [254, 252] width 18 height 18
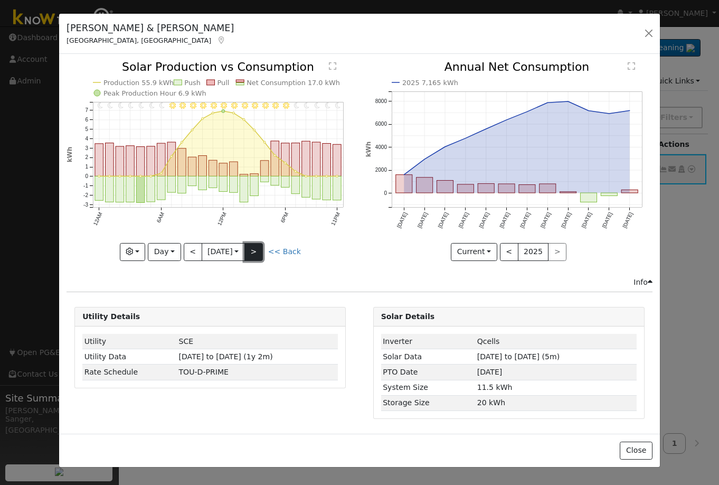
click at [261, 255] on button ">" at bounding box center [254, 252] width 18 height 18
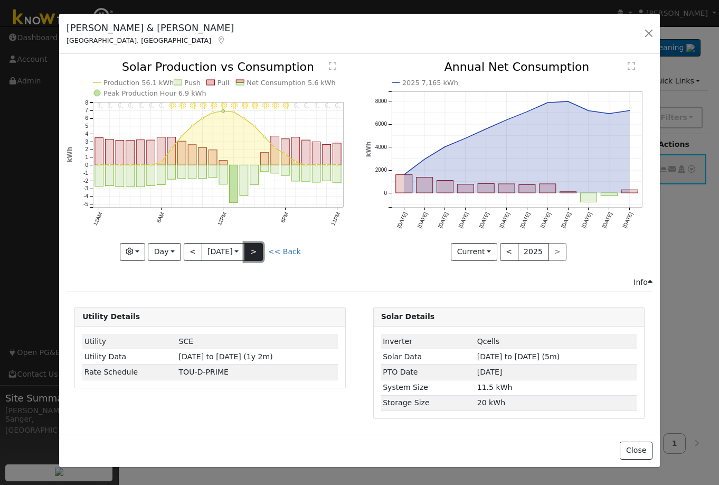
click at [261, 255] on button ">" at bounding box center [254, 252] width 18 height 18
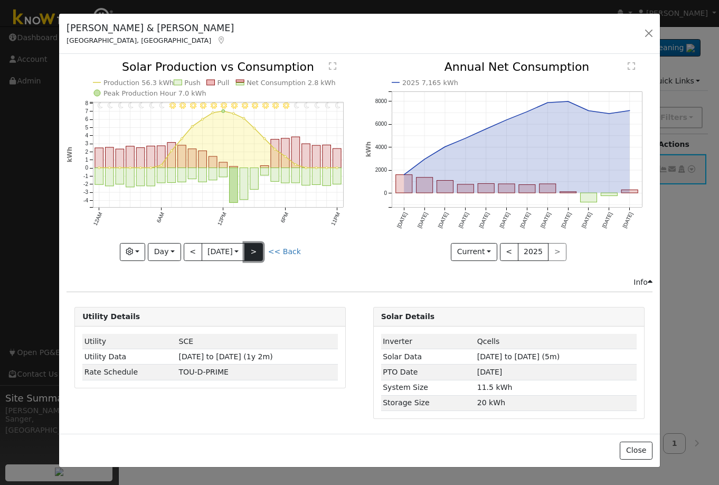
click at [261, 255] on button ">" at bounding box center [254, 252] width 18 height 18
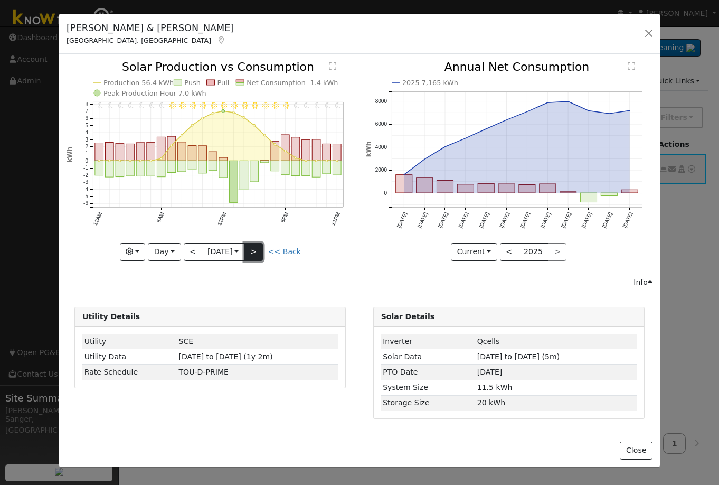
click at [258, 252] on button ">" at bounding box center [254, 252] width 18 height 18
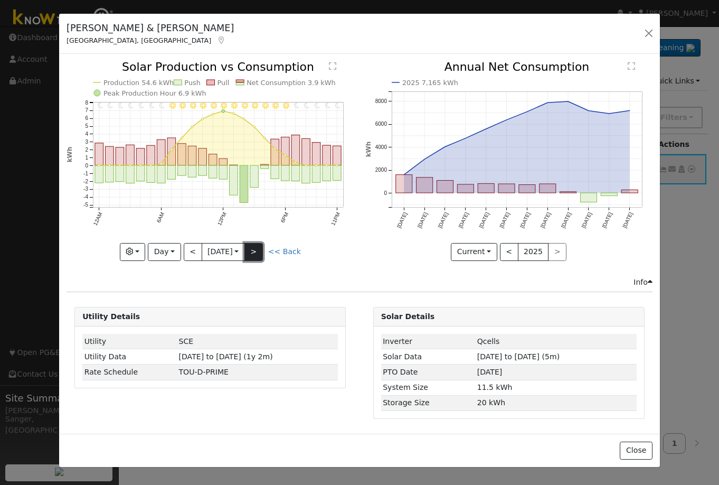
click at [258, 252] on button ">" at bounding box center [254, 252] width 18 height 18
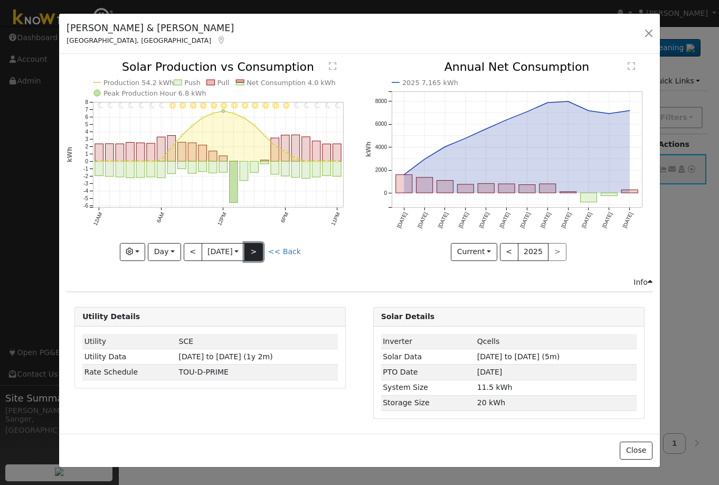
click at [258, 252] on button ">" at bounding box center [254, 252] width 18 height 18
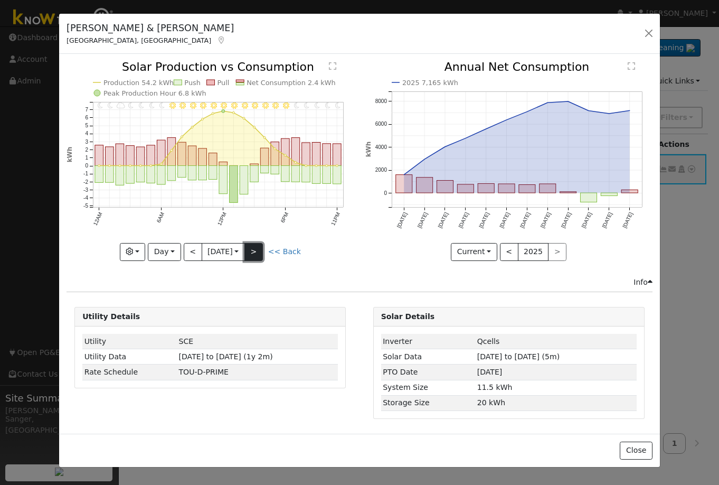
click at [258, 252] on button ">" at bounding box center [254, 252] width 18 height 18
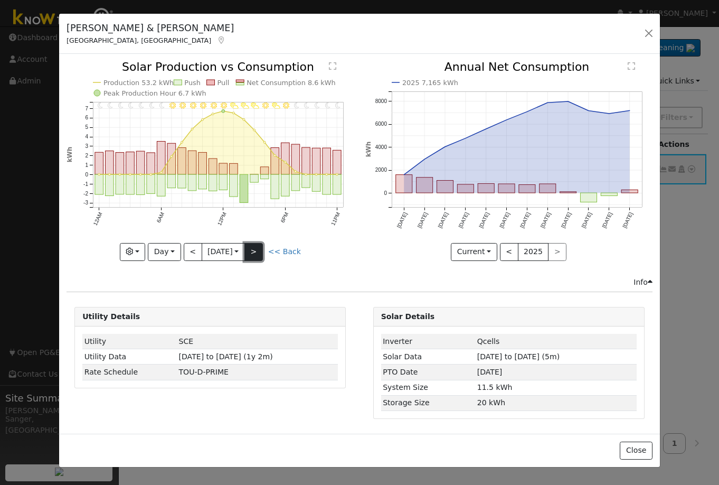
click at [258, 252] on button ">" at bounding box center [254, 252] width 18 height 18
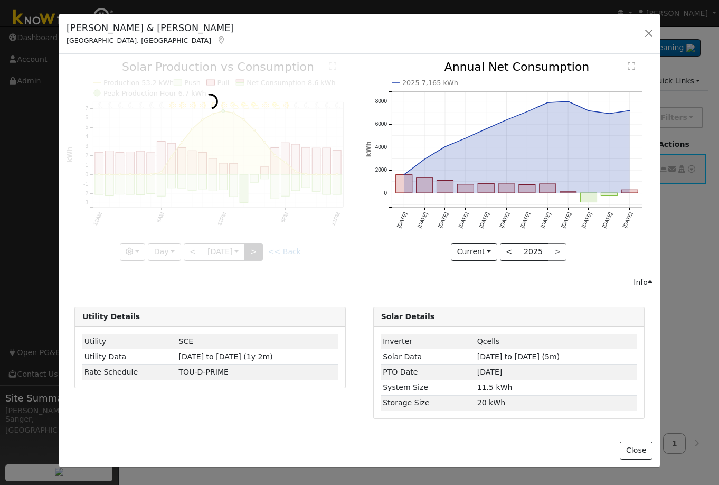
click at [258, 252] on div at bounding box center [210, 160] width 287 height 199
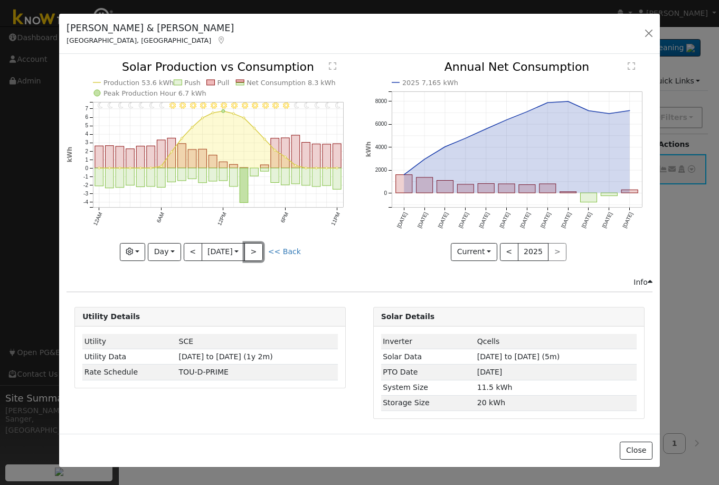
click at [255, 254] on button ">" at bounding box center [254, 252] width 18 height 18
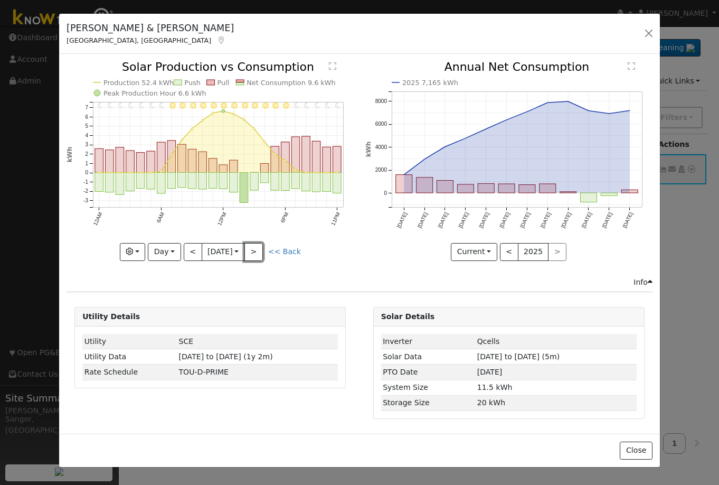
click at [255, 254] on button ">" at bounding box center [254, 252] width 18 height 18
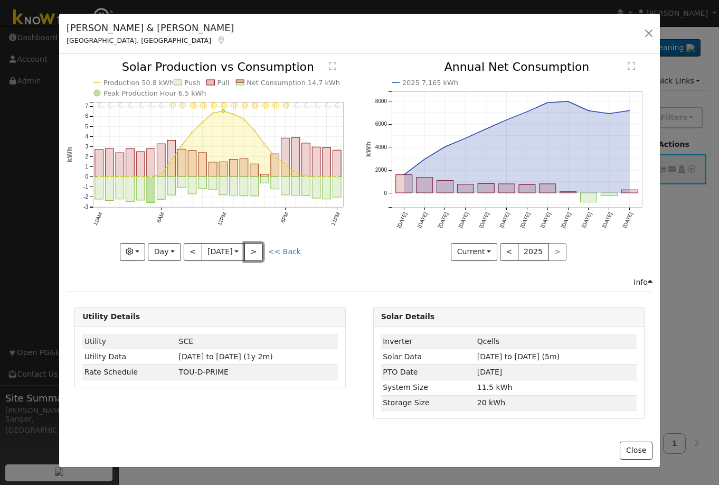
click at [255, 254] on button ">" at bounding box center [254, 252] width 18 height 18
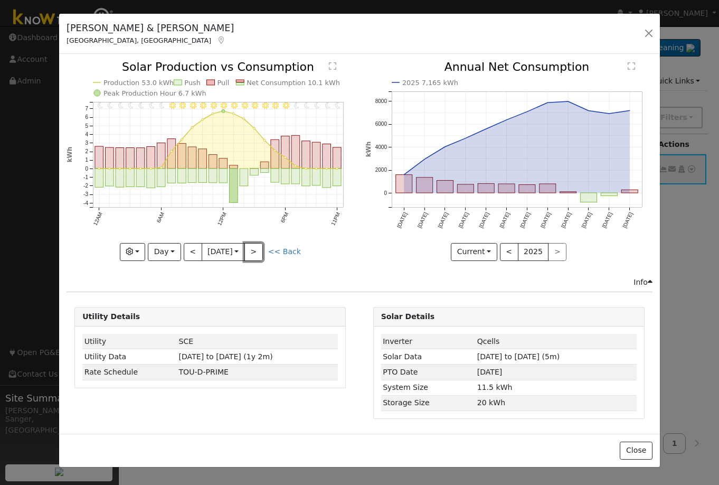
click at [255, 254] on button ">" at bounding box center [254, 252] width 18 height 18
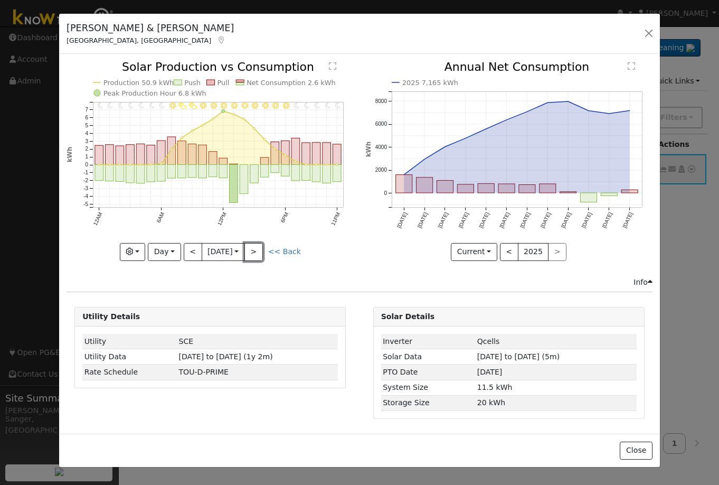
click at [255, 254] on button ">" at bounding box center [254, 252] width 18 height 18
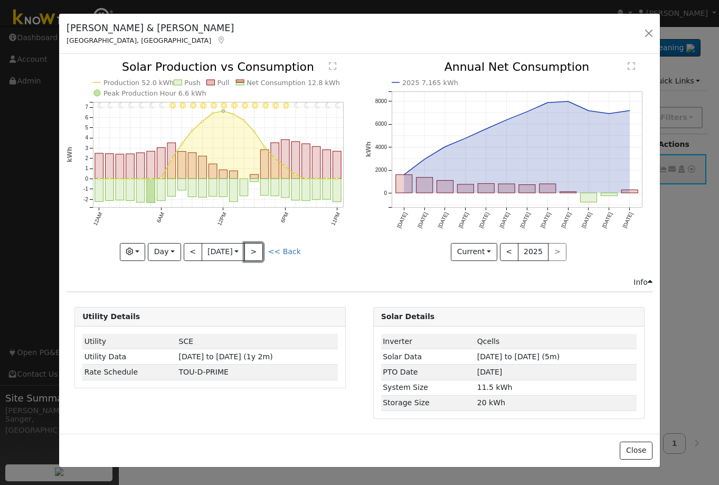
click at [255, 254] on button ">" at bounding box center [254, 252] width 18 height 18
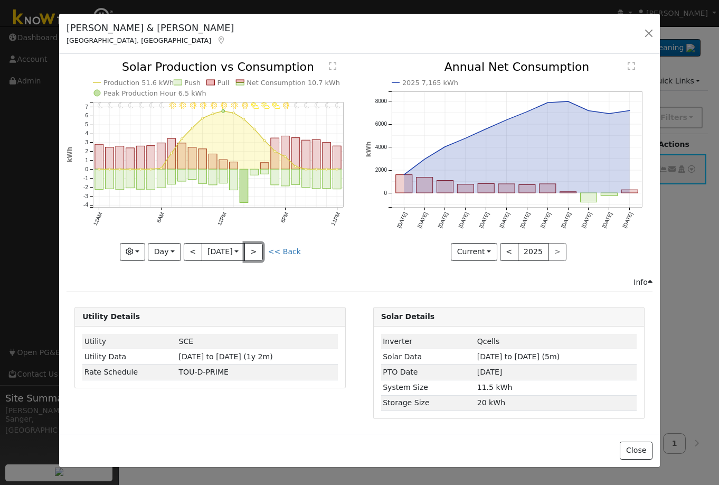
click at [255, 254] on button ">" at bounding box center [254, 252] width 18 height 18
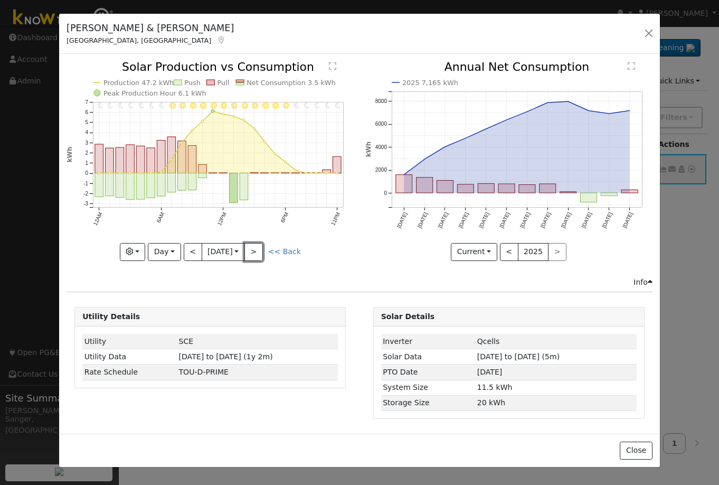
click at [255, 254] on button ">" at bounding box center [254, 252] width 18 height 18
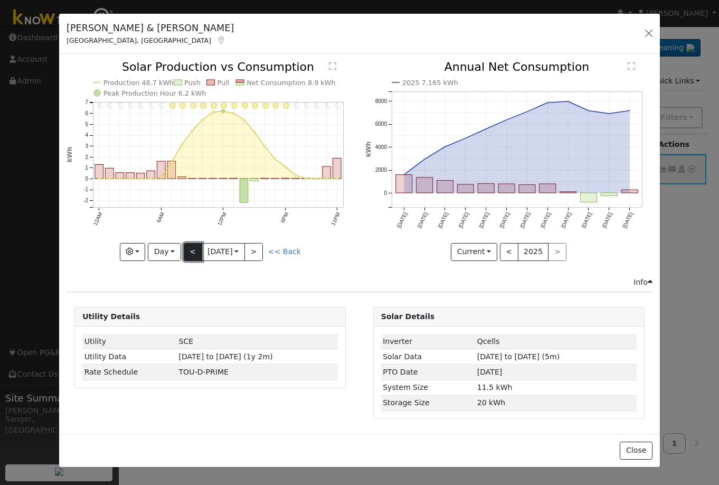
click at [198, 251] on button "<" at bounding box center [193, 252] width 18 height 18
type input "2025-08-07"
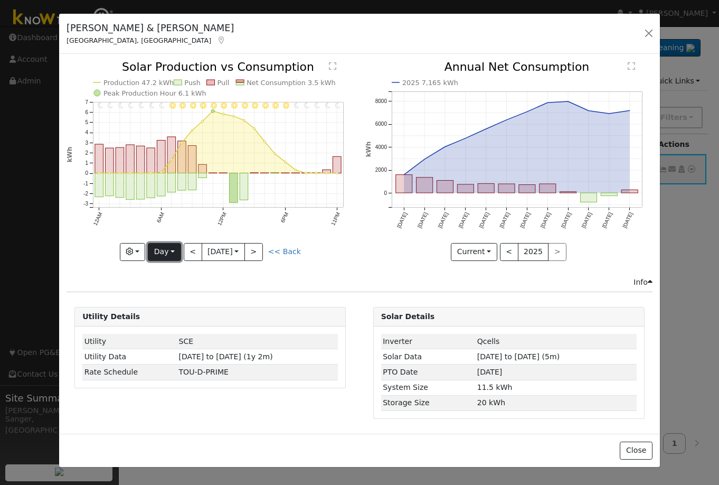
click at [158, 249] on button "Day" at bounding box center [164, 252] width 33 height 18
click at [167, 332] on link "Custom" at bounding box center [184, 333] width 73 height 15
click at [205, 239] on icon "11PM - Clear 10PM - Clear 9PM - Clear 8PM - Clear 7PM - Clear 6PM - Clear 5PM -…" at bounding box center [210, 160] width 287 height 198
click at [209, 246] on input "2025-08-07" at bounding box center [211, 251] width 34 height 17
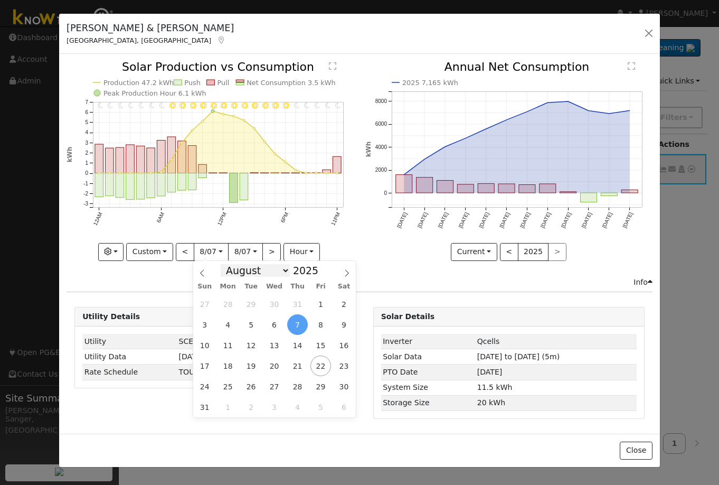
click at [254, 265] on select "January February March April May June July August September October November De…" at bounding box center [255, 270] width 69 height 13
select select "5"
click at [229, 264] on select "January February March April May June July August September October November De…" at bounding box center [255, 270] width 69 height 13
click at [209, 386] on span "29" at bounding box center [204, 386] width 21 height 21
type input "2025-06-29"
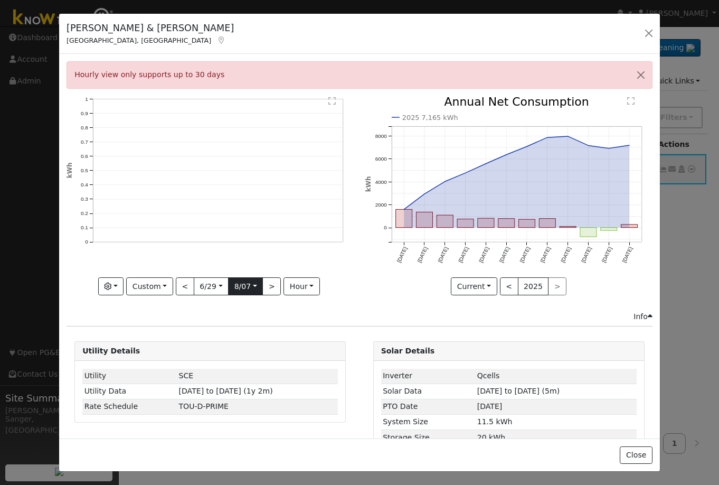
click at [237, 287] on input "2025-08-07" at bounding box center [246, 286] width 34 height 17
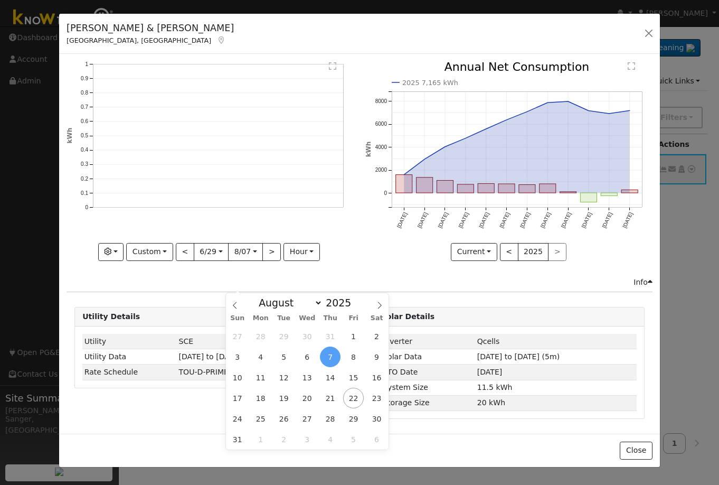
click at [332, 356] on span "7" at bounding box center [330, 356] width 21 height 21
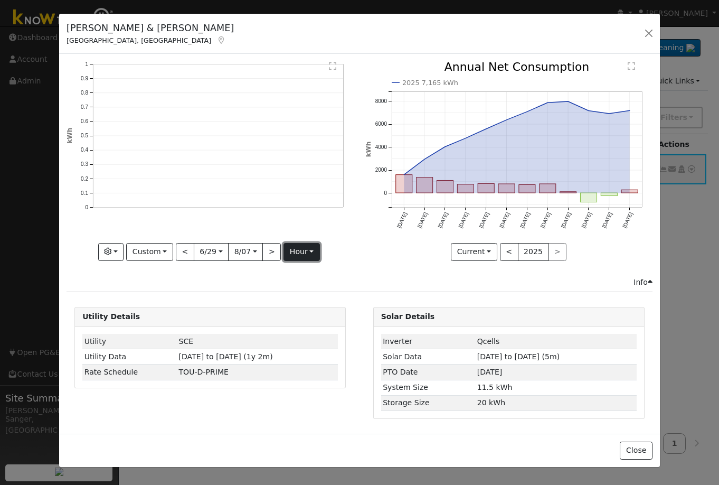
click at [293, 249] on button "hour" at bounding box center [302, 252] width 36 height 18
click at [297, 288] on link "Day" at bounding box center [320, 288] width 73 height 15
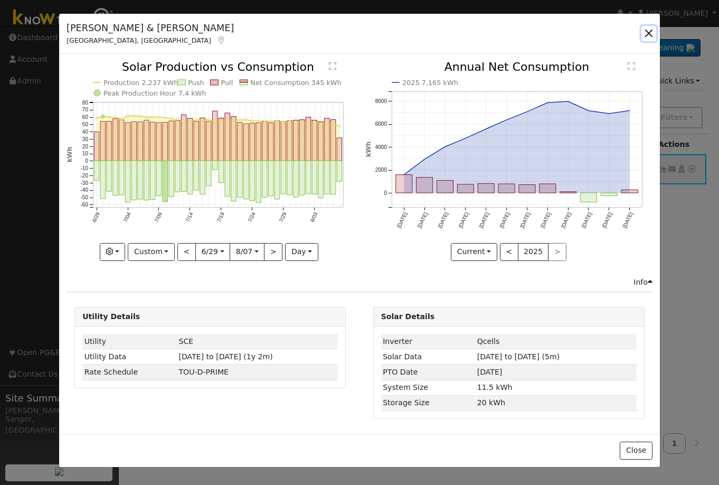
click at [651, 31] on button "button" at bounding box center [649, 33] width 15 height 15
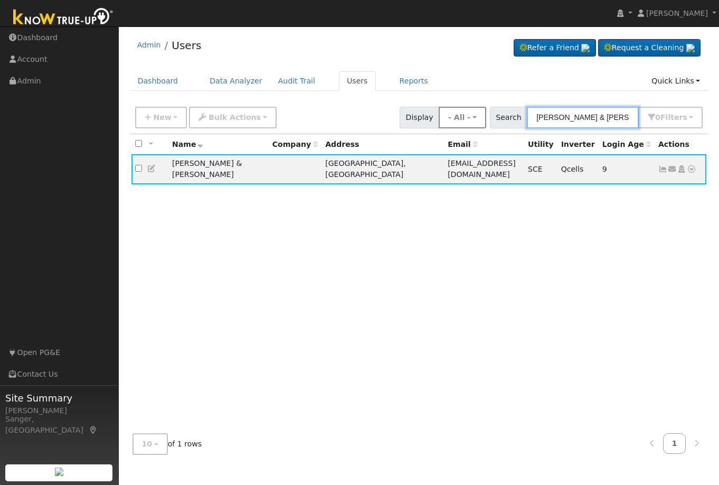
drag, startPoint x: 627, startPoint y: 120, endPoint x: 484, endPoint y: 121, distance: 143.7
click at [484, 121] on div "New Add User Quick Add Quick Connect Quick Convert Lead Bulk Actions Send Email…" at bounding box center [419, 115] width 572 height 25
paste input "Felicia and Daniel Villegas"
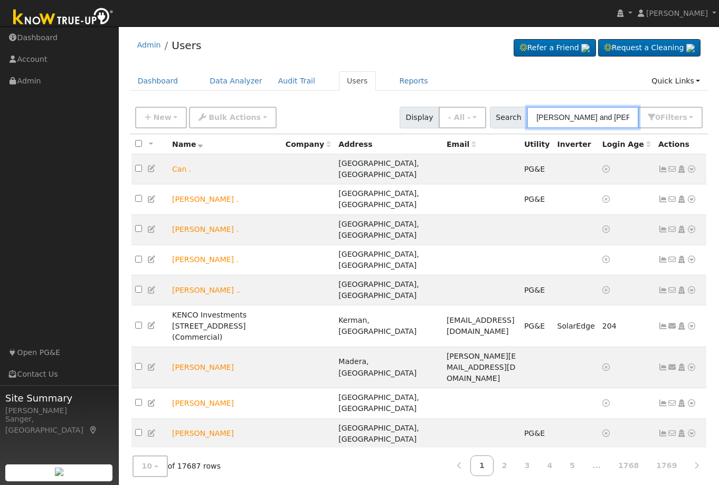
drag, startPoint x: 605, startPoint y: 121, endPoint x: 444, endPoint y: 123, distance: 160.6
click at [444, 125] on div "New Add User Quick Add Quick Connect Quick Convert Lead Bulk Actions Send Email…" at bounding box center [419, 115] width 572 height 25
type input "Villegas"
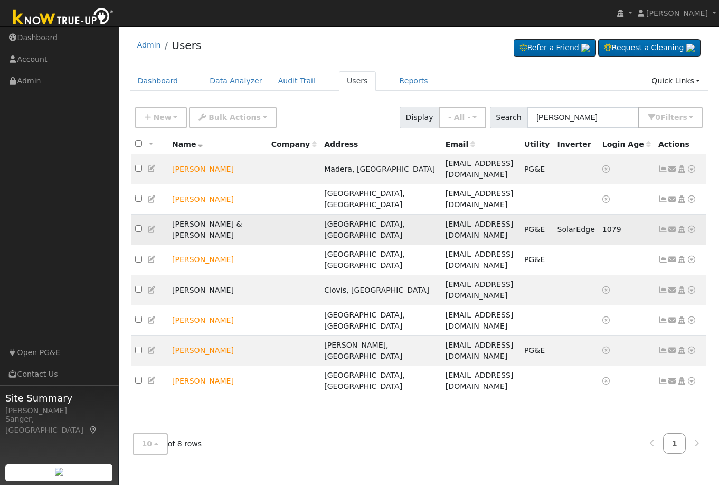
click at [663, 226] on icon at bounding box center [664, 229] width 10 height 7
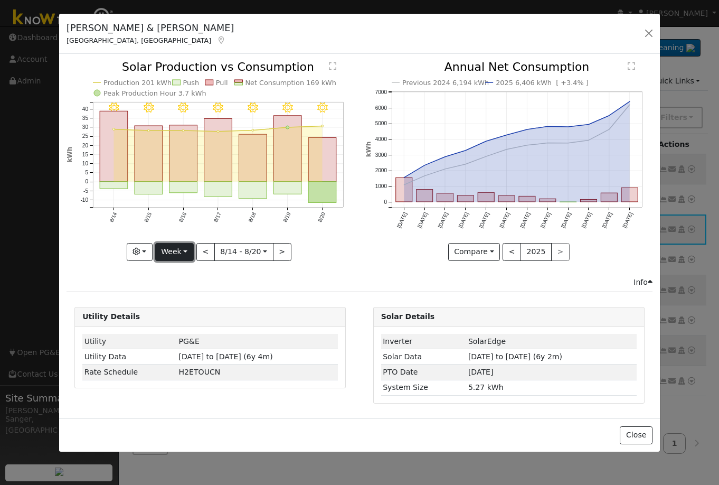
click at [173, 249] on button "Week" at bounding box center [174, 252] width 39 height 18
click at [187, 308] on link "Month" at bounding box center [192, 303] width 73 height 15
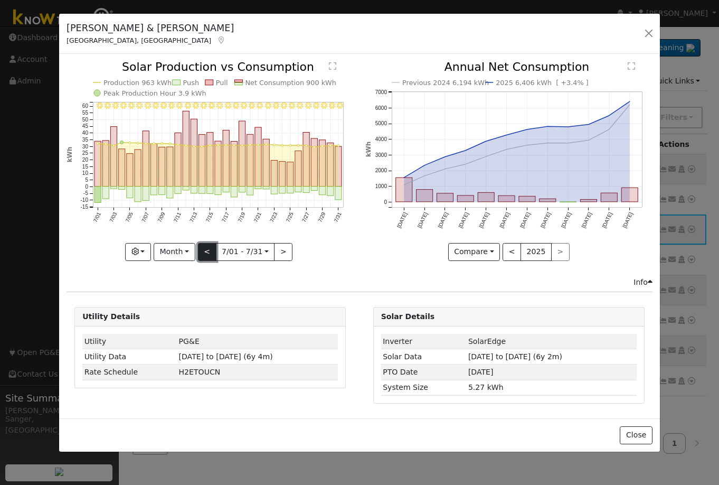
click at [210, 254] on button "<" at bounding box center [207, 252] width 18 height 18
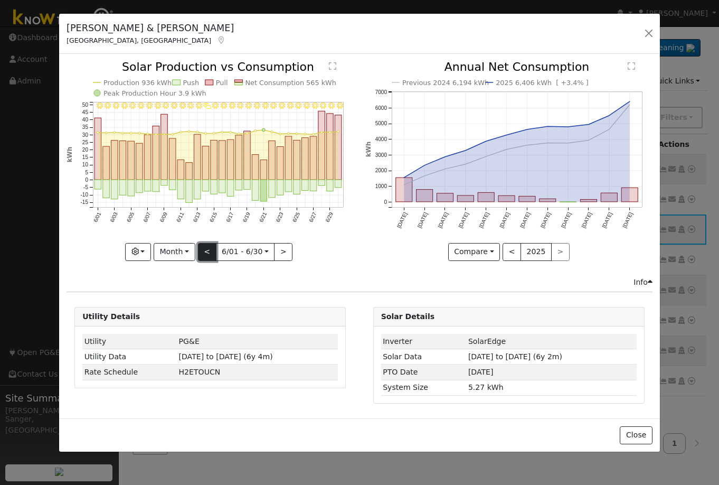
click at [210, 254] on button "<" at bounding box center [207, 252] width 18 height 18
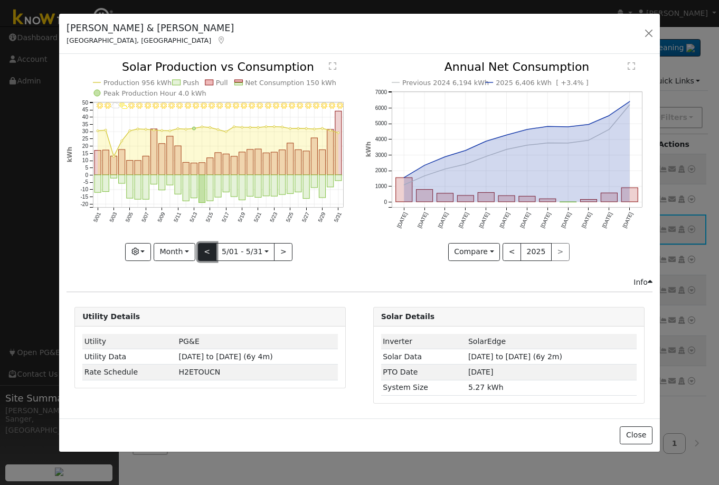
click at [210, 254] on button "<" at bounding box center [207, 252] width 18 height 18
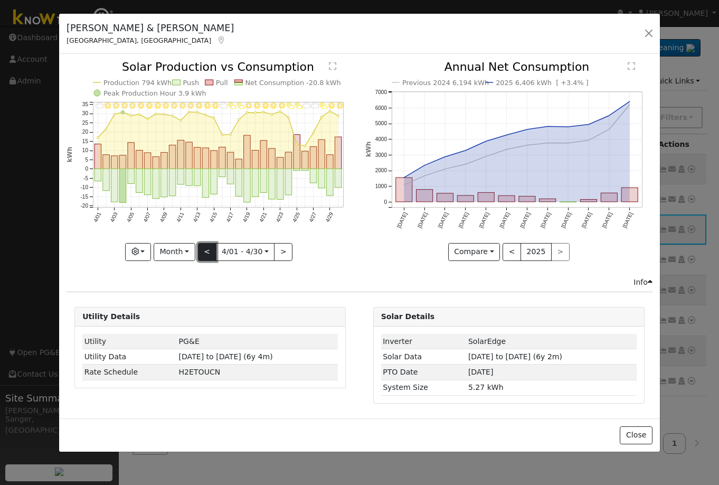
click at [210, 254] on button "<" at bounding box center [207, 252] width 18 height 18
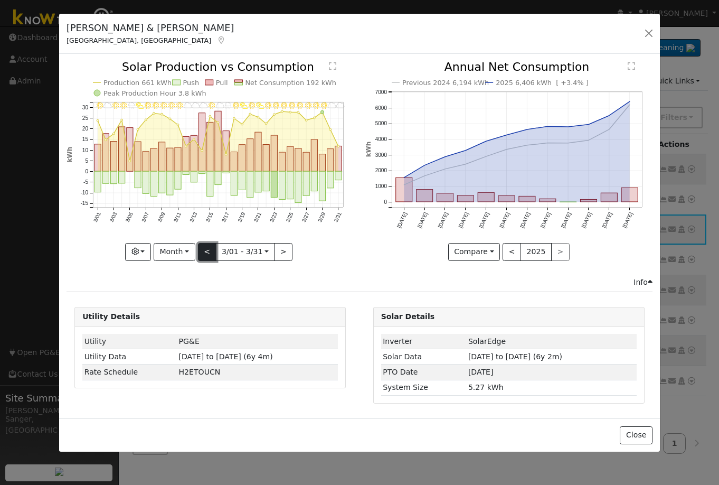
click at [210, 254] on button "<" at bounding box center [207, 252] width 18 height 18
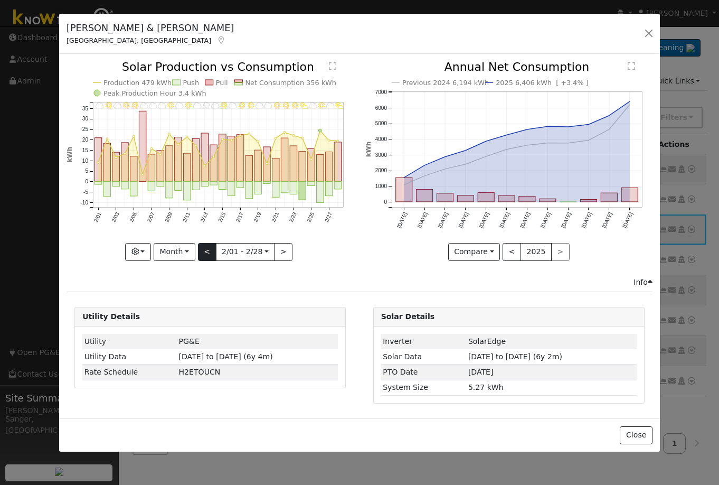
click at [210, 254] on div "2/28 - PartlyCloudy 2/27 - MostlyCloudy 2/26 - Clear 2/25 - Cloudy 2/24 - Partl…" at bounding box center [210, 160] width 287 height 199
click at [210, 254] on button "<" at bounding box center [207, 252] width 18 height 18
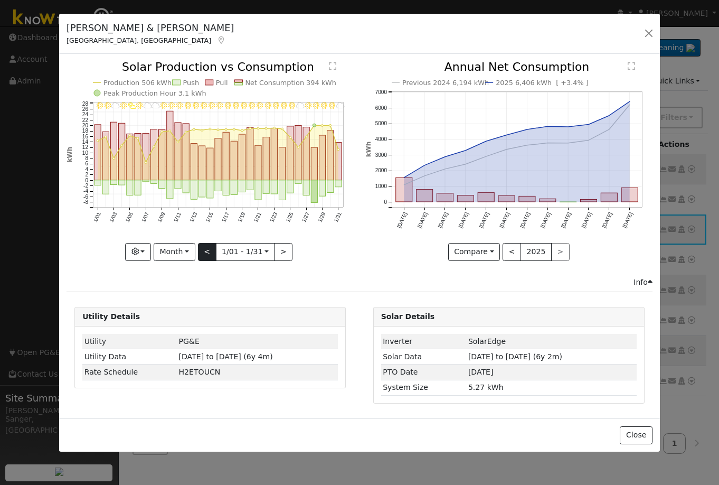
click at [210, 254] on div "1/31 - MostlyCloudy 1/30 - Clear 1/29 - Clear 1/28 - Clear 1/27 - Clear 1/26 - …" at bounding box center [210, 160] width 287 height 199
click at [210, 254] on button "<" at bounding box center [207, 252] width 18 height 18
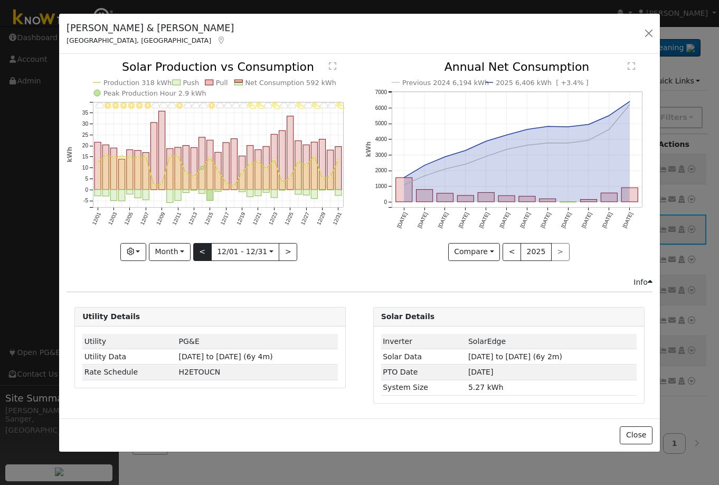
click at [210, 254] on div at bounding box center [210, 160] width 287 height 199
click at [210, 254] on button "<" at bounding box center [202, 252] width 18 height 18
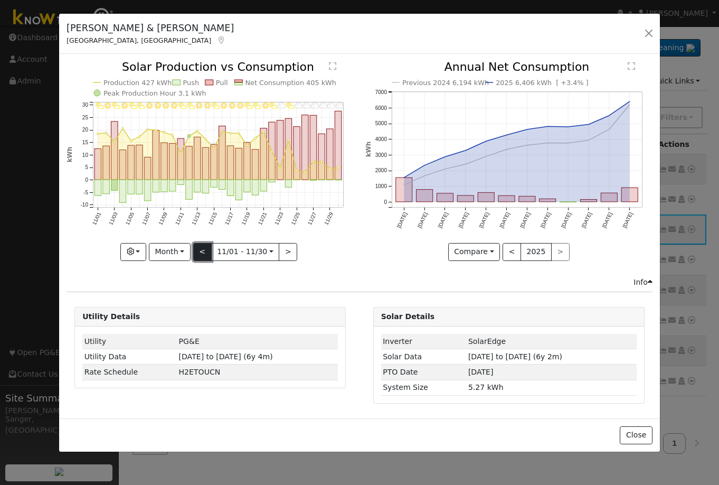
click at [210, 254] on button "<" at bounding box center [202, 252] width 18 height 18
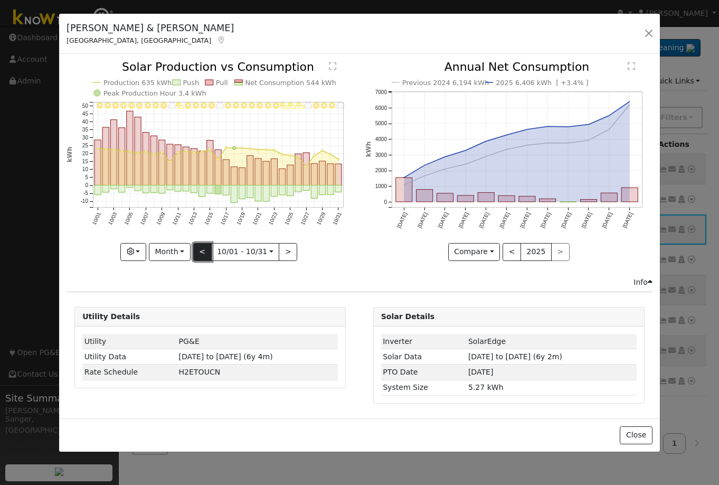
click at [210, 254] on button "<" at bounding box center [202, 252] width 18 height 18
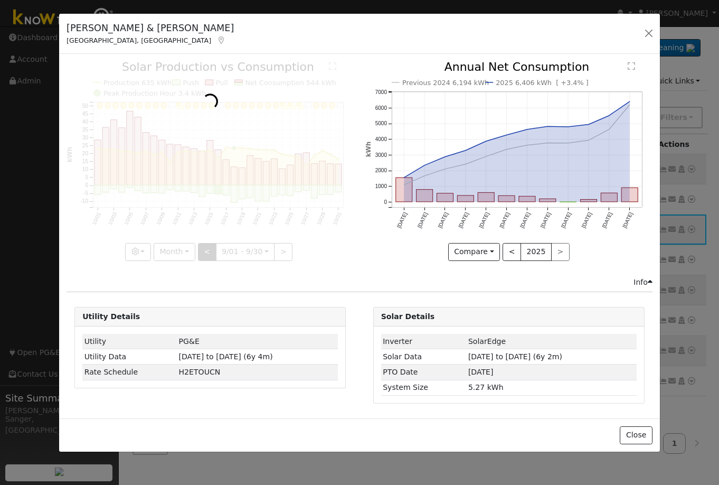
click at [210, 254] on div at bounding box center [210, 160] width 287 height 199
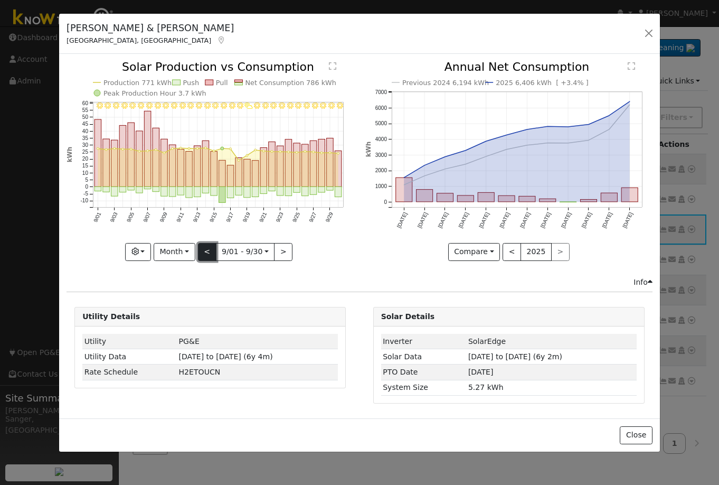
click at [204, 243] on button "<" at bounding box center [207, 252] width 18 height 18
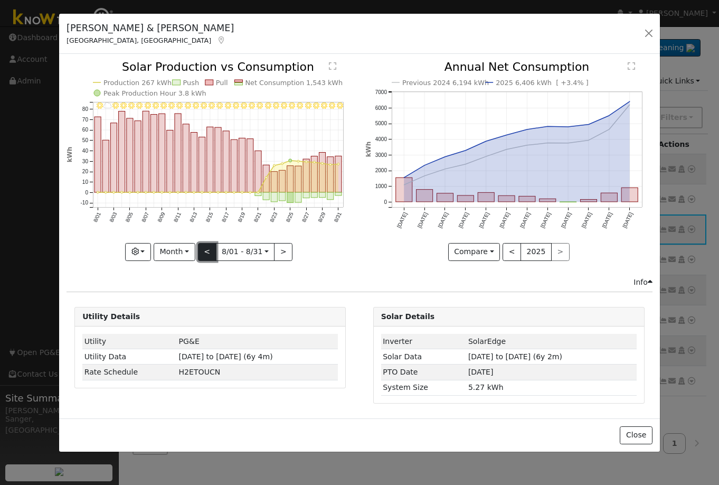
click at [204, 243] on button "<" at bounding box center [207, 252] width 18 height 18
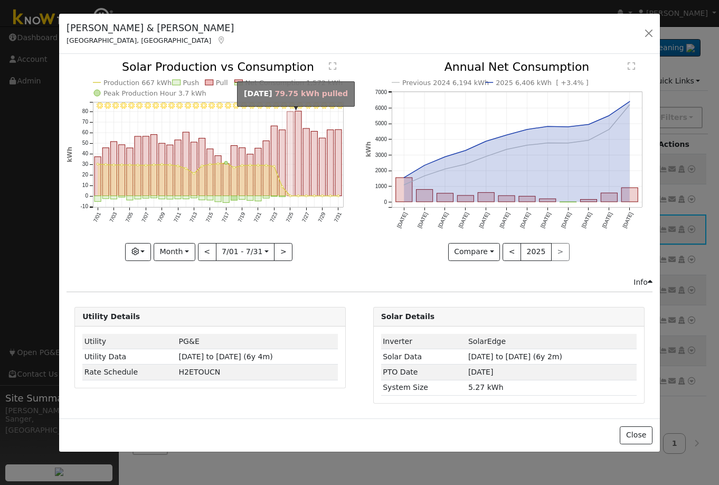
click at [288, 176] on rect "onclick=""" at bounding box center [290, 153] width 6 height 85
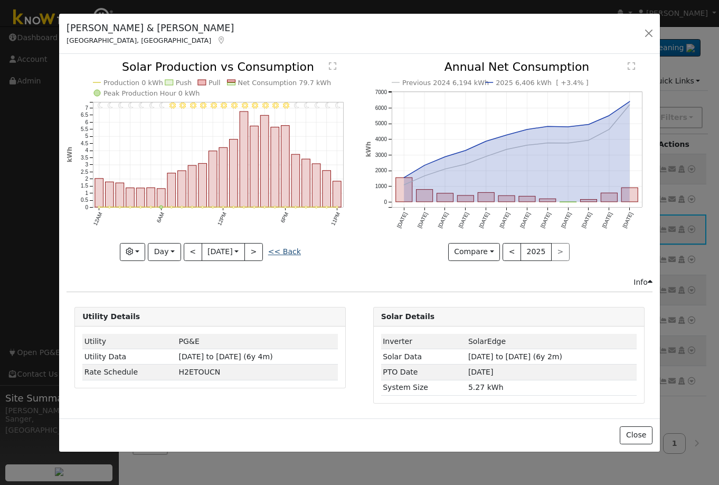
click at [290, 251] on link "<< Back" at bounding box center [284, 251] width 33 height 8
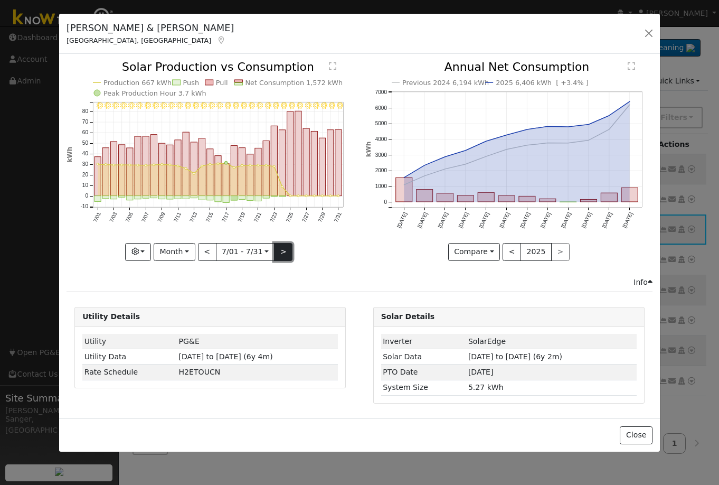
click at [277, 251] on button ">" at bounding box center [283, 252] width 18 height 18
type input "[DATE]"
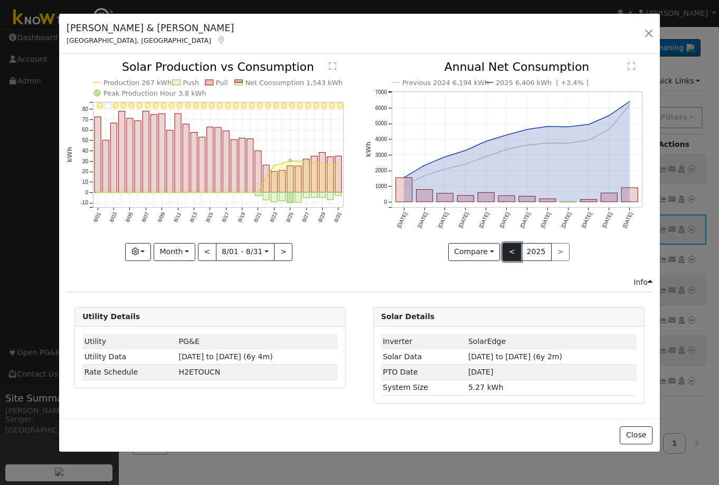
click at [514, 251] on button "<" at bounding box center [512, 252] width 18 height 18
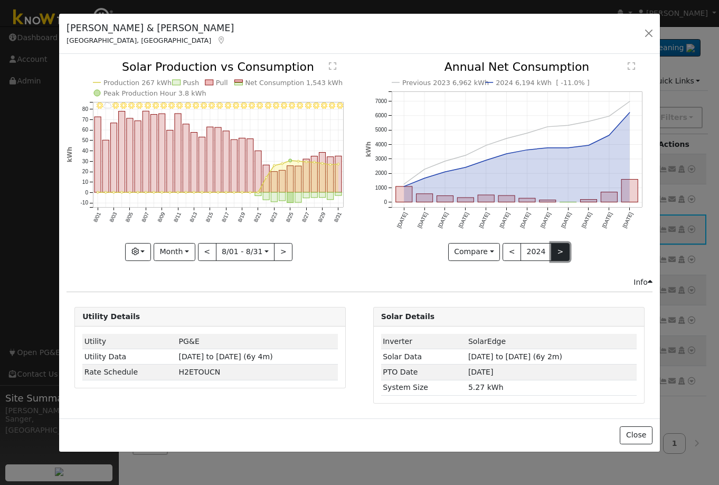
click at [560, 250] on button ">" at bounding box center [560, 252] width 18 height 18
